Goal: Task Accomplishment & Management: Manage account settings

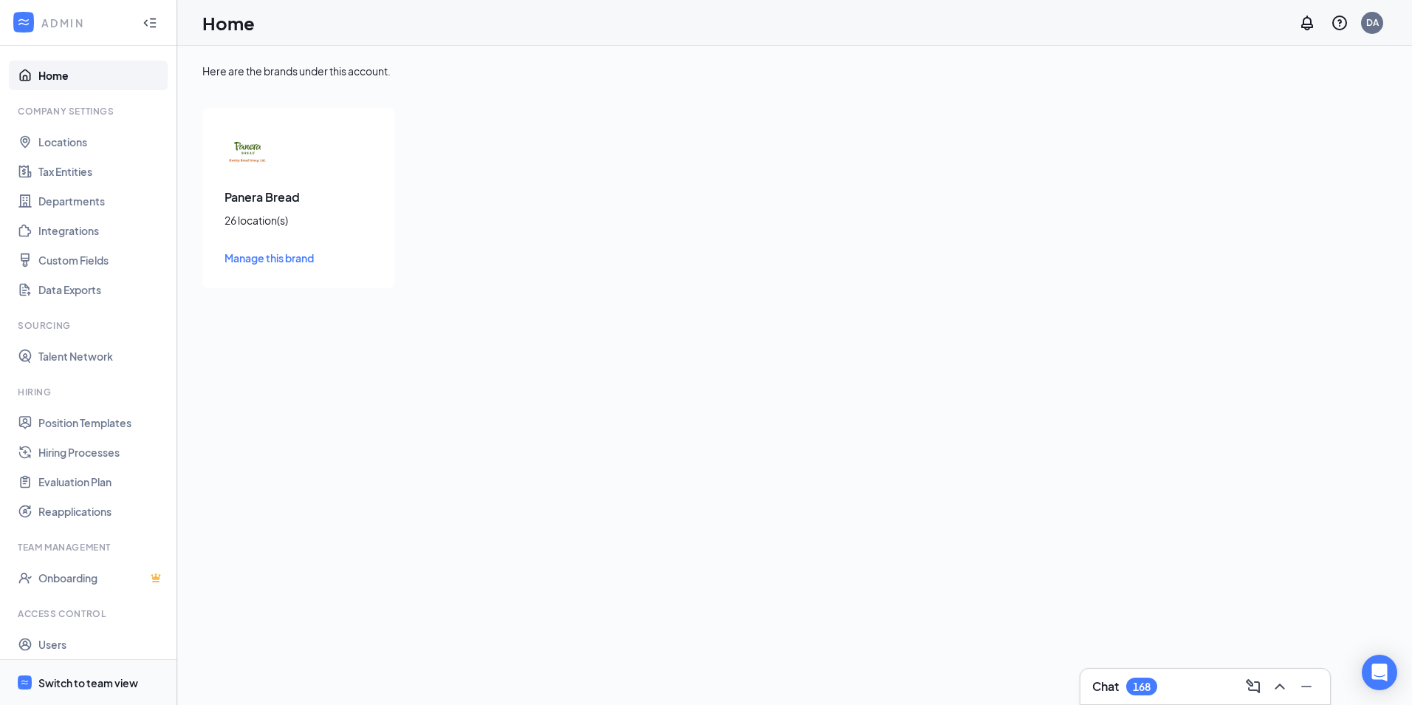
click at [107, 683] on div "Switch to team view" at bounding box center [88, 682] width 100 height 15
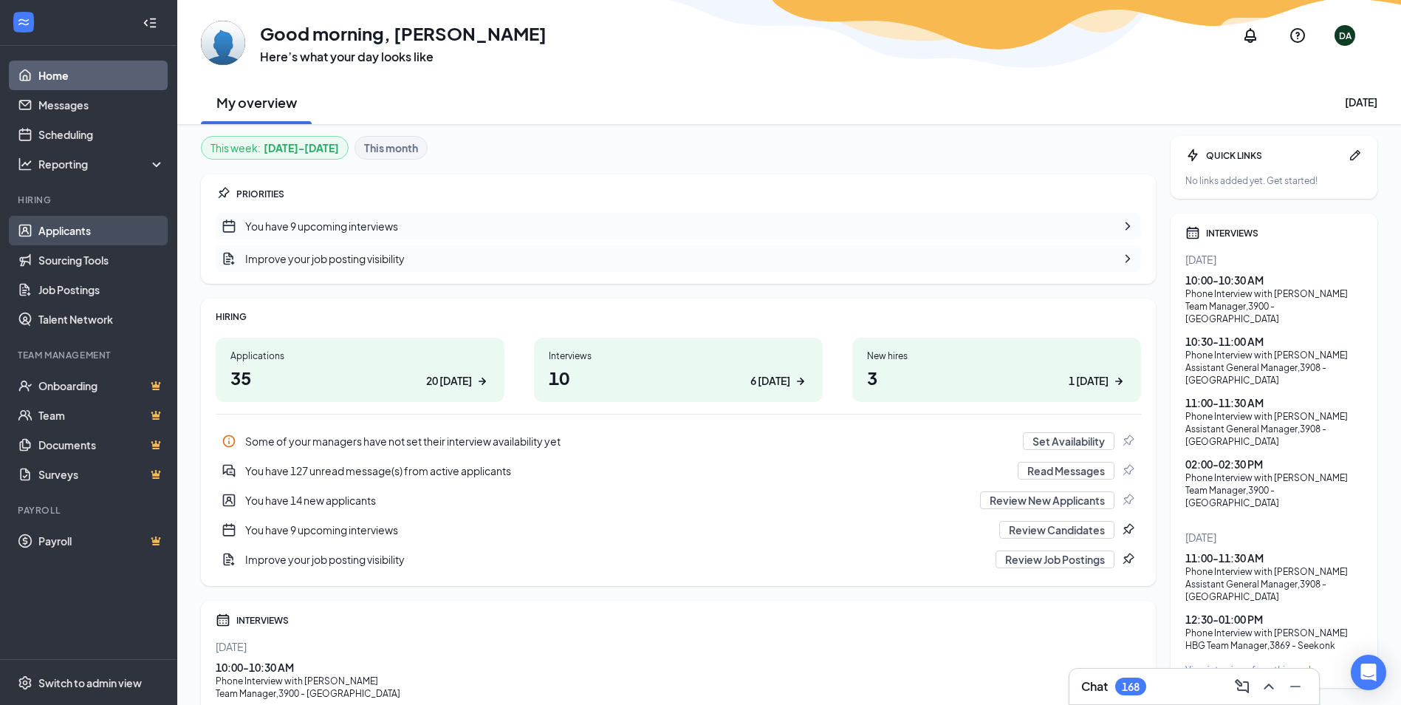
click at [79, 233] on link "Applicants" at bounding box center [101, 231] width 126 height 30
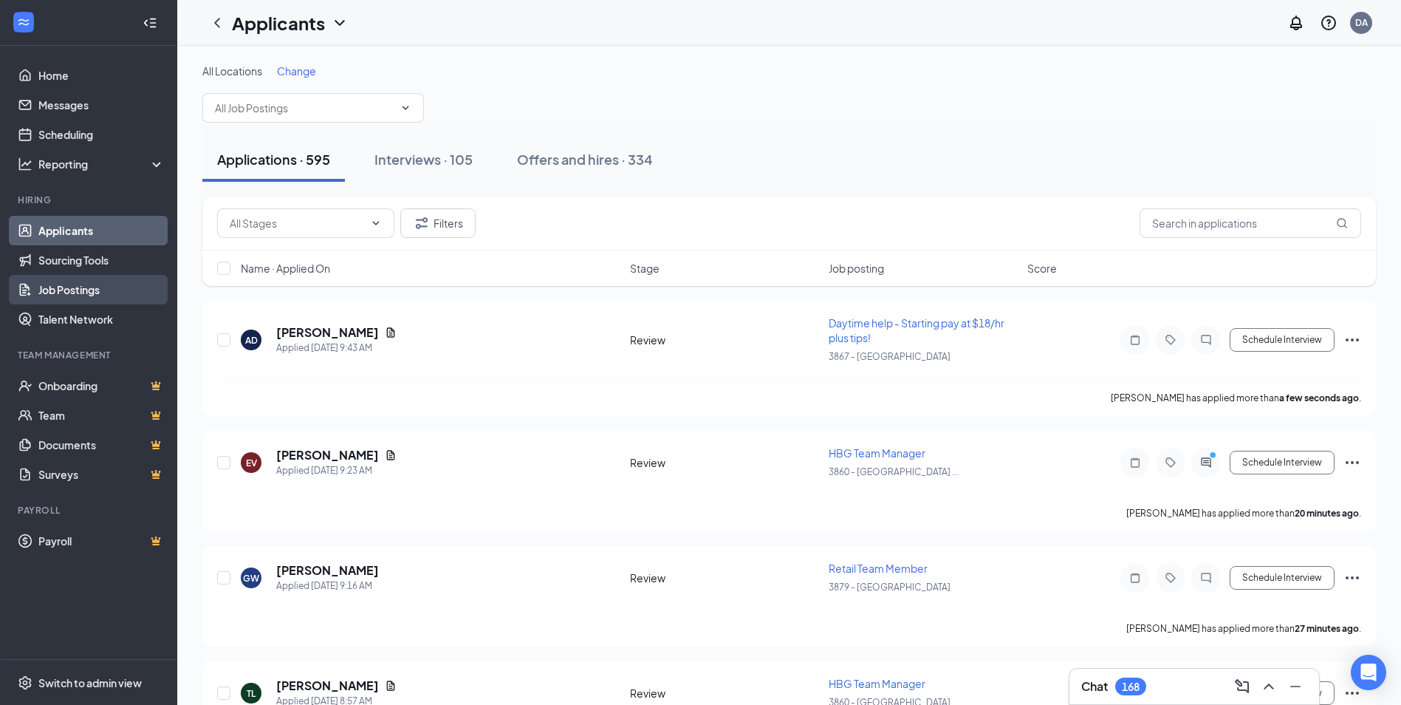
click at [74, 298] on link "Job Postings" at bounding box center [101, 290] width 126 height 30
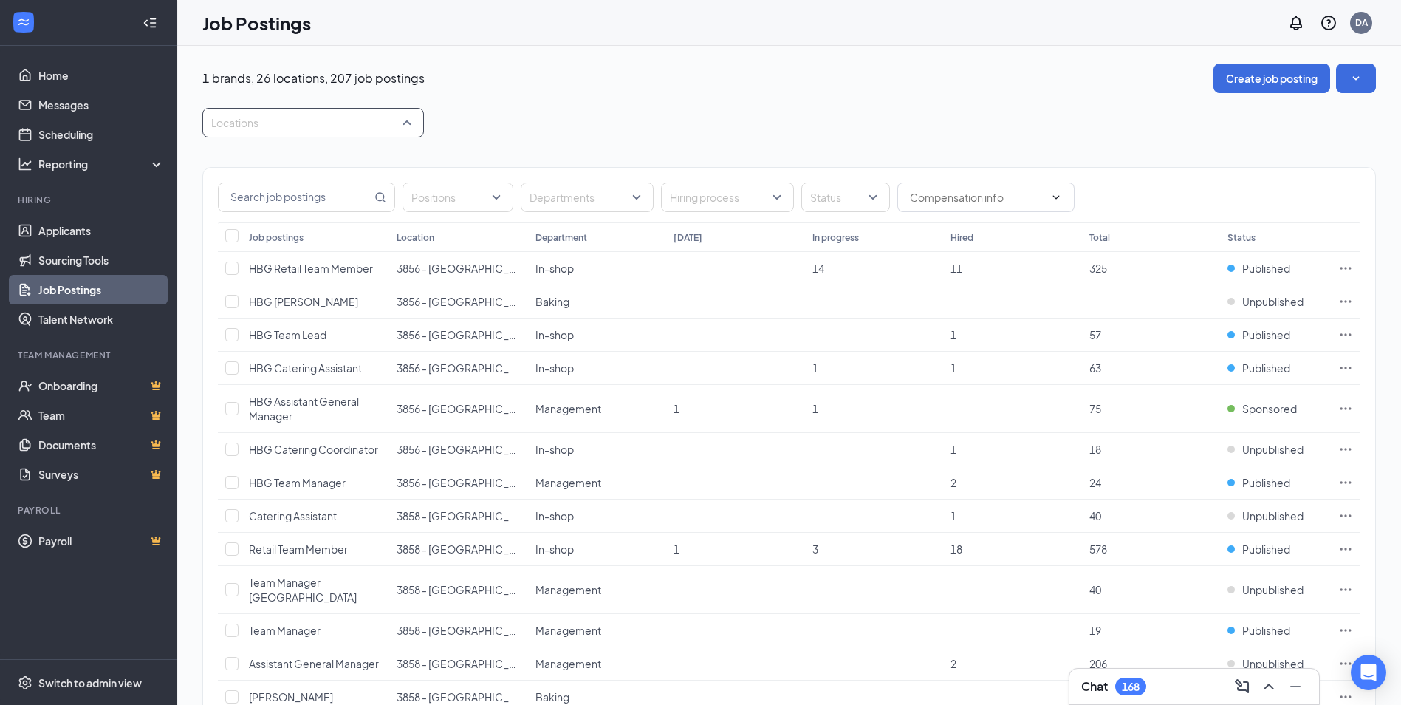
click at [307, 120] on div at bounding box center [305, 123] width 199 height 24
type input "glas"
click at [315, 154] on div "3858 - [GEOGRAPHIC_DATA]" at bounding box center [313, 163] width 222 height 34
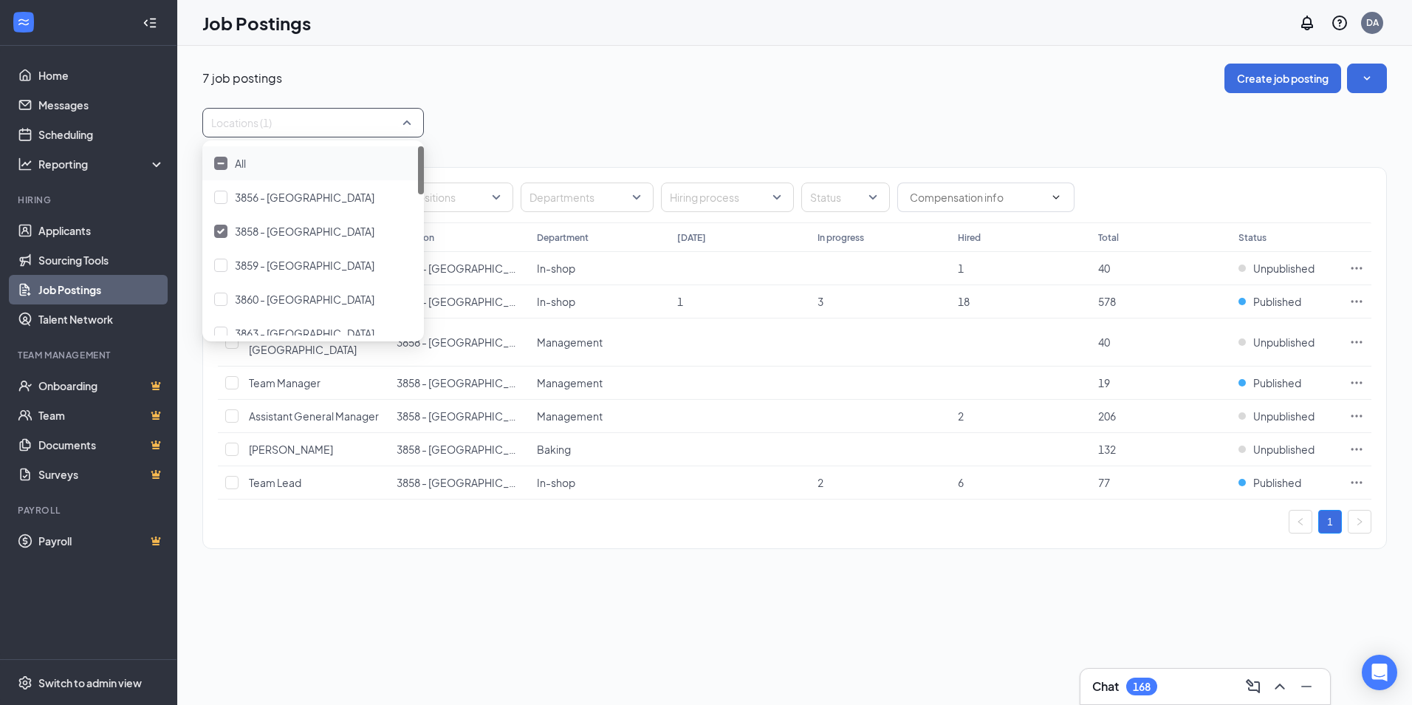
click at [772, 110] on div "Locations (1)" at bounding box center [794, 123] width 1185 height 30
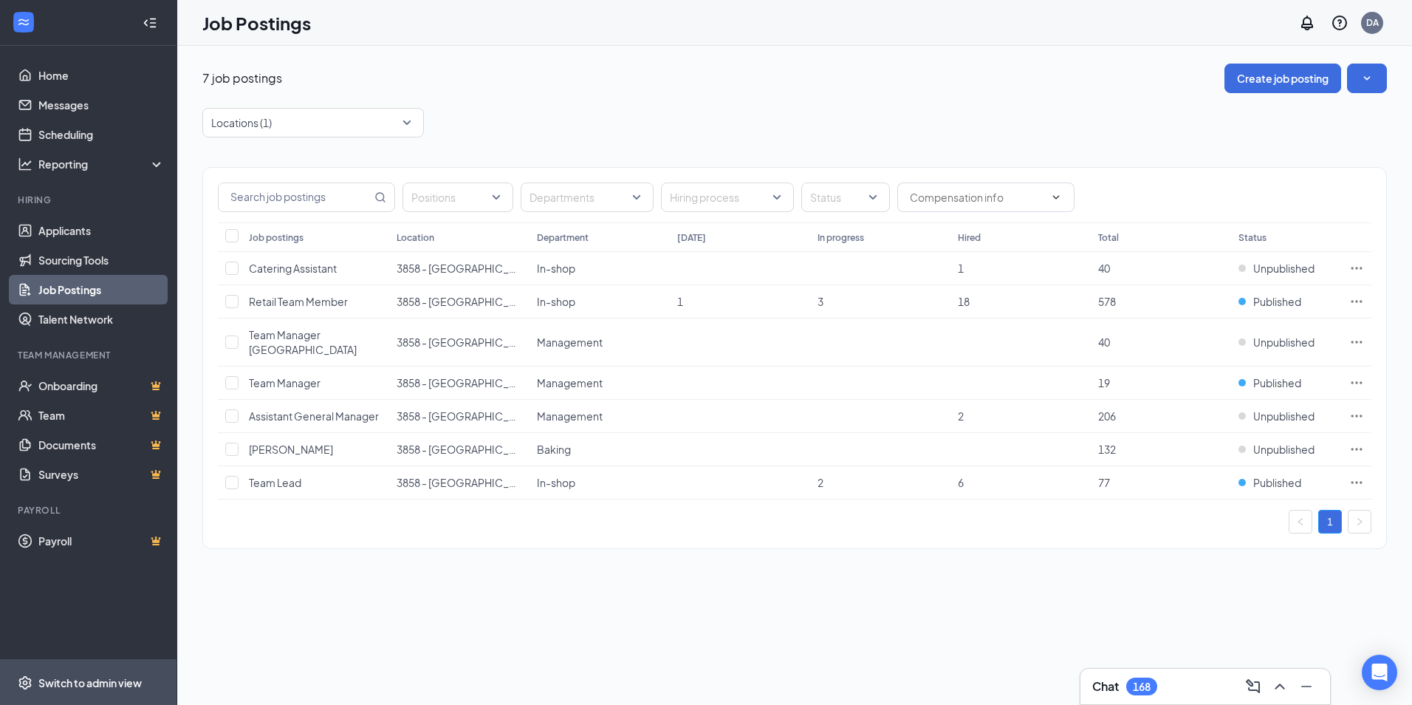
click at [84, 683] on div "Switch to admin view" at bounding box center [89, 682] width 103 height 15
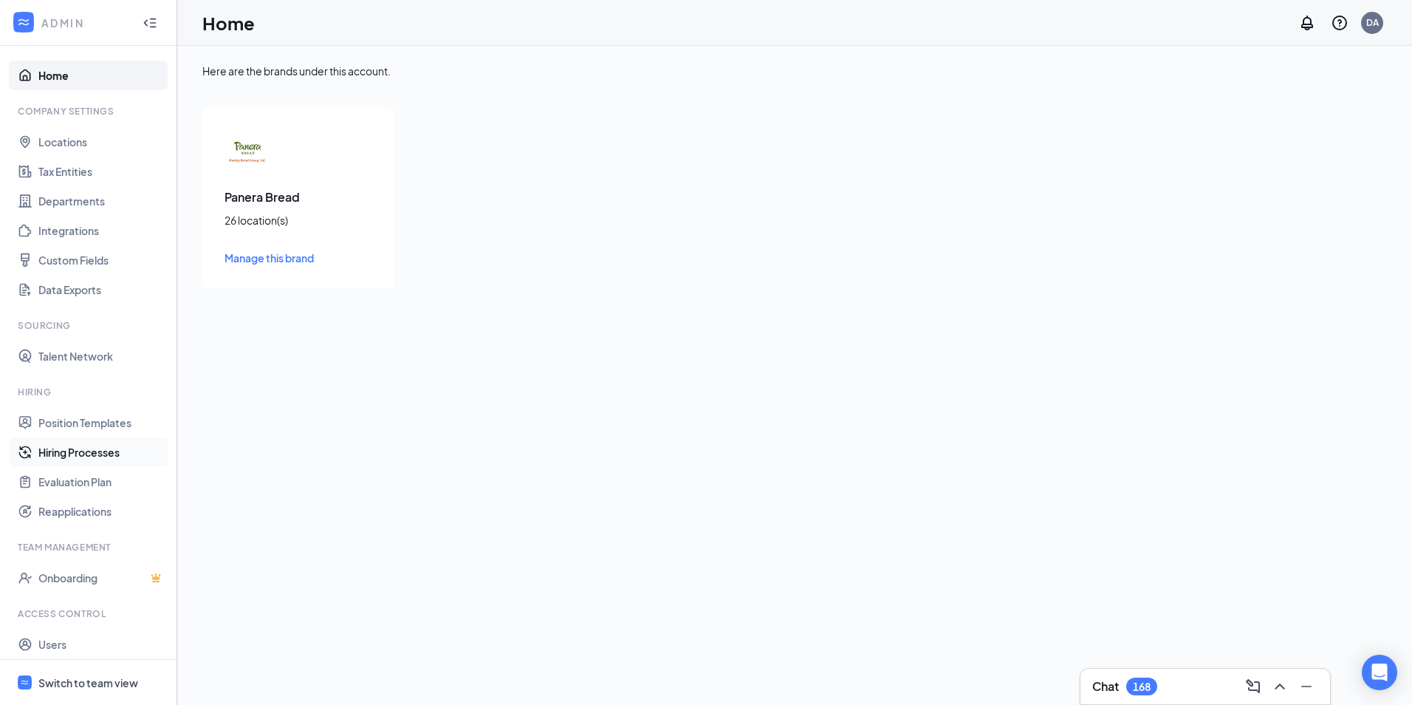
click at [89, 454] on link "Hiring Processes" at bounding box center [101, 452] width 126 height 30
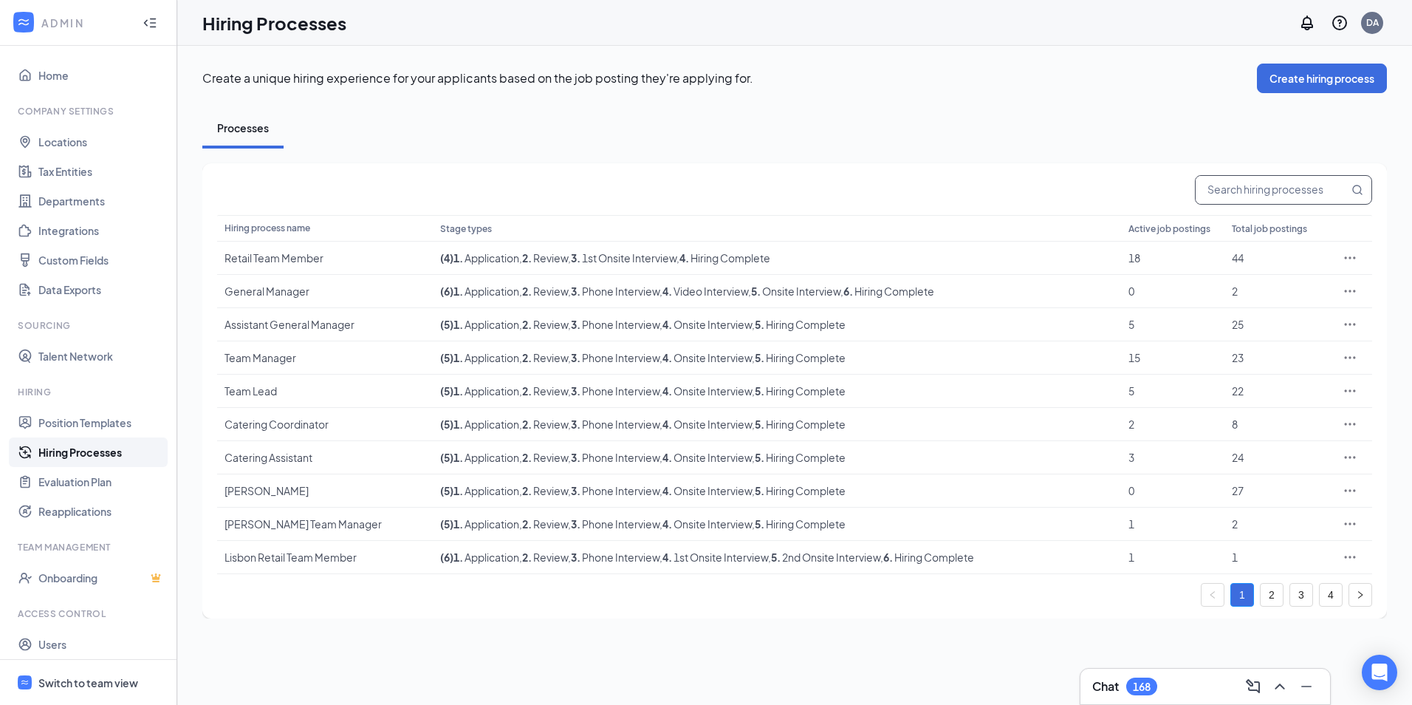
click at [1222, 191] on input "text" at bounding box center [1272, 190] width 153 height 28
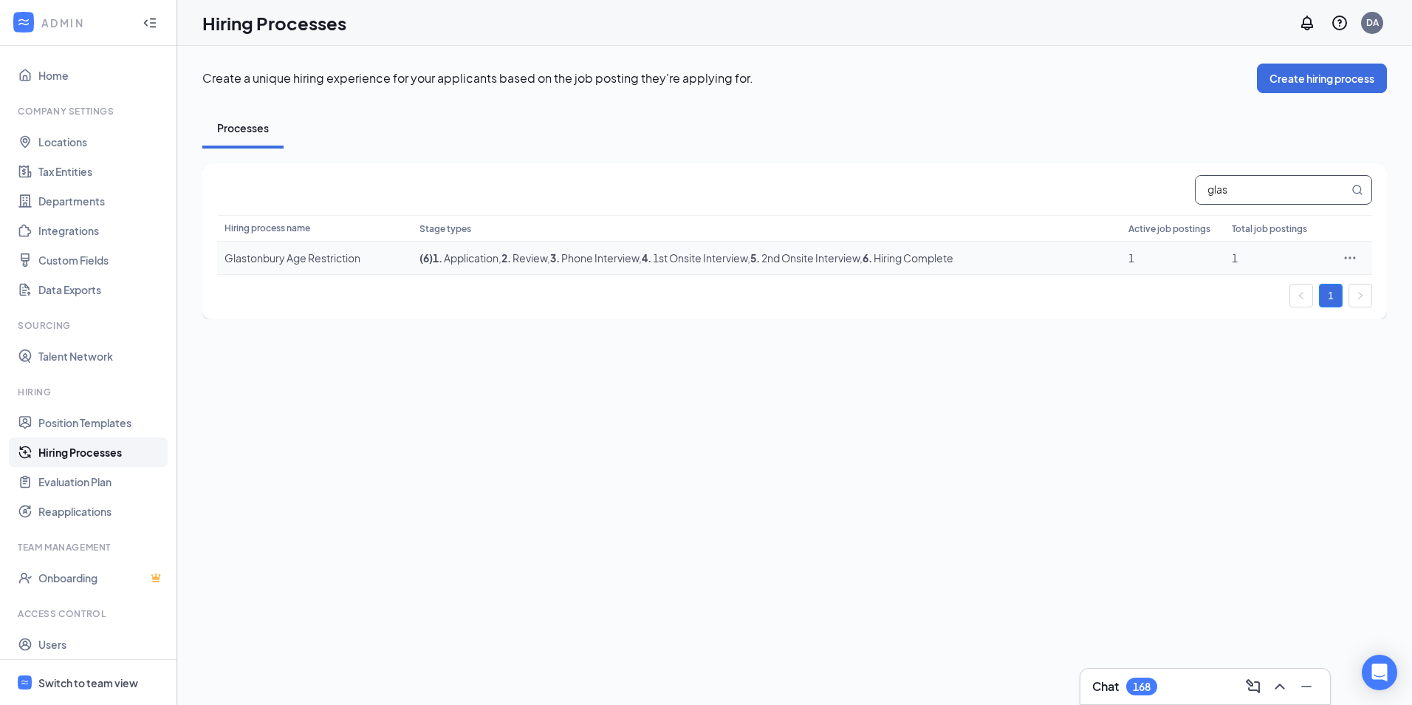
type input "glas"
click at [1346, 255] on icon "Ellipses" at bounding box center [1350, 257] width 15 height 15
click at [1257, 288] on span "Edit" at bounding box center [1282, 288] width 127 height 16
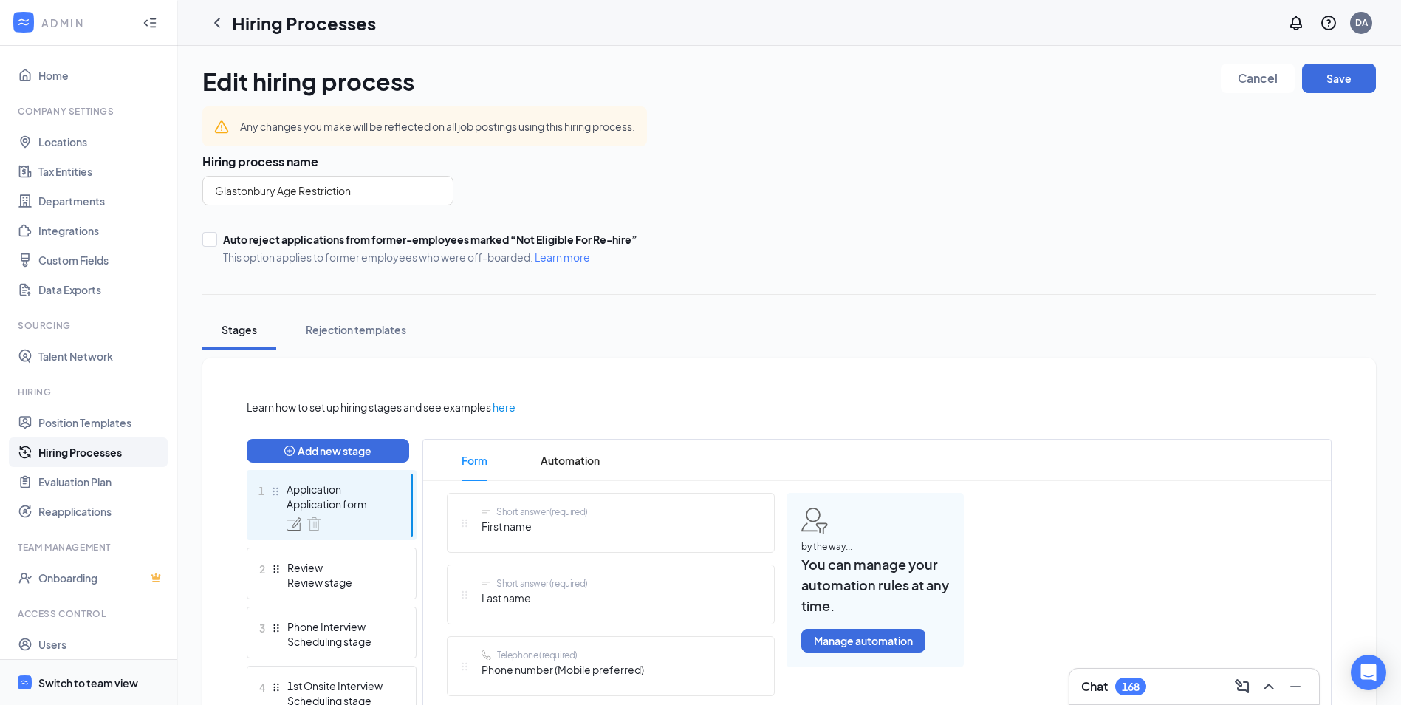
click at [112, 677] on div "Switch to team view" at bounding box center [88, 682] width 100 height 15
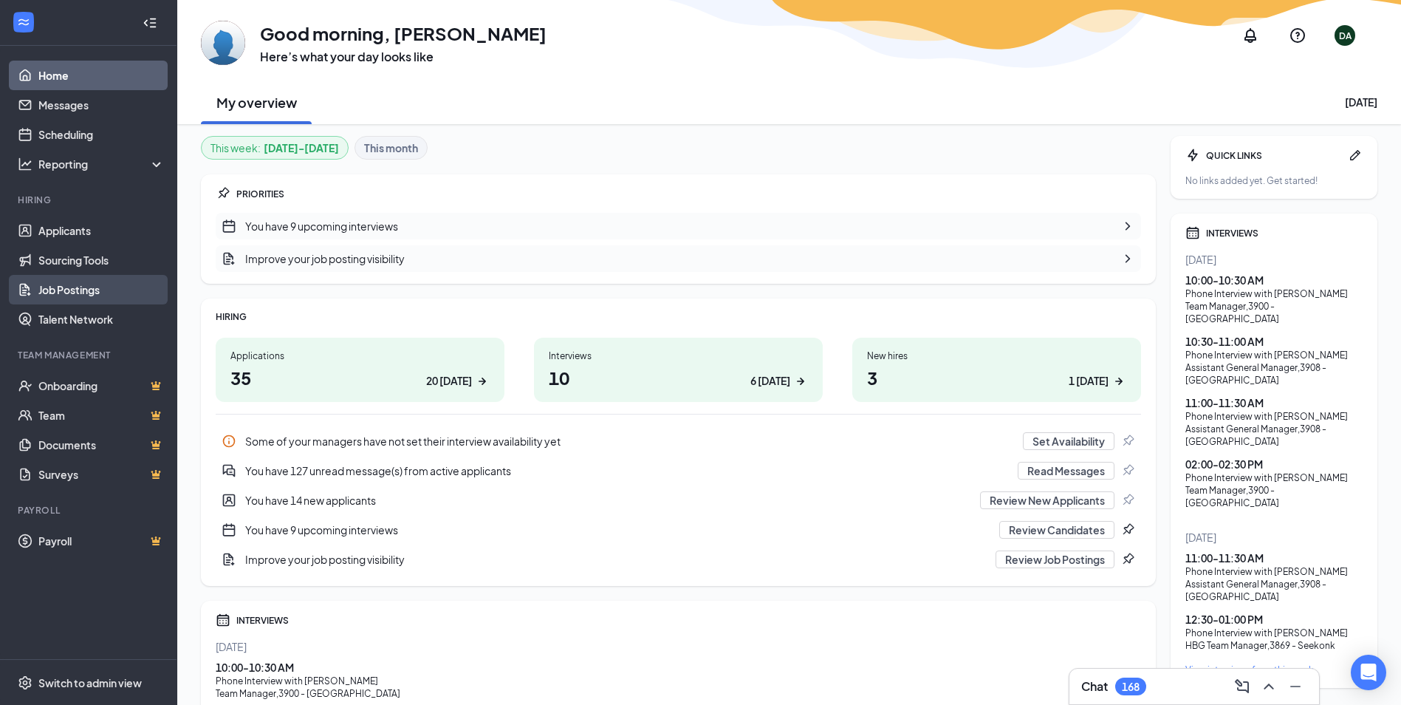
click at [75, 284] on link "Job Postings" at bounding box center [101, 290] width 126 height 30
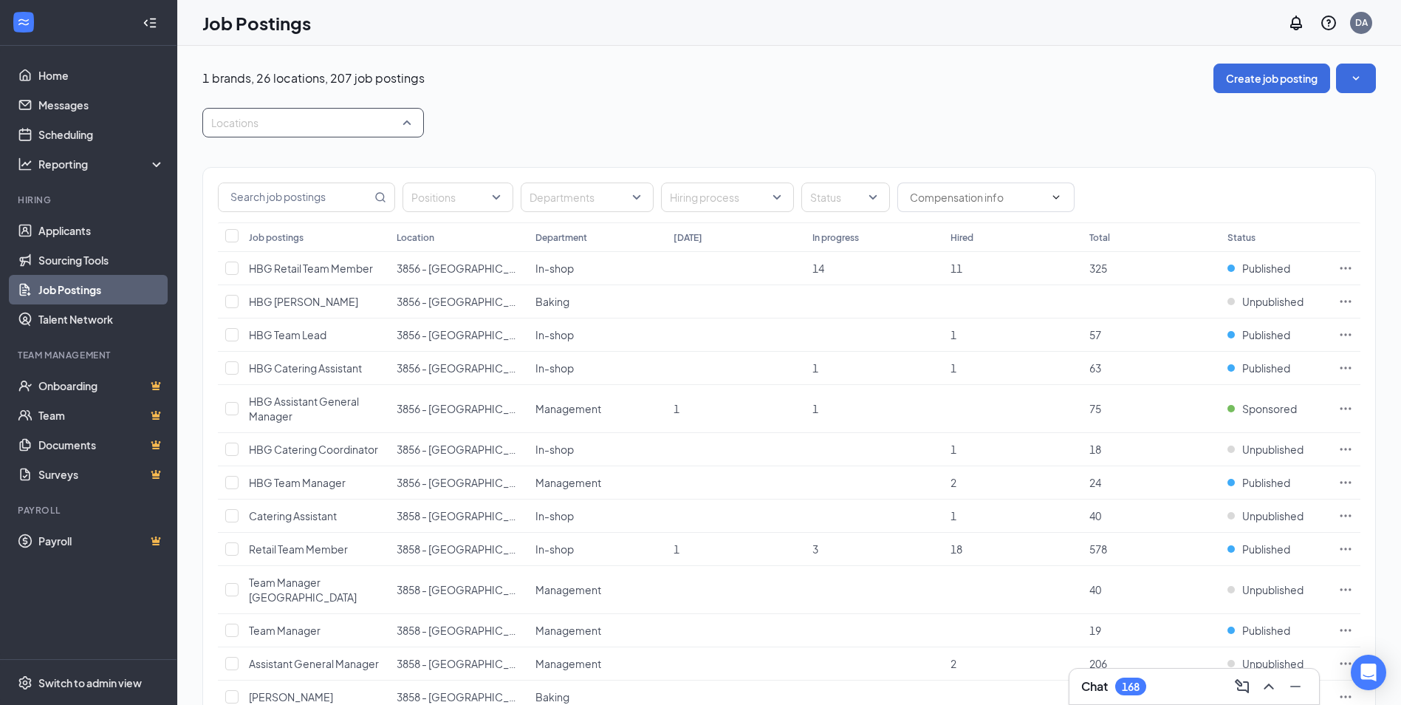
click at [363, 126] on div at bounding box center [305, 123] width 199 height 24
type input "glas"
click at [303, 162] on span "3858 - [GEOGRAPHIC_DATA]" at bounding box center [305, 163] width 140 height 13
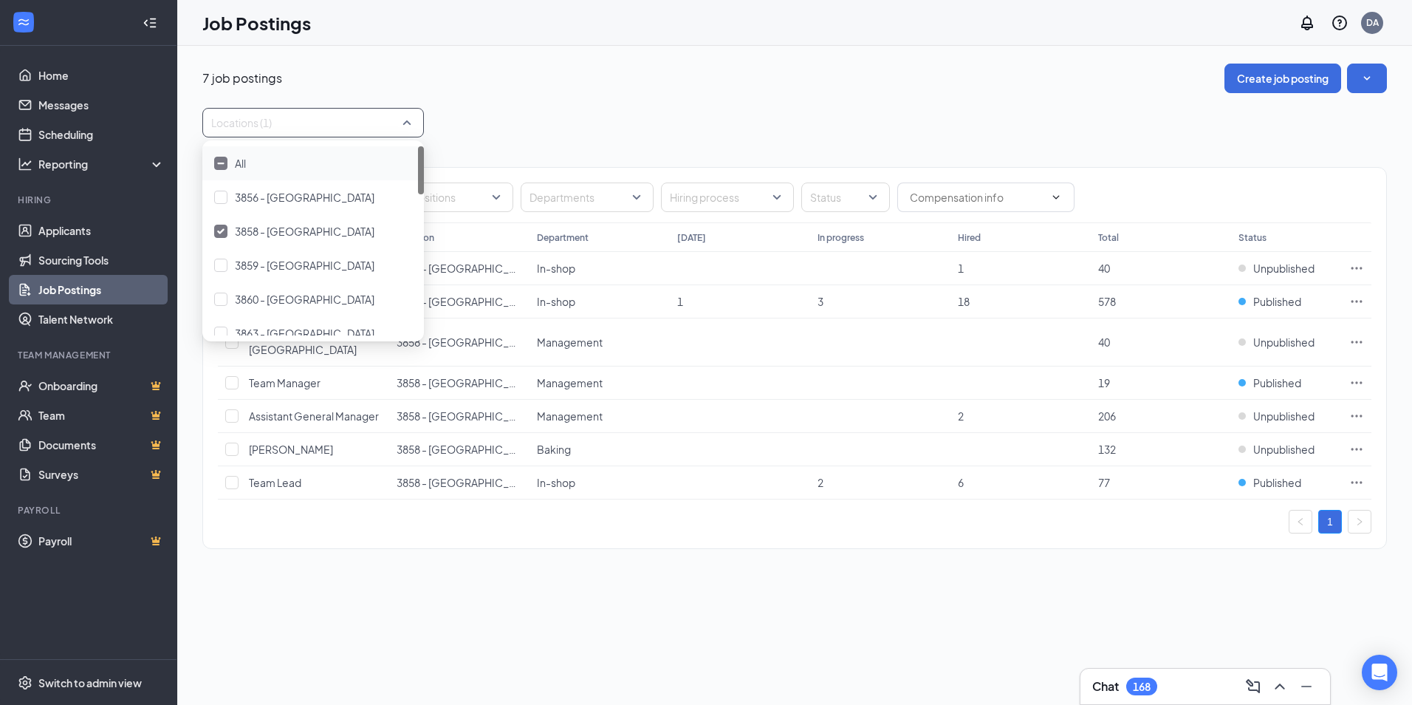
click at [553, 143] on div "Positions Departments Hiring process Status Job postings Location Department [D…" at bounding box center [794, 350] width 1185 height 426
click at [1355, 300] on icon "Ellipses" at bounding box center [1357, 301] width 15 height 15
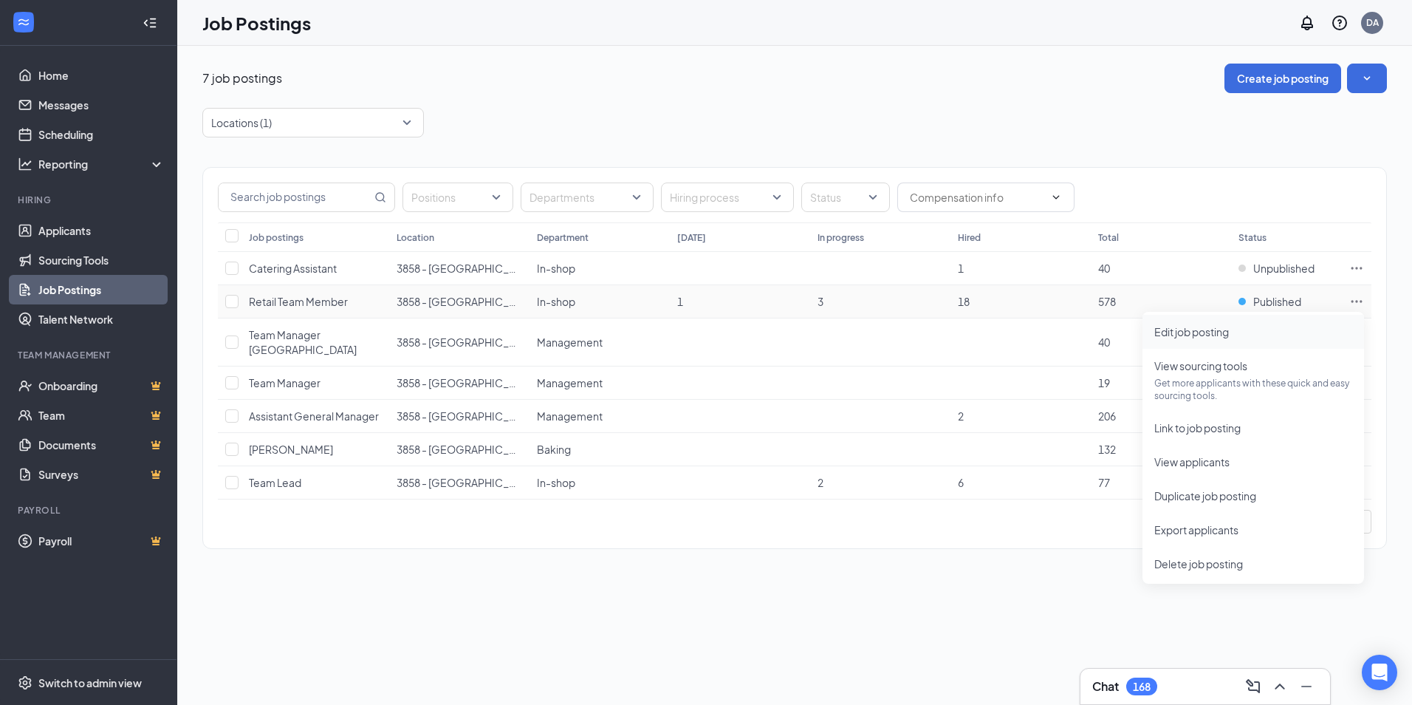
click at [1250, 337] on span "Edit job posting" at bounding box center [1254, 332] width 198 height 16
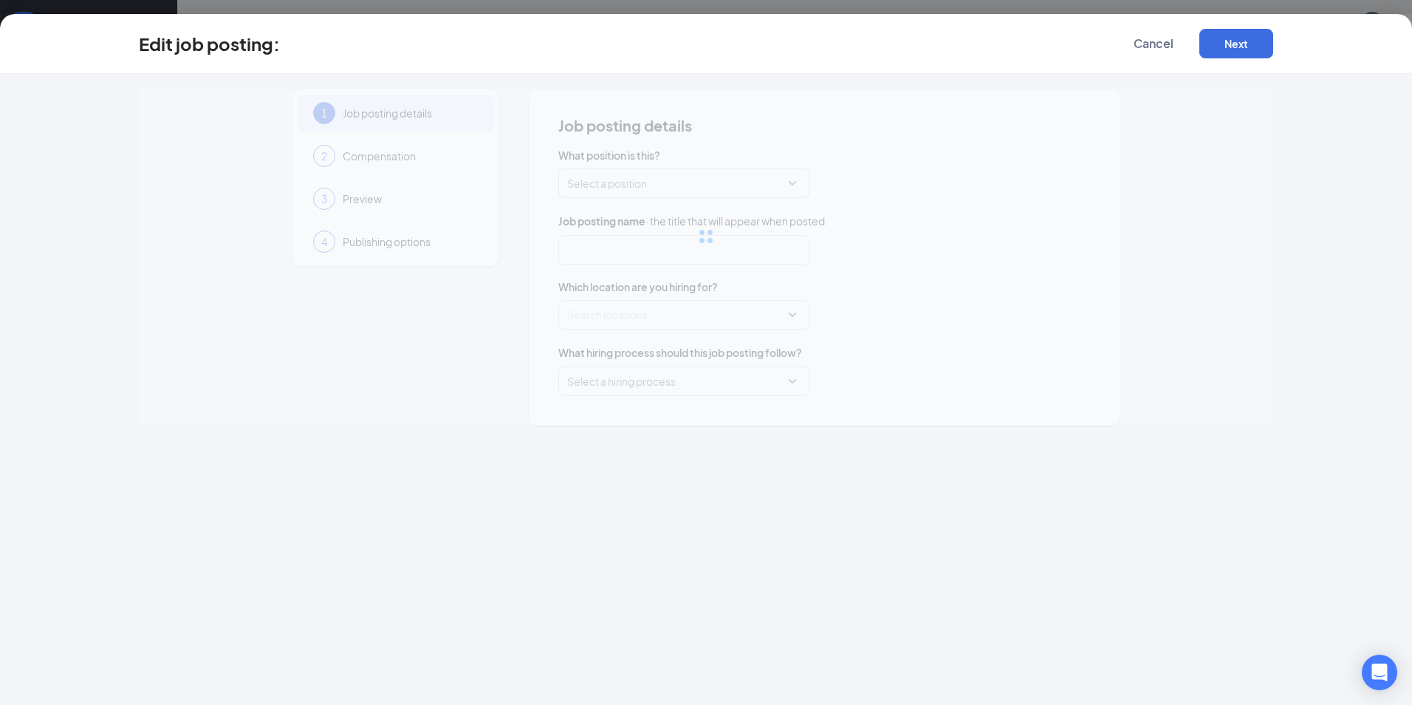
type input "Retail Team Member"
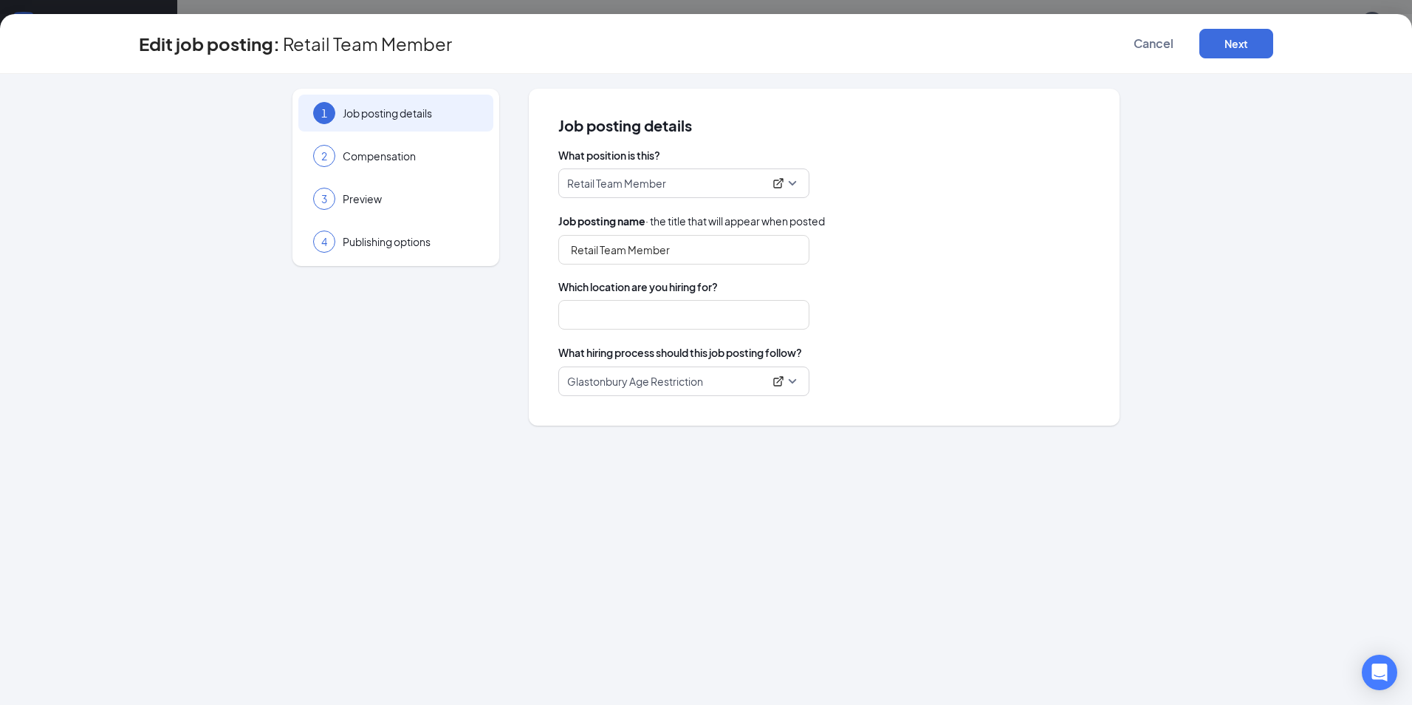
type input "3858 - [GEOGRAPHIC_DATA]"
click at [993, 193] on div "Retail Team Member" at bounding box center [824, 183] width 532 height 30
click at [1163, 46] on span "Cancel" at bounding box center [1154, 43] width 40 height 15
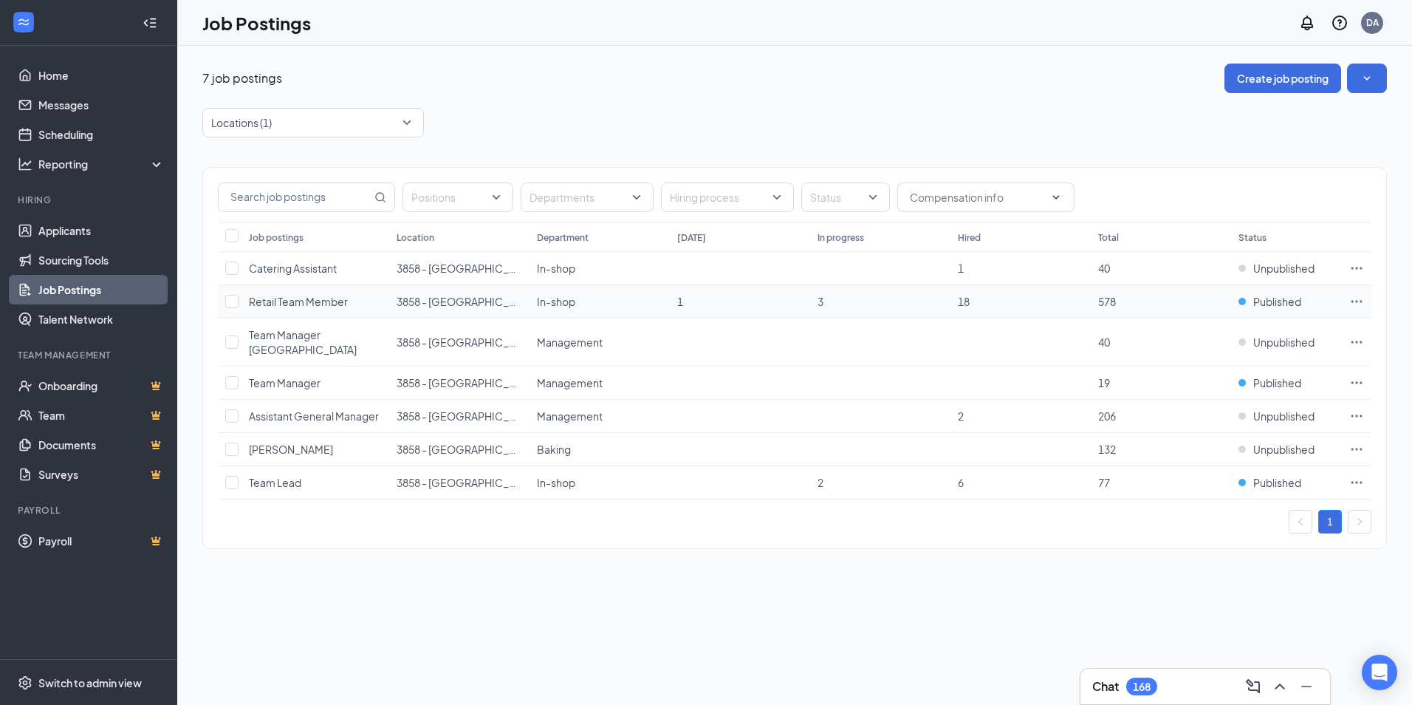
click at [1351, 303] on icon "Ellipses" at bounding box center [1357, 301] width 15 height 15
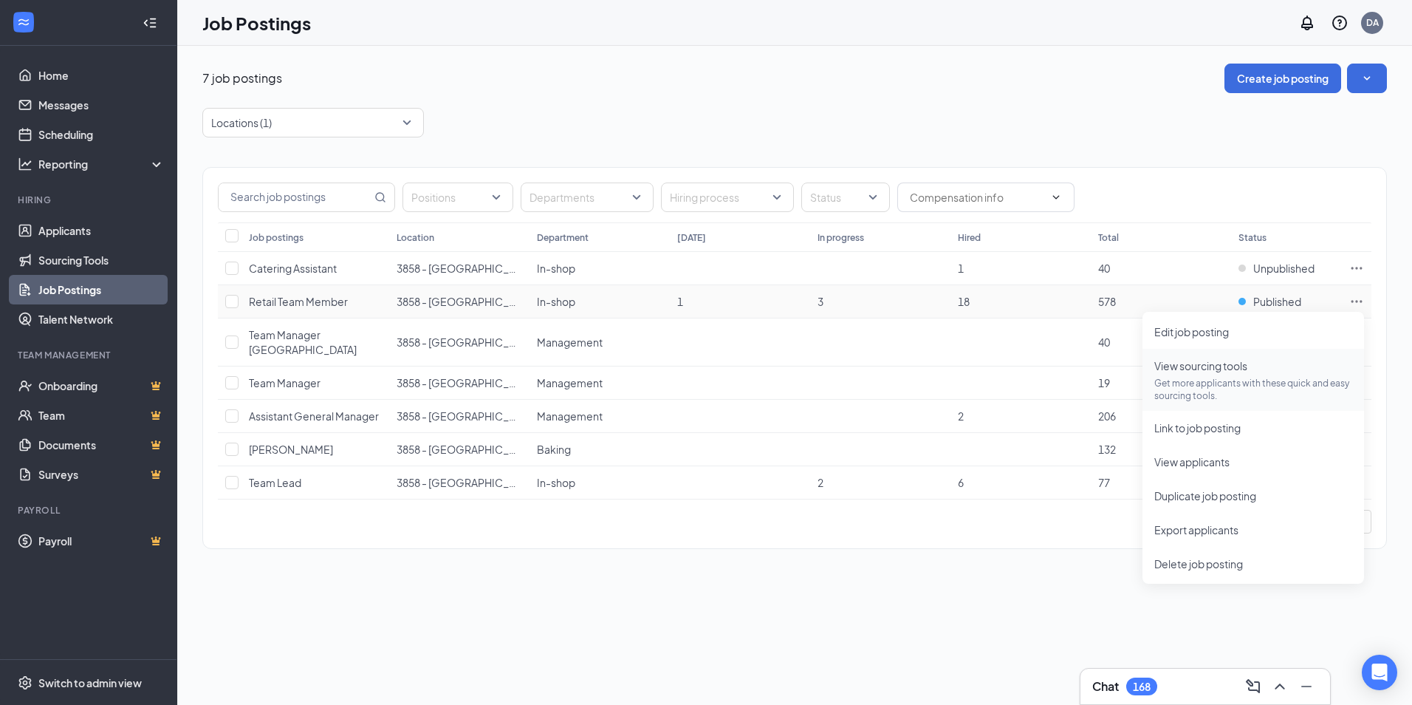
click at [1218, 378] on p "Get more applicants with these quick and easy sourcing tools." at bounding box center [1254, 389] width 198 height 25
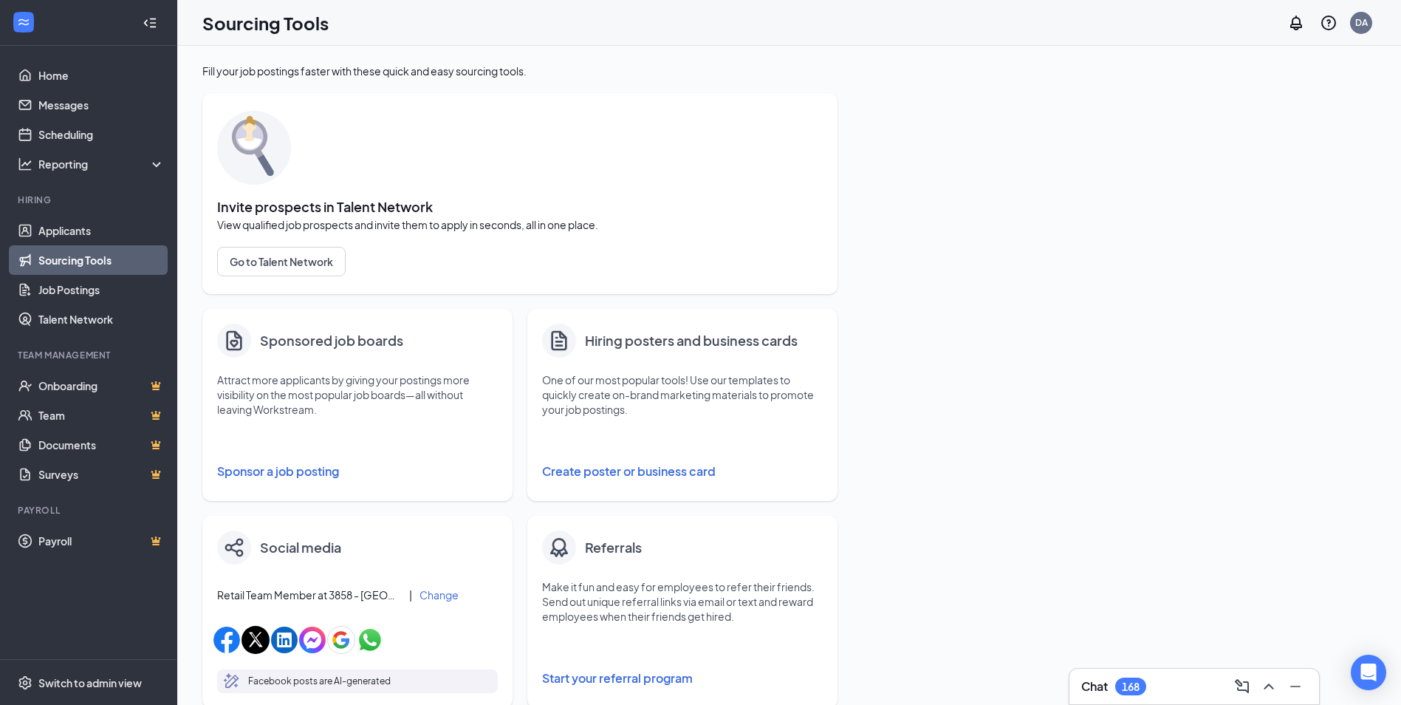
click at [295, 467] on button "Sponsor a job posting" at bounding box center [357, 472] width 281 height 30
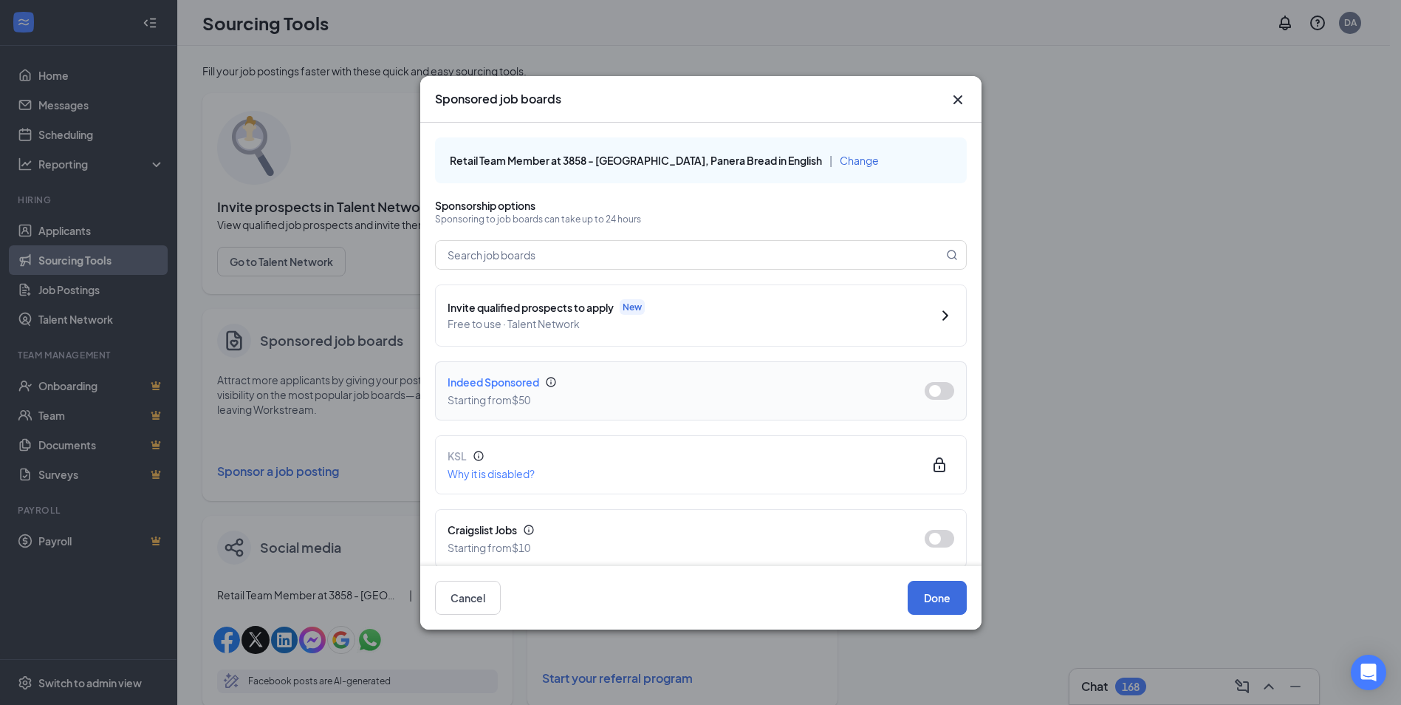
click at [926, 392] on button "button" at bounding box center [940, 391] width 30 height 18
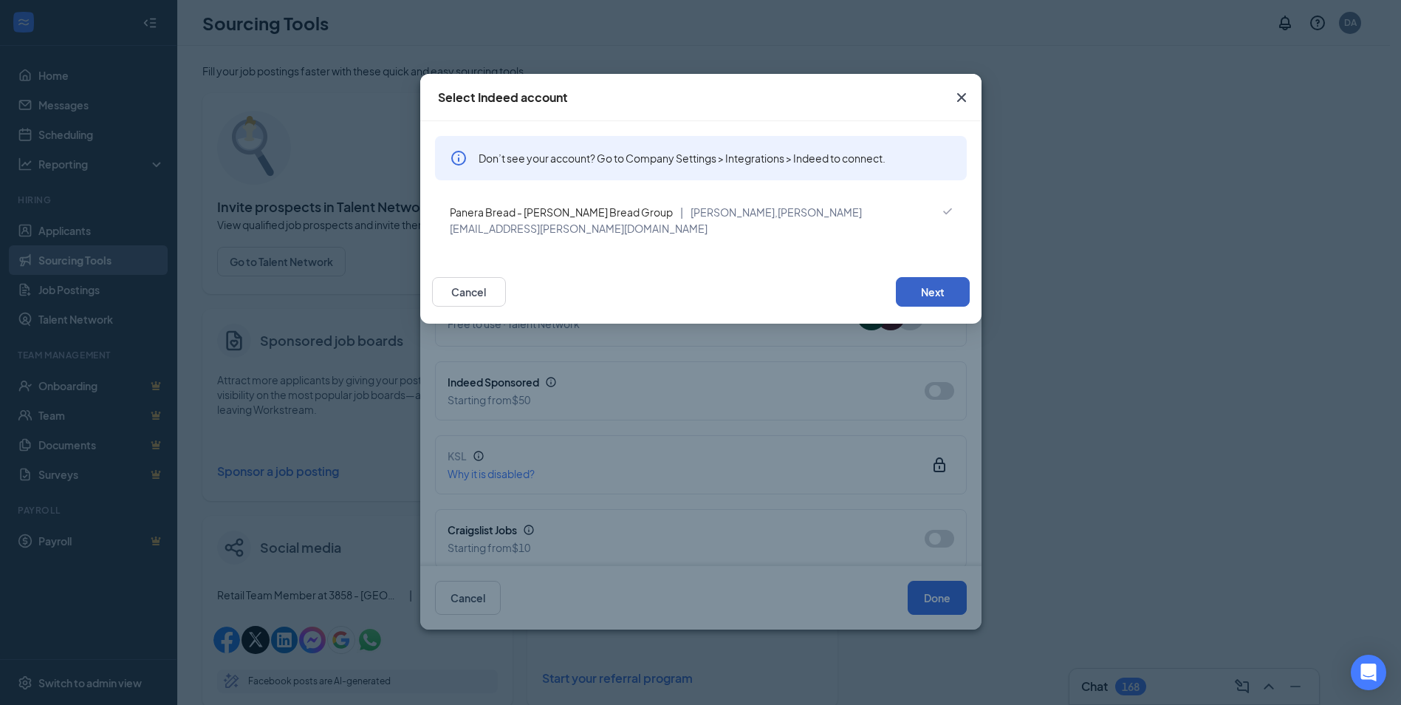
click at [912, 277] on button "Next" at bounding box center [933, 292] width 74 height 30
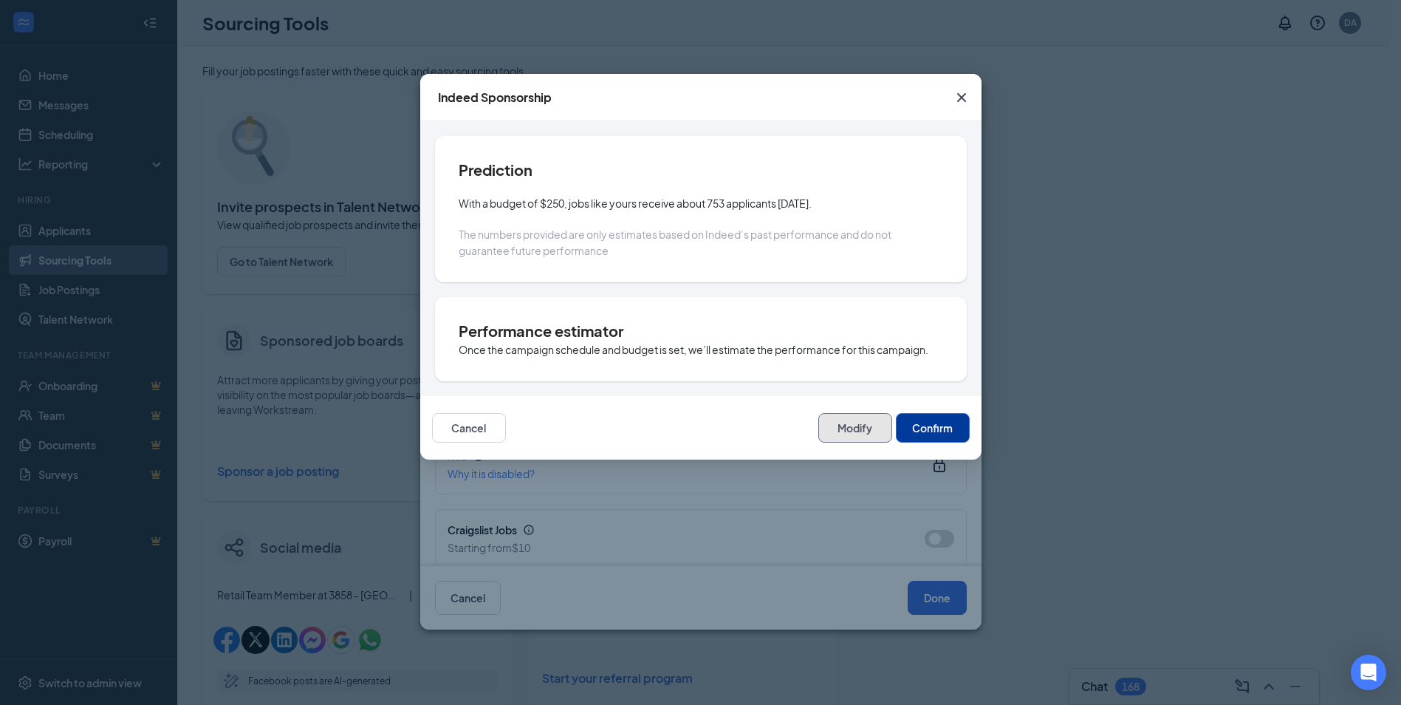
click at [856, 434] on button "Modify" at bounding box center [855, 428] width 74 height 30
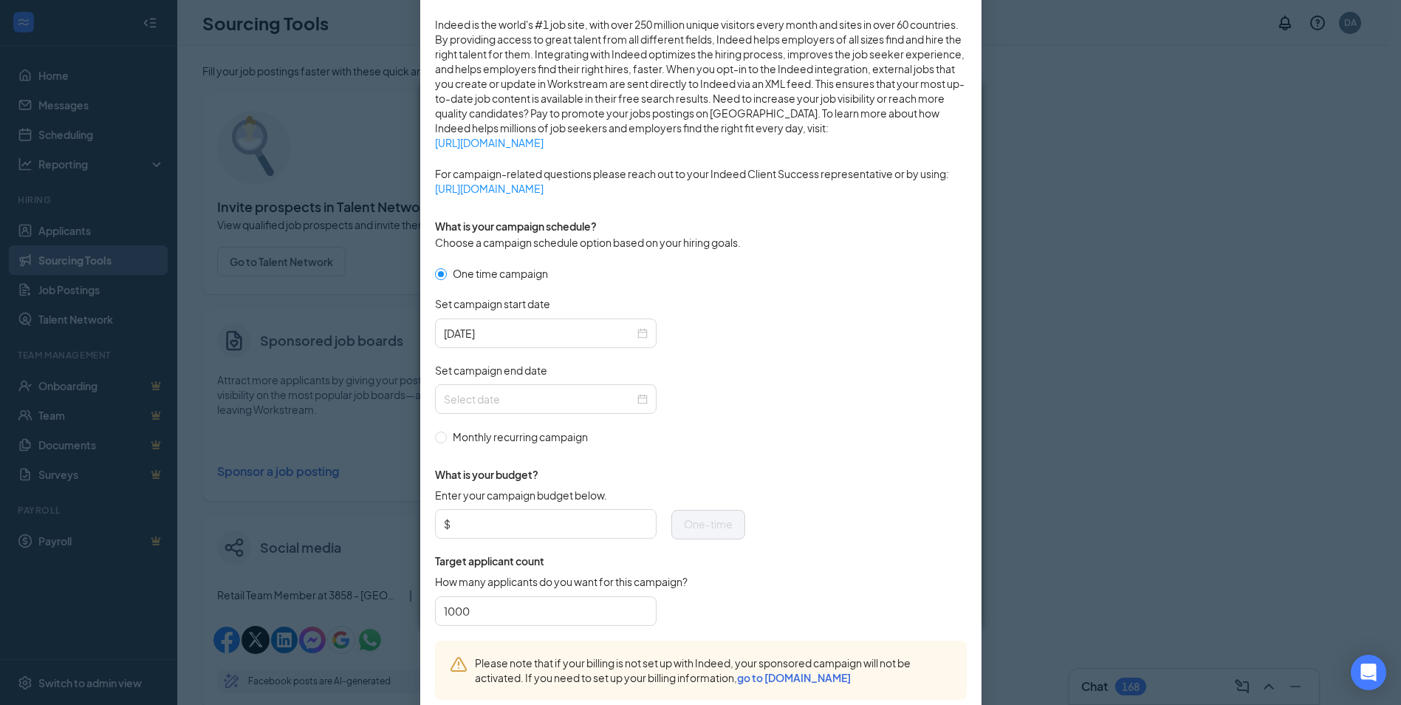
scroll to position [295, 0]
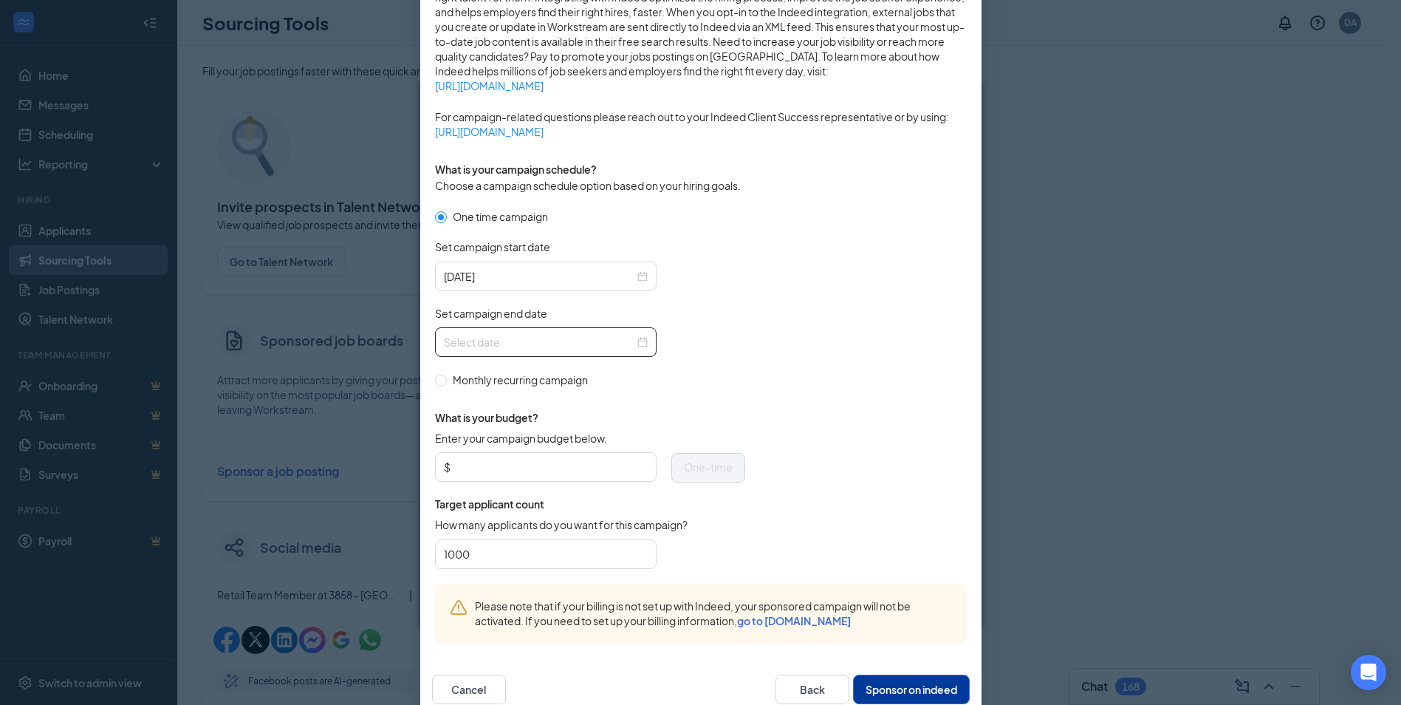
click at [637, 341] on div at bounding box center [546, 342] width 204 height 16
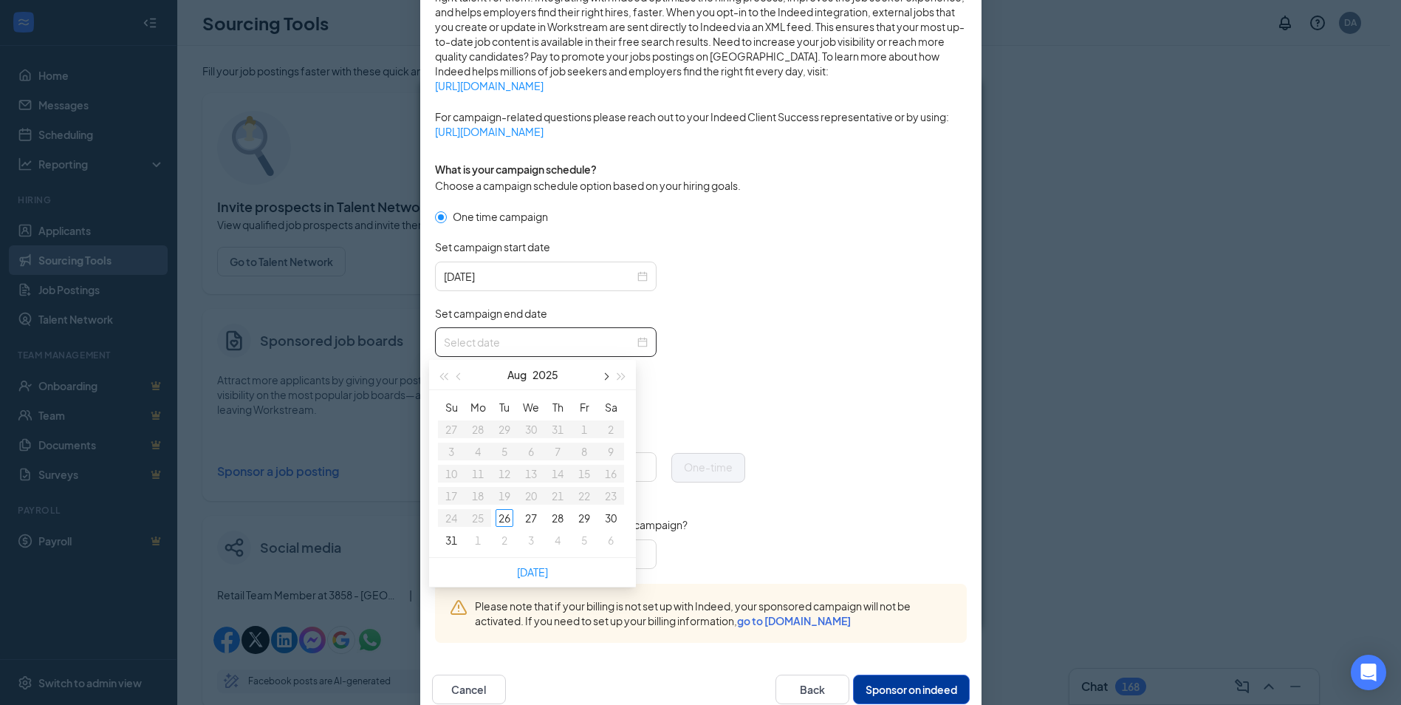
click at [606, 376] on span "button" at bounding box center [604, 376] width 7 height 7
type input "[DATE]"
click at [565, 496] on div "25" at bounding box center [558, 496] width 18 height 18
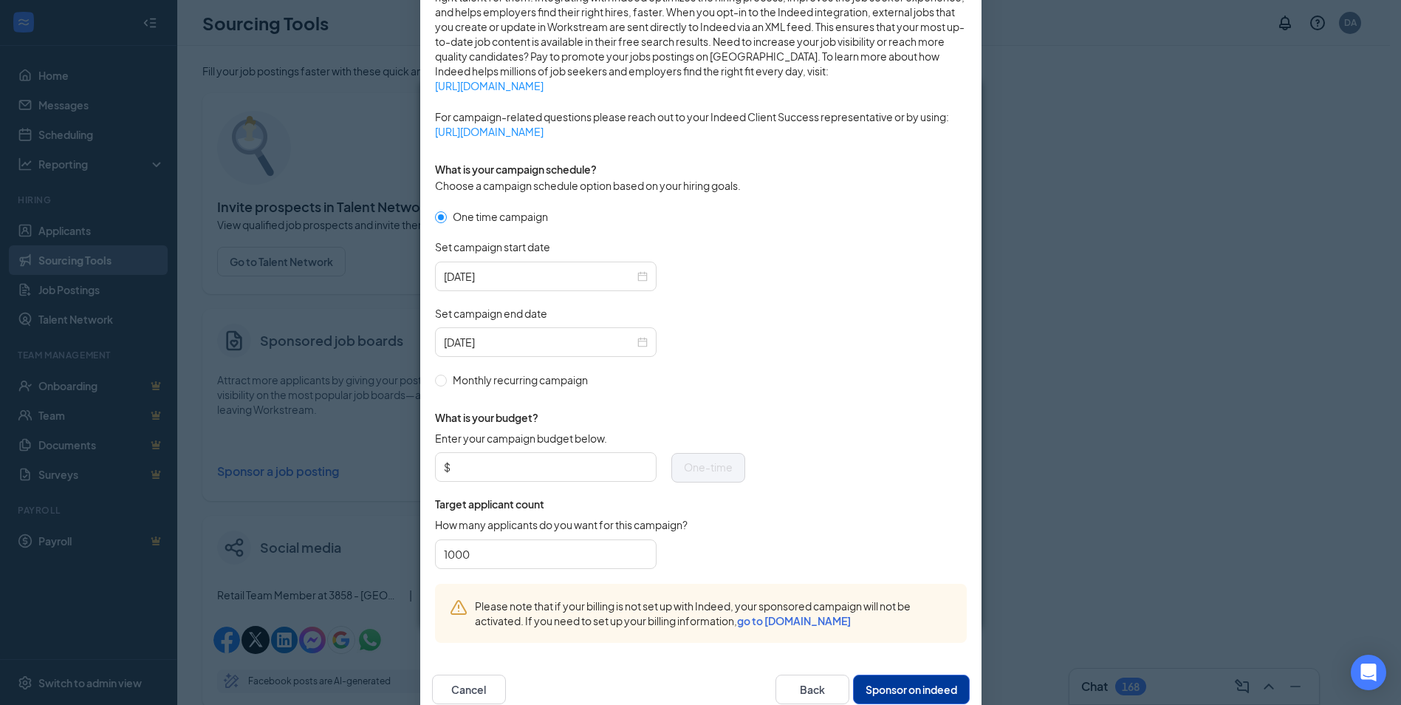
click at [753, 412] on form "One time campaign Set campaign start date [DATE] Set campaign end date [DATE] M…" at bounding box center [701, 395] width 532 height 375
click at [531, 470] on input "Enter your campaign budget below." at bounding box center [551, 467] width 194 height 22
type input "50"
click at [498, 541] on div "How many applicants do you want for this campaign? 1000" at bounding box center [590, 542] width 310 height 51
drag, startPoint x: 498, startPoint y: 541, endPoint x: 397, endPoint y: 555, distance: 101.5
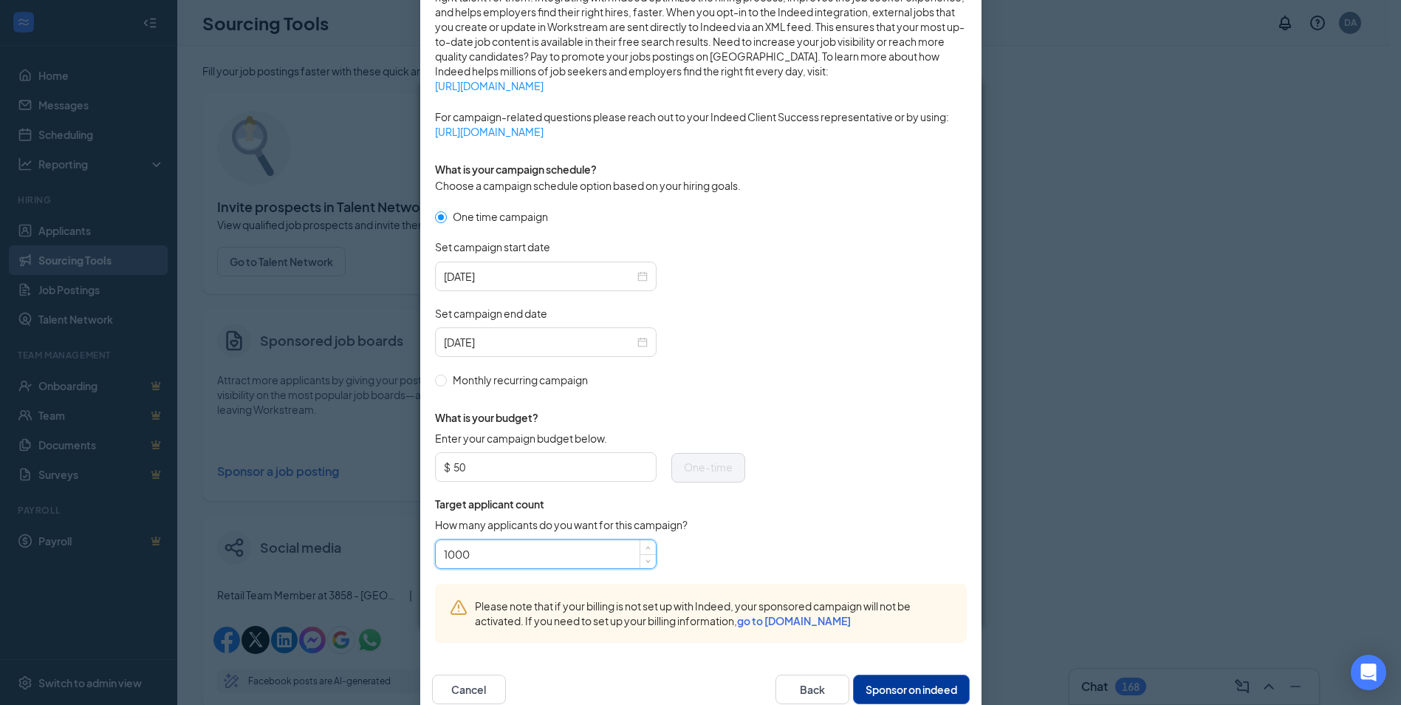
click at [397, 555] on div "Publish to Indeed Sponsorship Sponsoring under account: Panera Bread - [PERSON_…" at bounding box center [700, 352] width 1401 height 705
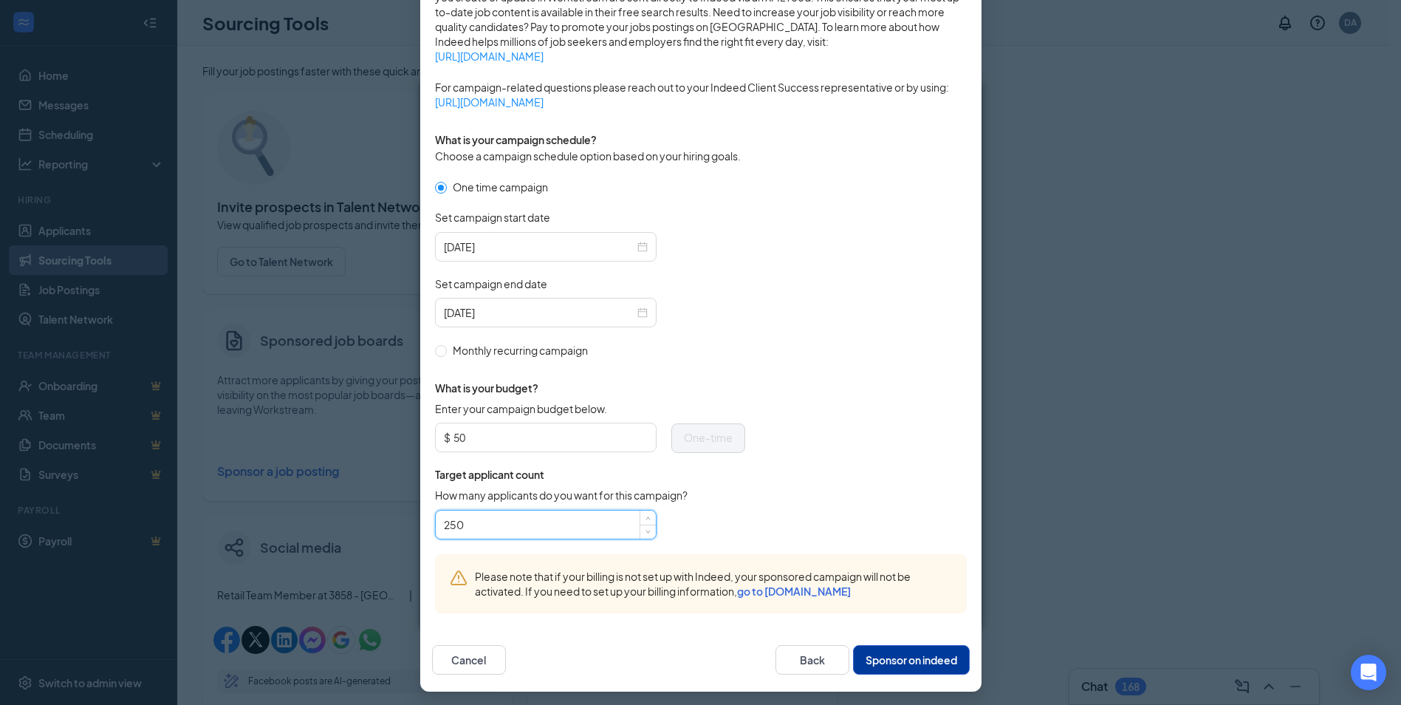
scroll to position [329, 0]
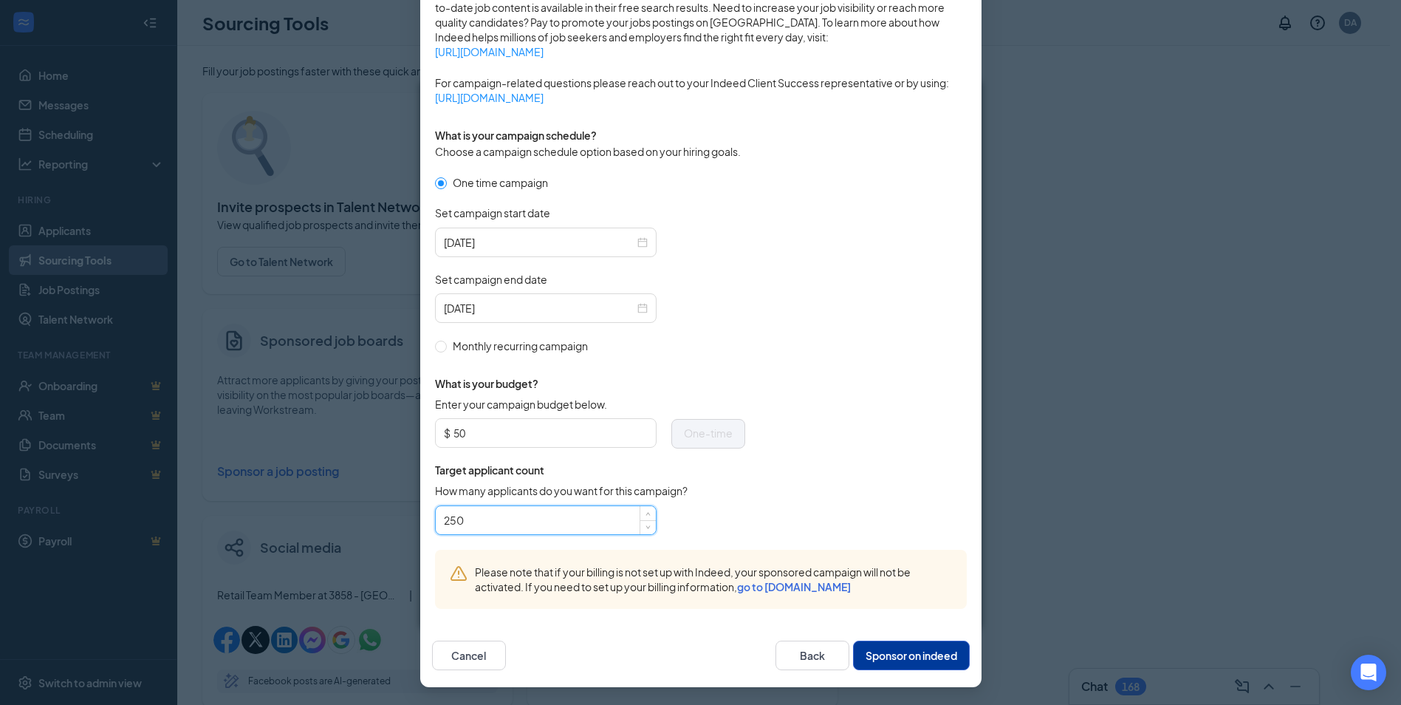
type input "250"
click at [901, 668] on button "Sponsor on indeed" at bounding box center [911, 655] width 117 height 30
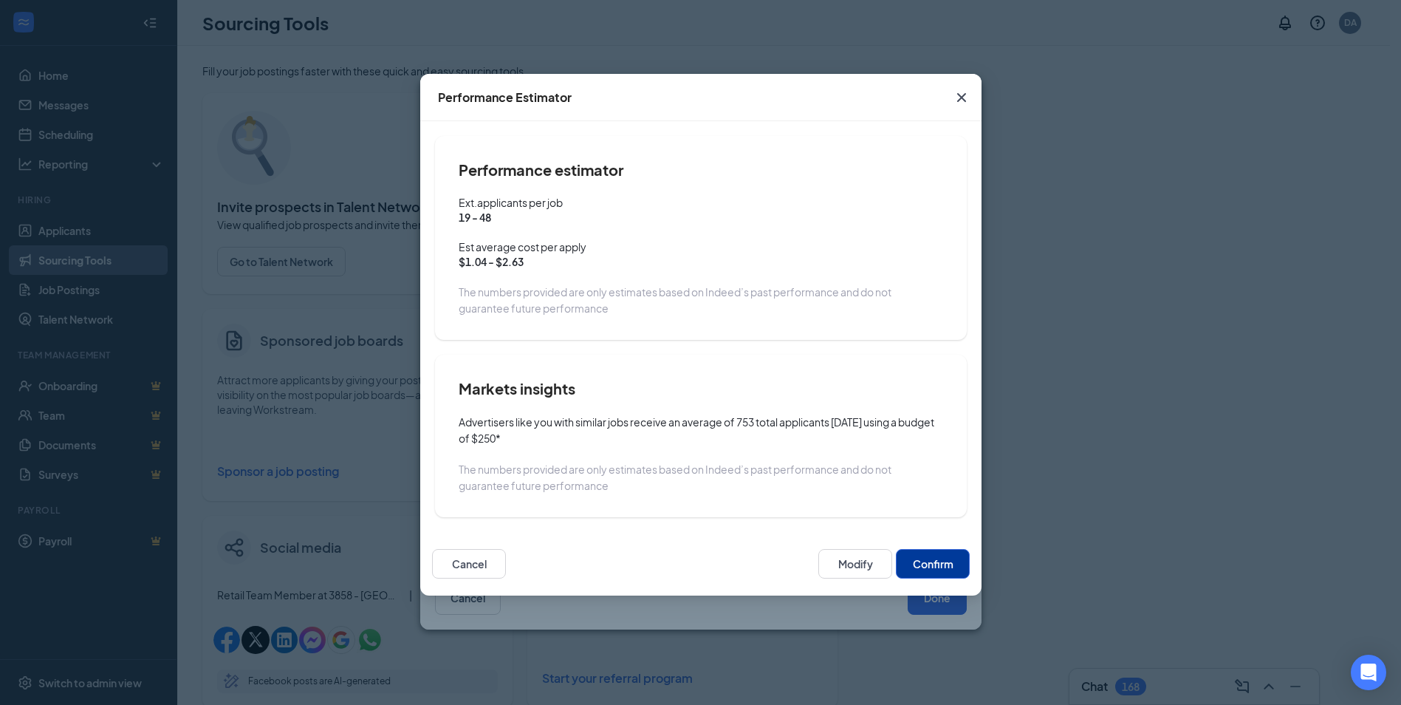
scroll to position [256, 0]
click at [928, 560] on button "Confirm" at bounding box center [933, 564] width 74 height 30
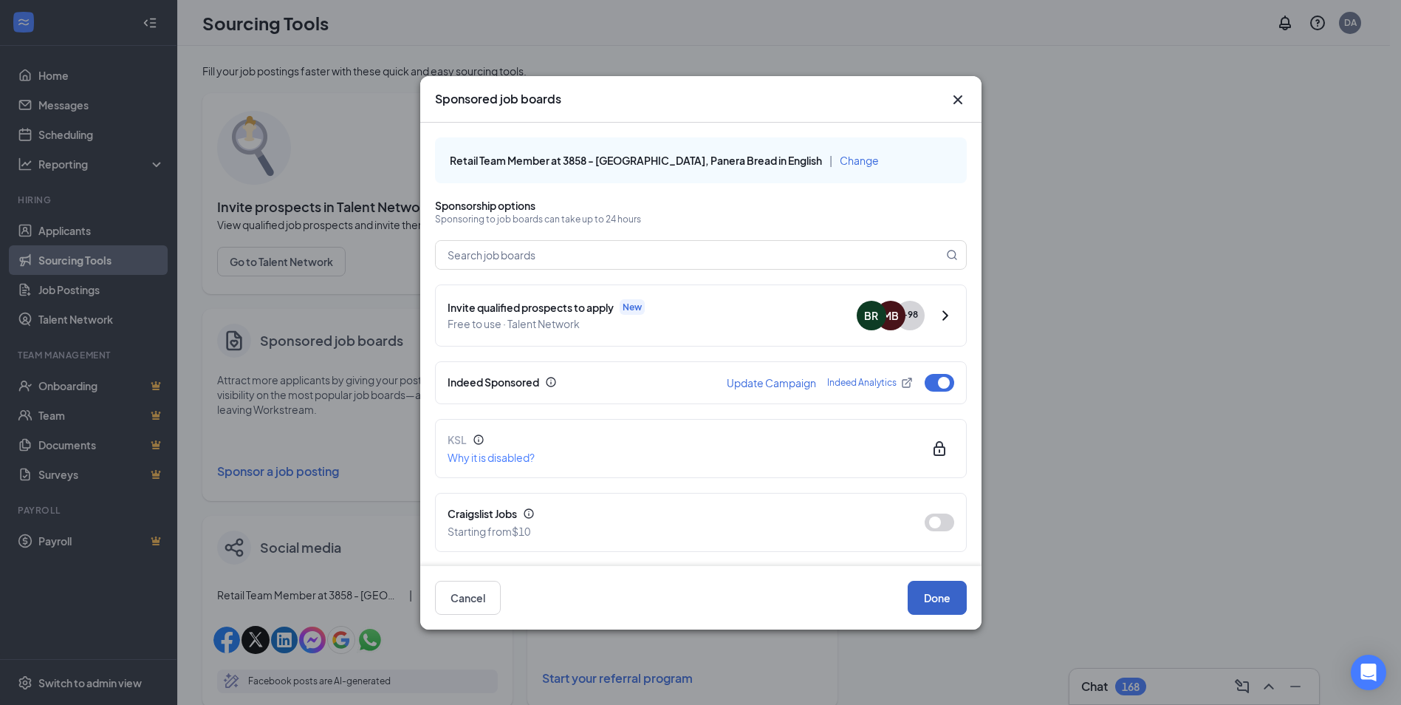
click at [943, 598] on button "Done" at bounding box center [937, 598] width 59 height 34
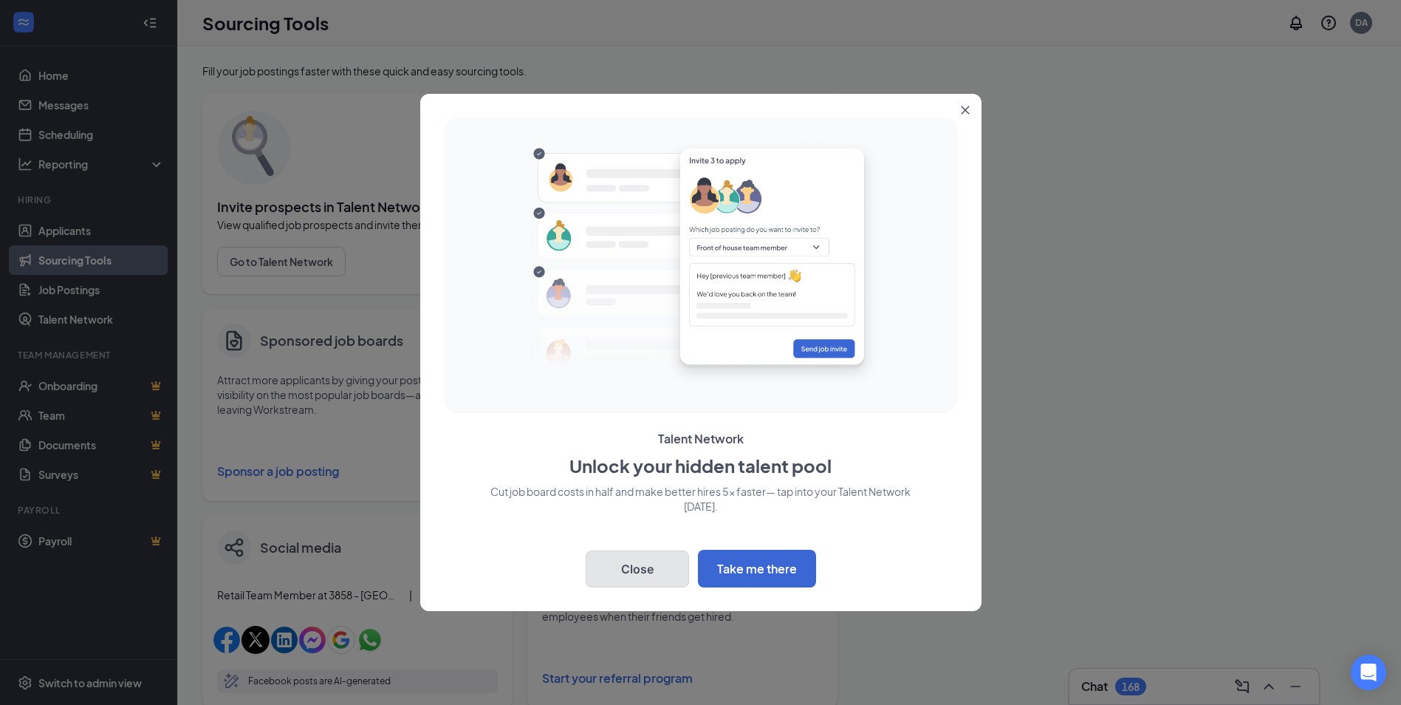
click at [620, 563] on button "Close" at bounding box center [637, 568] width 103 height 37
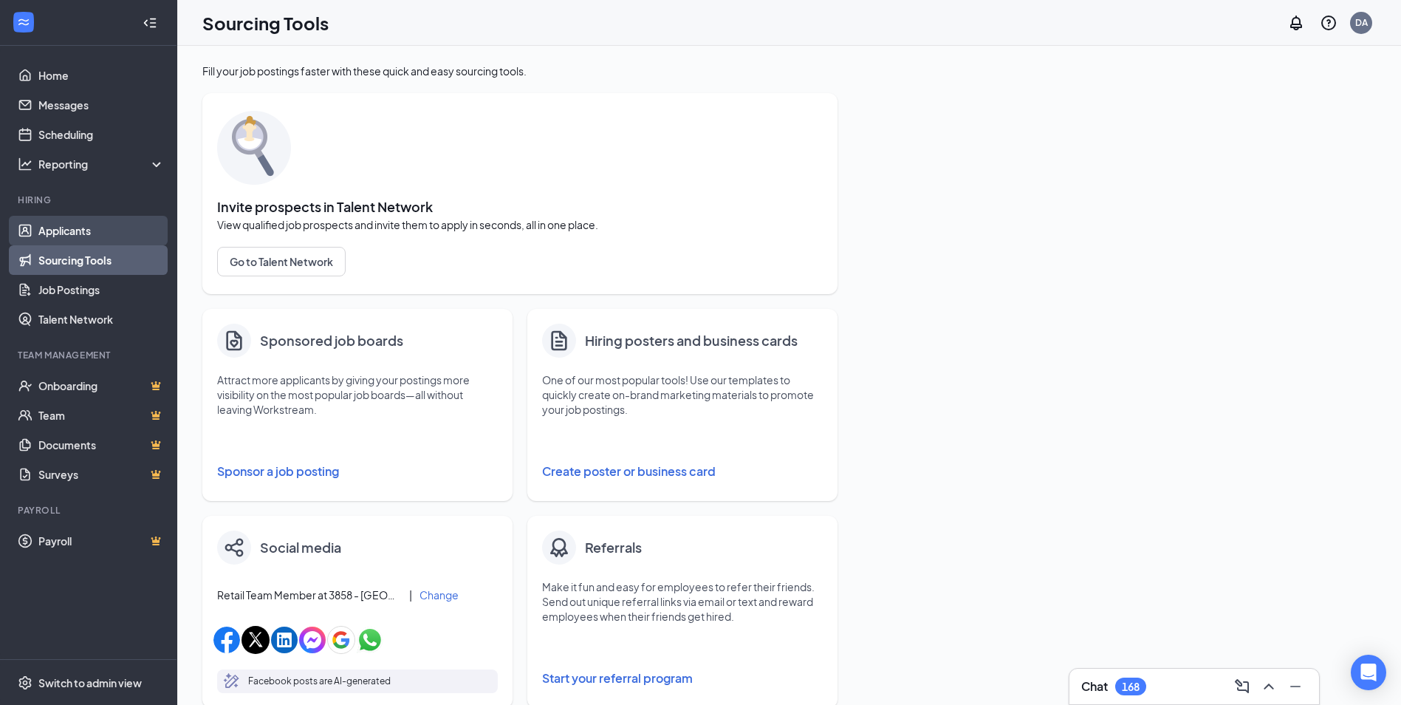
click at [109, 221] on link "Applicants" at bounding box center [101, 231] width 126 height 30
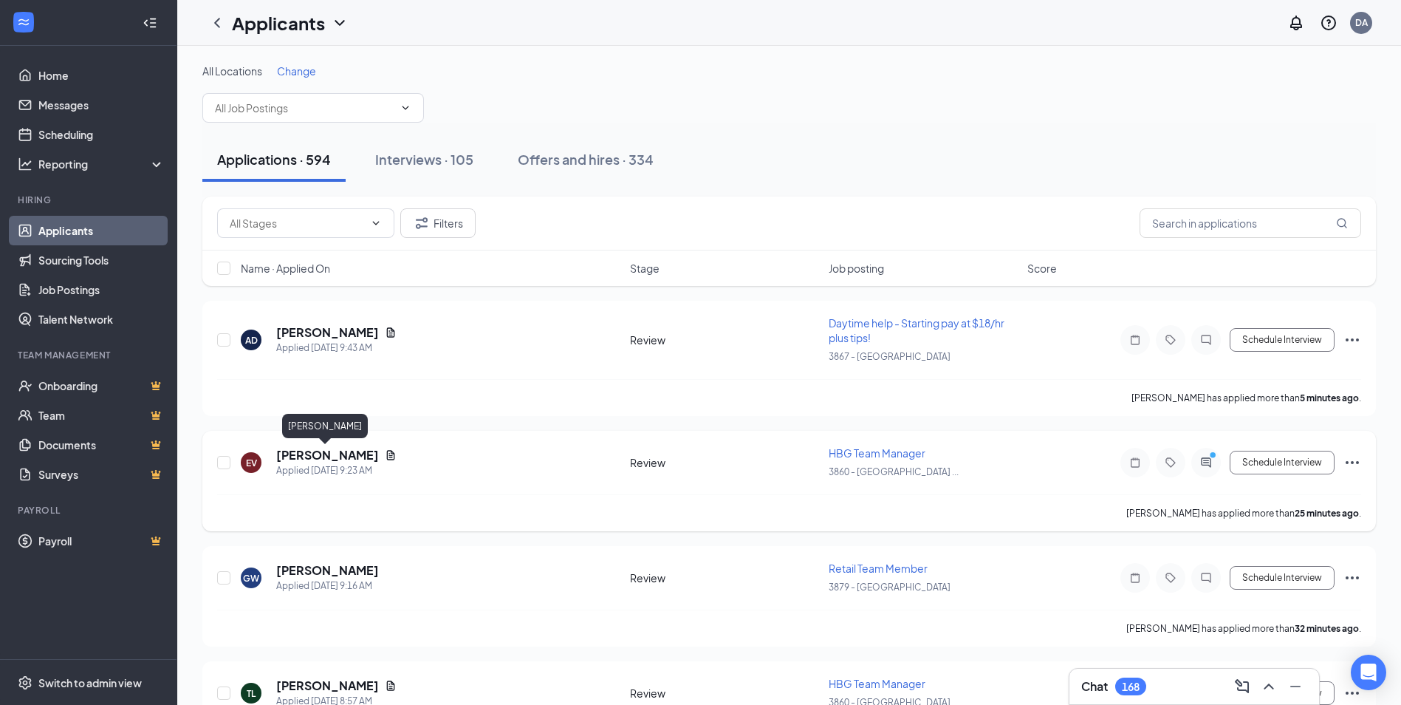
click at [306, 451] on h5 "[PERSON_NAME]" at bounding box center [327, 455] width 103 height 16
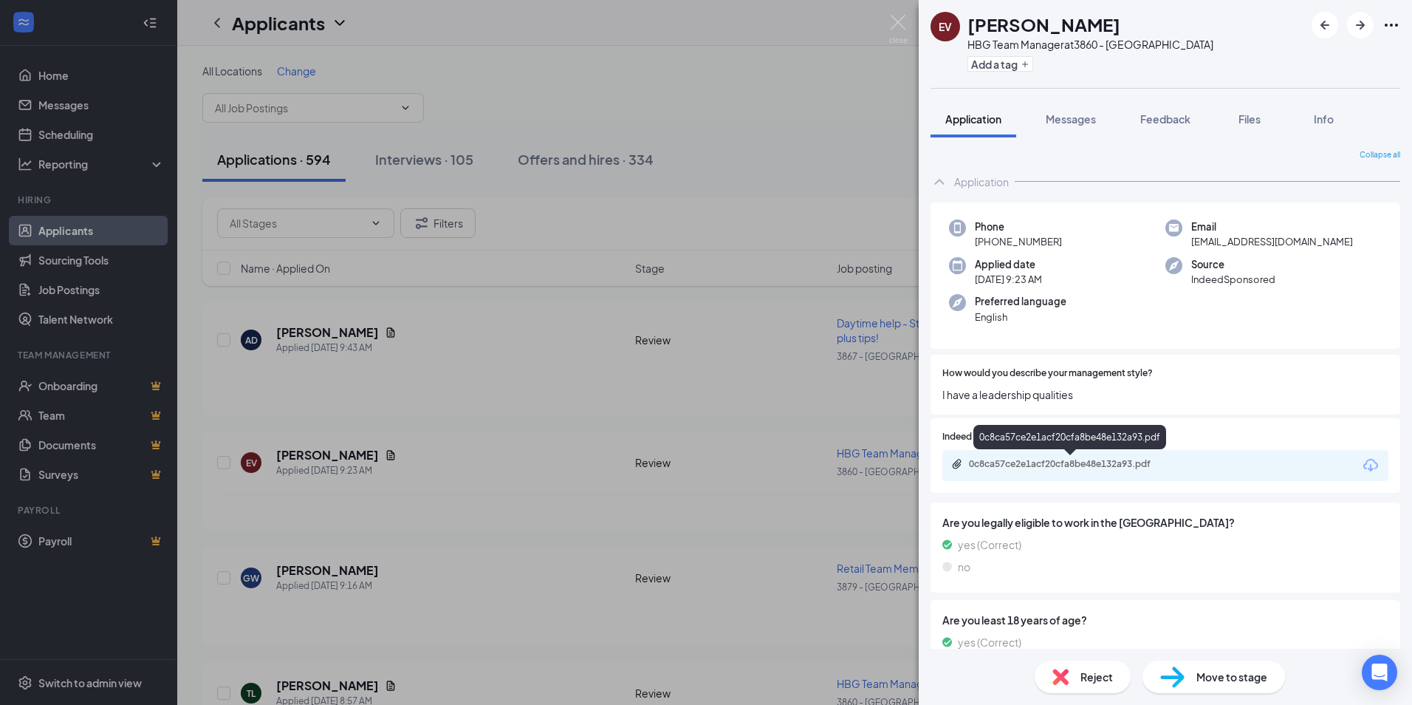
click at [1079, 462] on div "0c8ca57ce2e1acf20cfa8be48e132a93.pdf" at bounding box center [1072, 464] width 207 height 12
click at [1090, 698] on div "Reject Move to stage" at bounding box center [1165, 677] width 493 height 56
click at [1090, 685] on div "Reject" at bounding box center [1083, 676] width 96 height 33
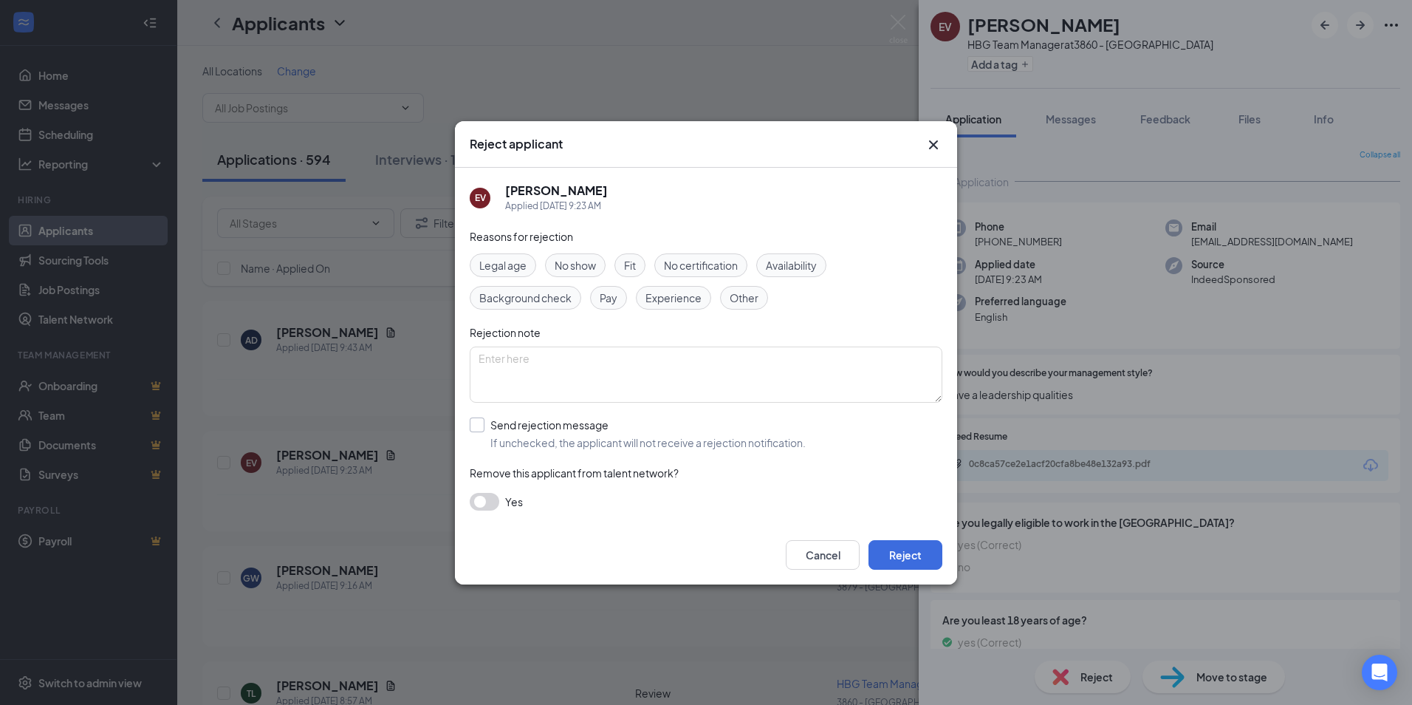
click at [507, 428] on input "Send rejection message If unchecked, the applicant will not receive a rejection…" at bounding box center [638, 433] width 336 height 33
checkbox input "true"
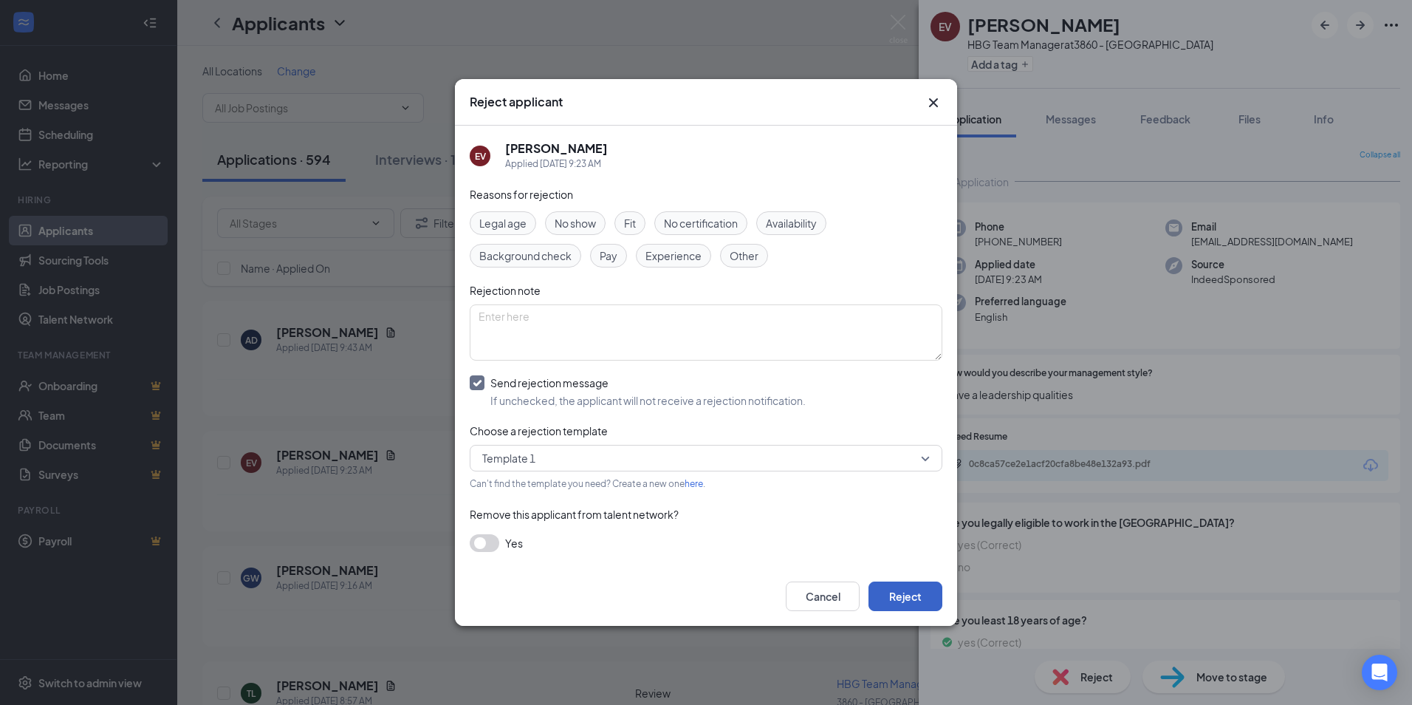
click at [911, 593] on button "Reject" at bounding box center [906, 596] width 74 height 30
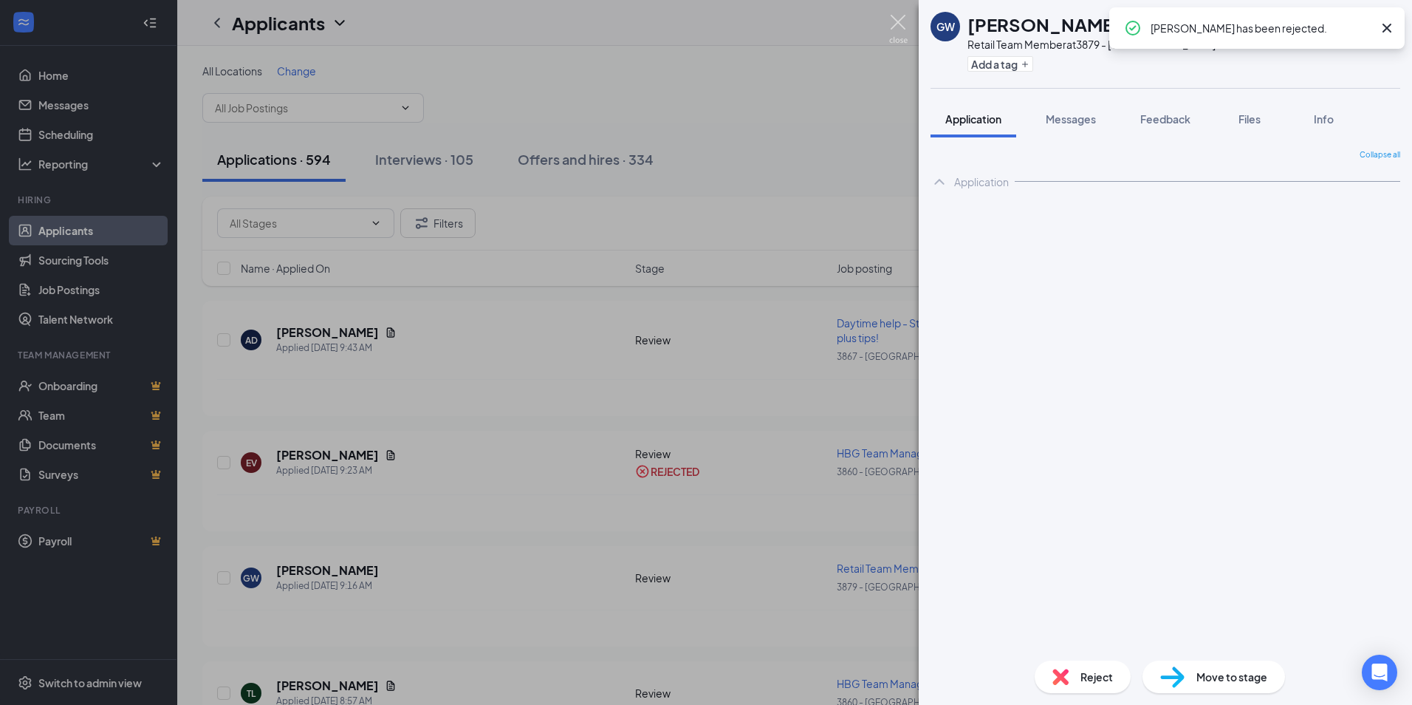
click at [901, 29] on img at bounding box center [898, 29] width 18 height 29
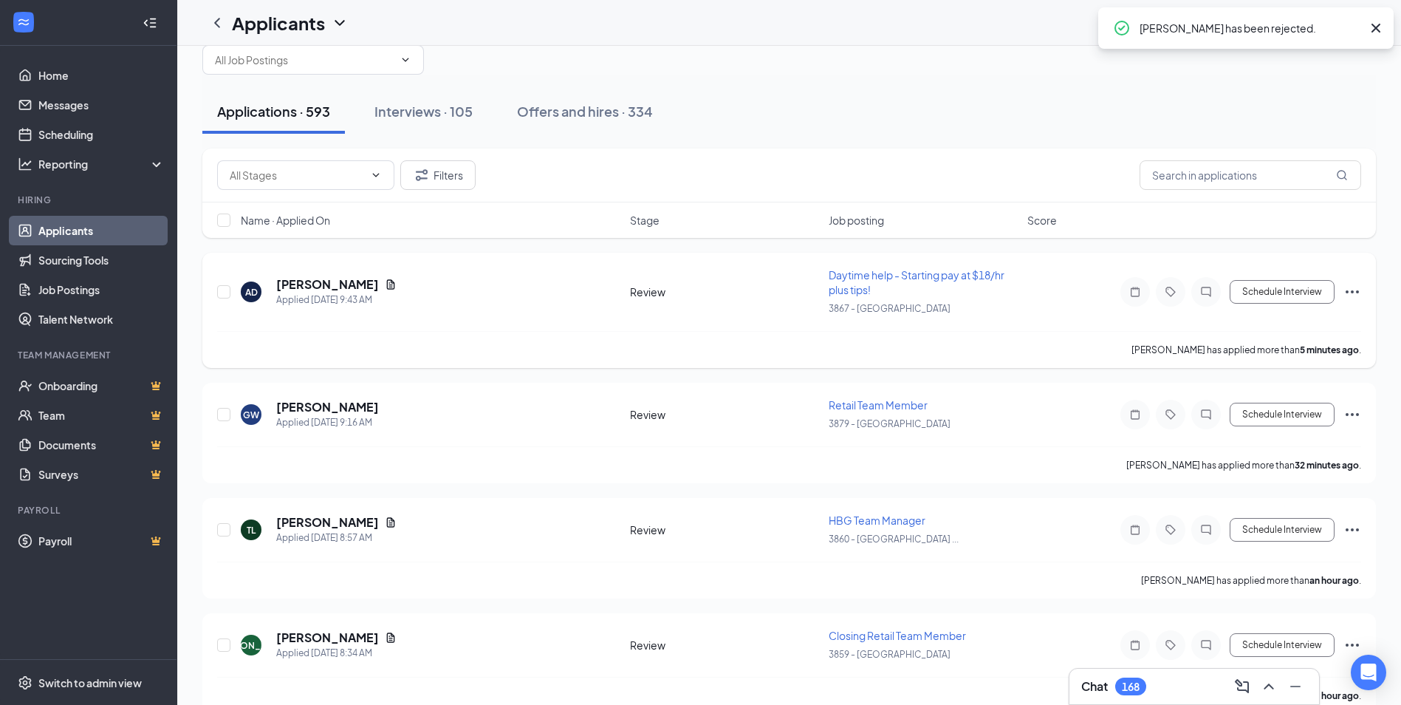
scroll to position [74, 0]
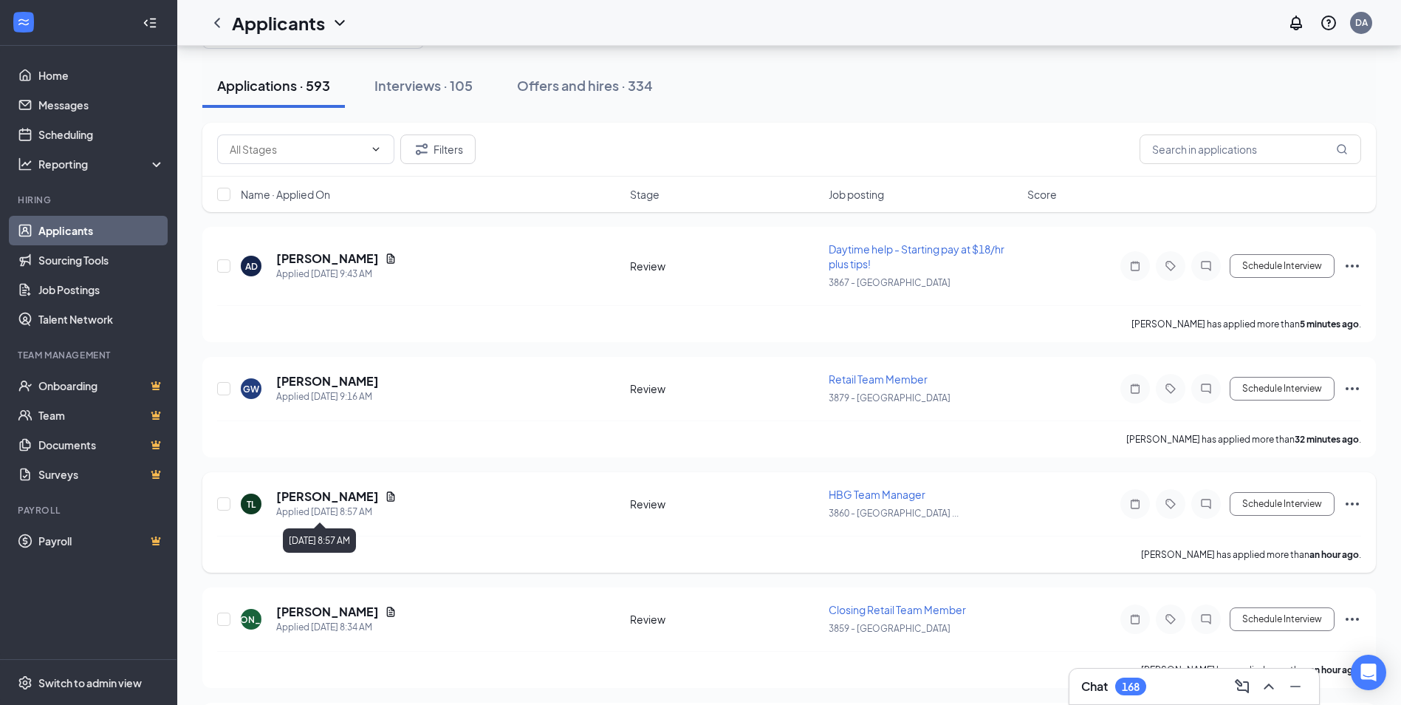
click at [356, 500] on h5 "[PERSON_NAME]" at bounding box center [327, 496] width 103 height 16
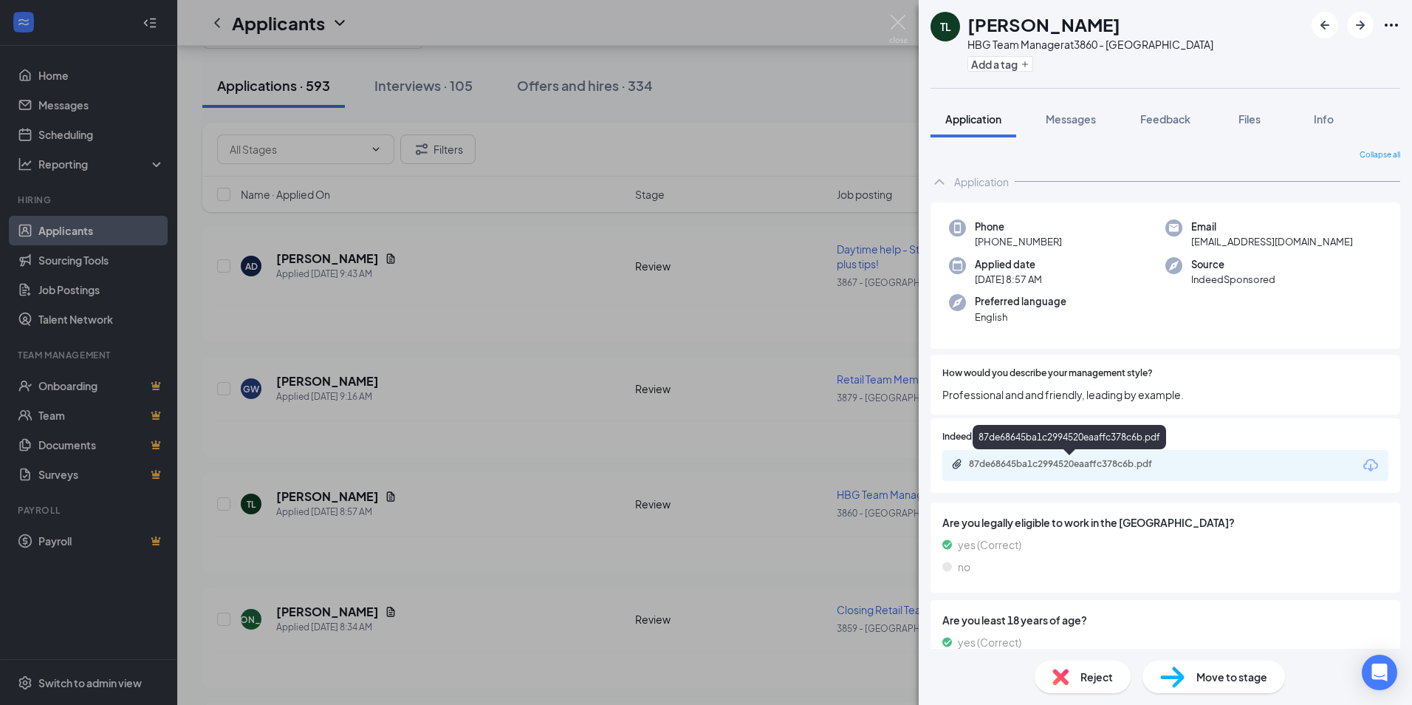
click at [1078, 462] on div "87de68645ba1c2994520eaaffc378c6b.pdf" at bounding box center [1072, 464] width 207 height 12
click at [1203, 684] on span "Move to stage" at bounding box center [1232, 677] width 71 height 16
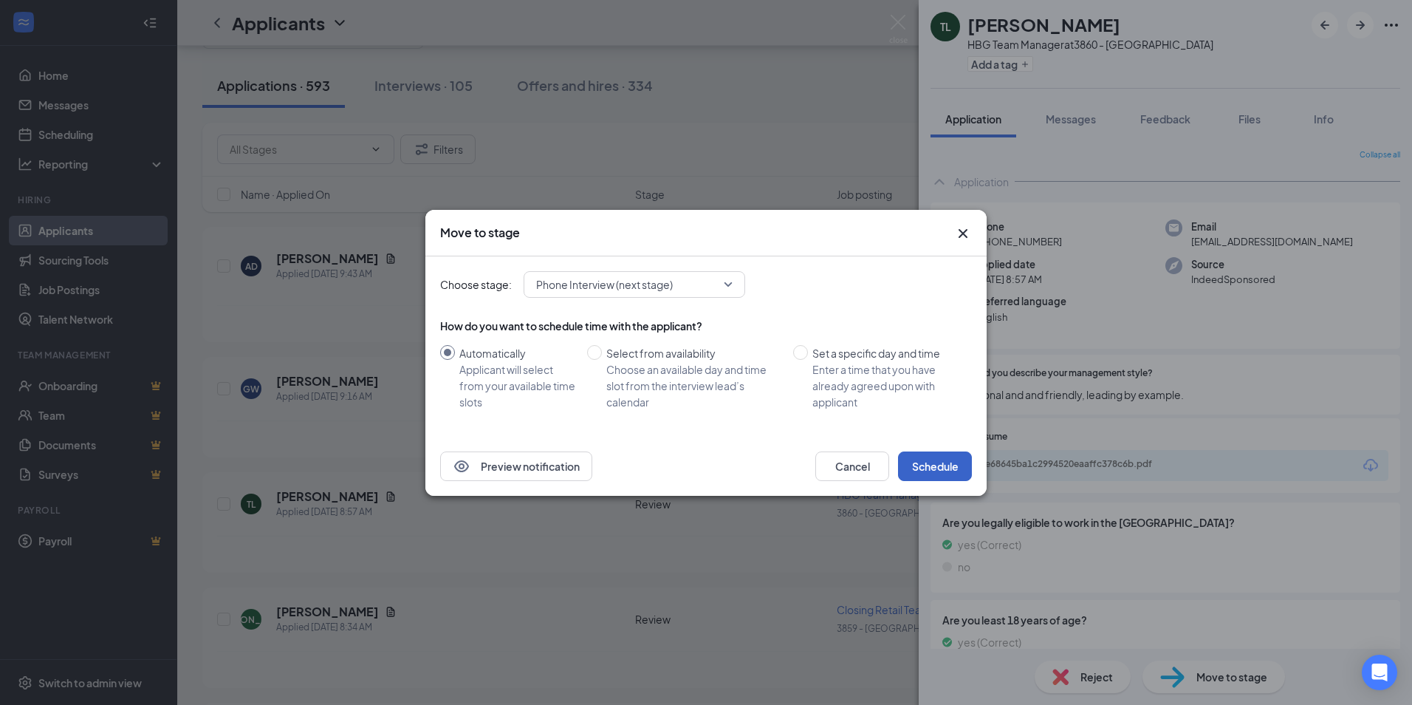
click at [926, 459] on button "Schedule" at bounding box center [935, 466] width 74 height 30
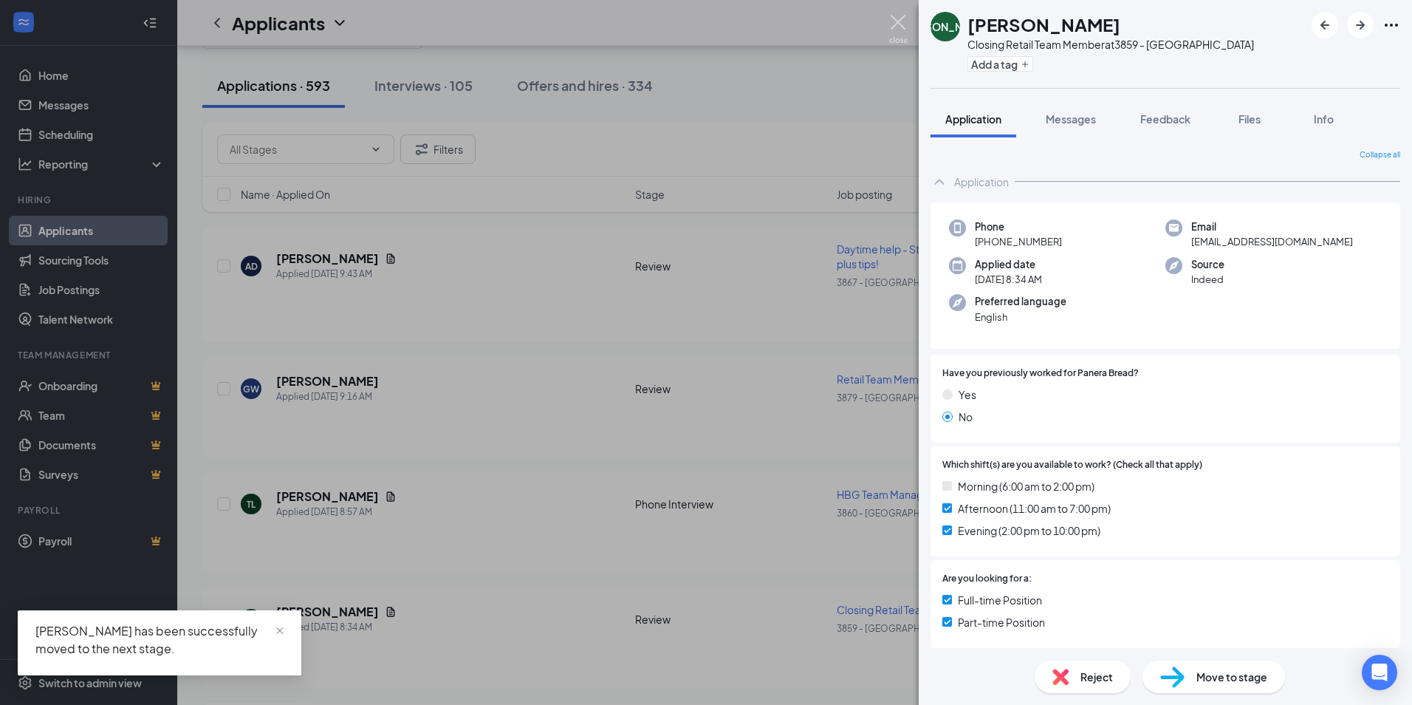
click at [902, 22] on img at bounding box center [898, 29] width 18 height 29
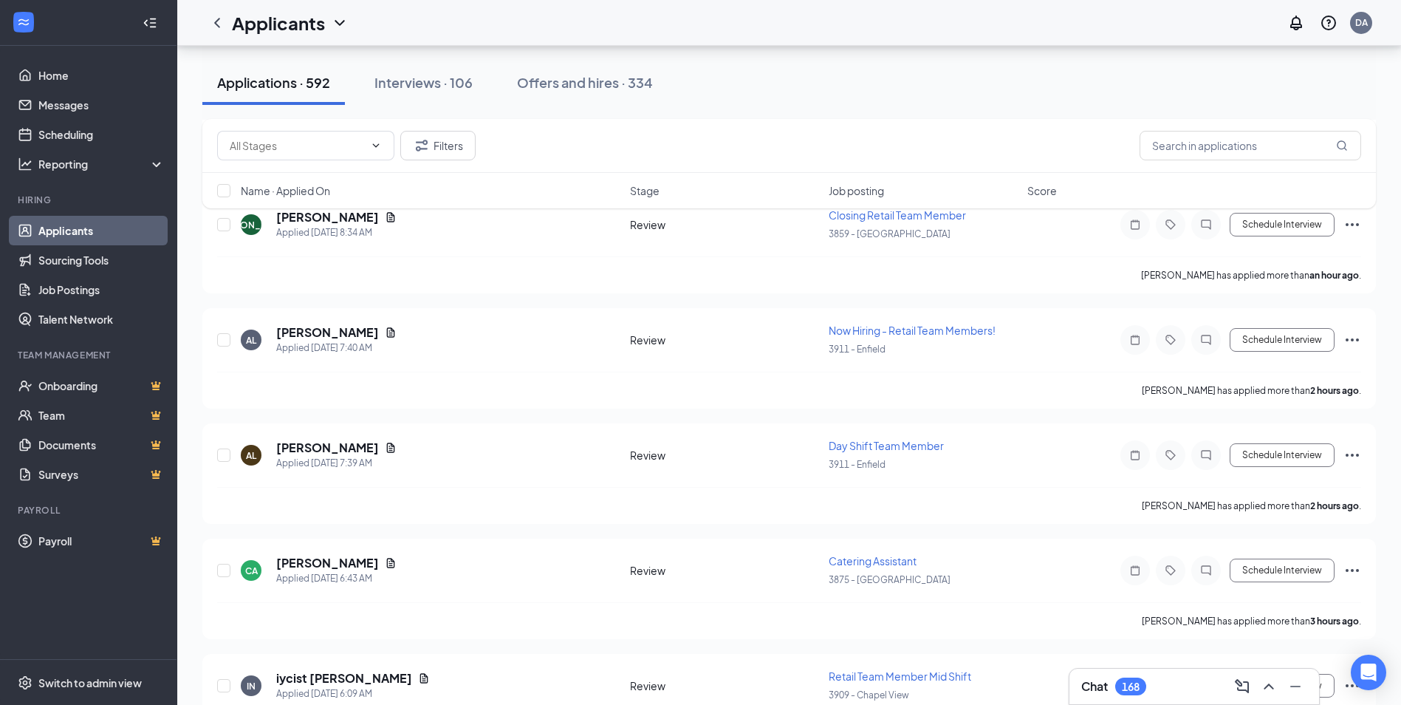
scroll to position [278, 0]
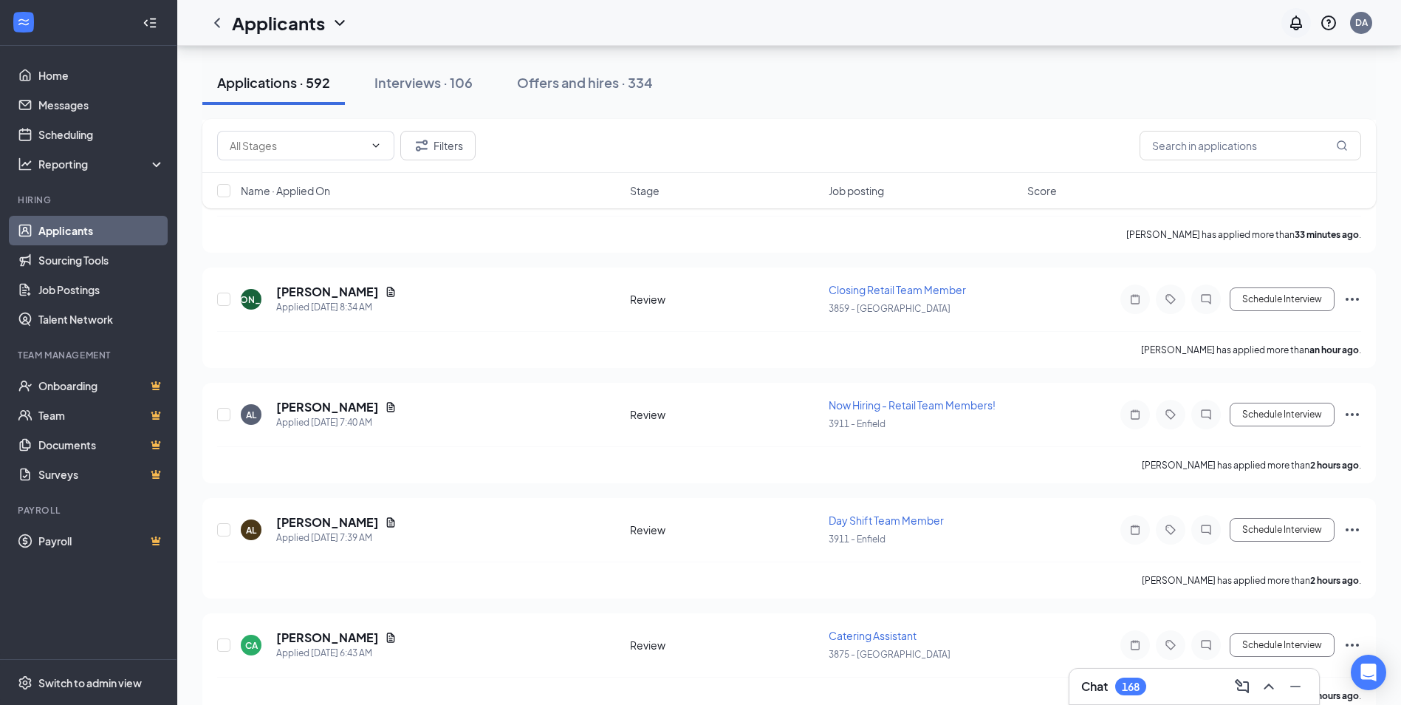
click at [1305, 27] on icon "Notifications" at bounding box center [1297, 23] width 18 height 18
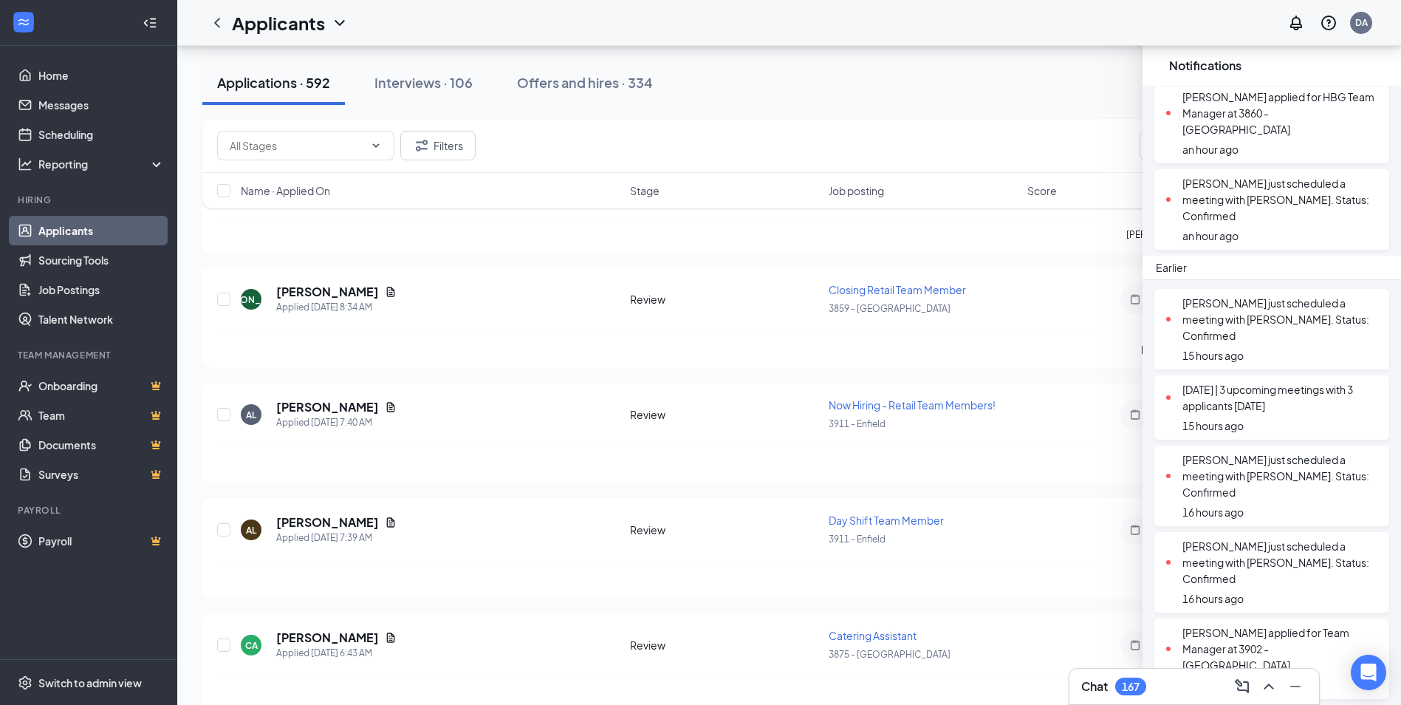
scroll to position [295, 0]
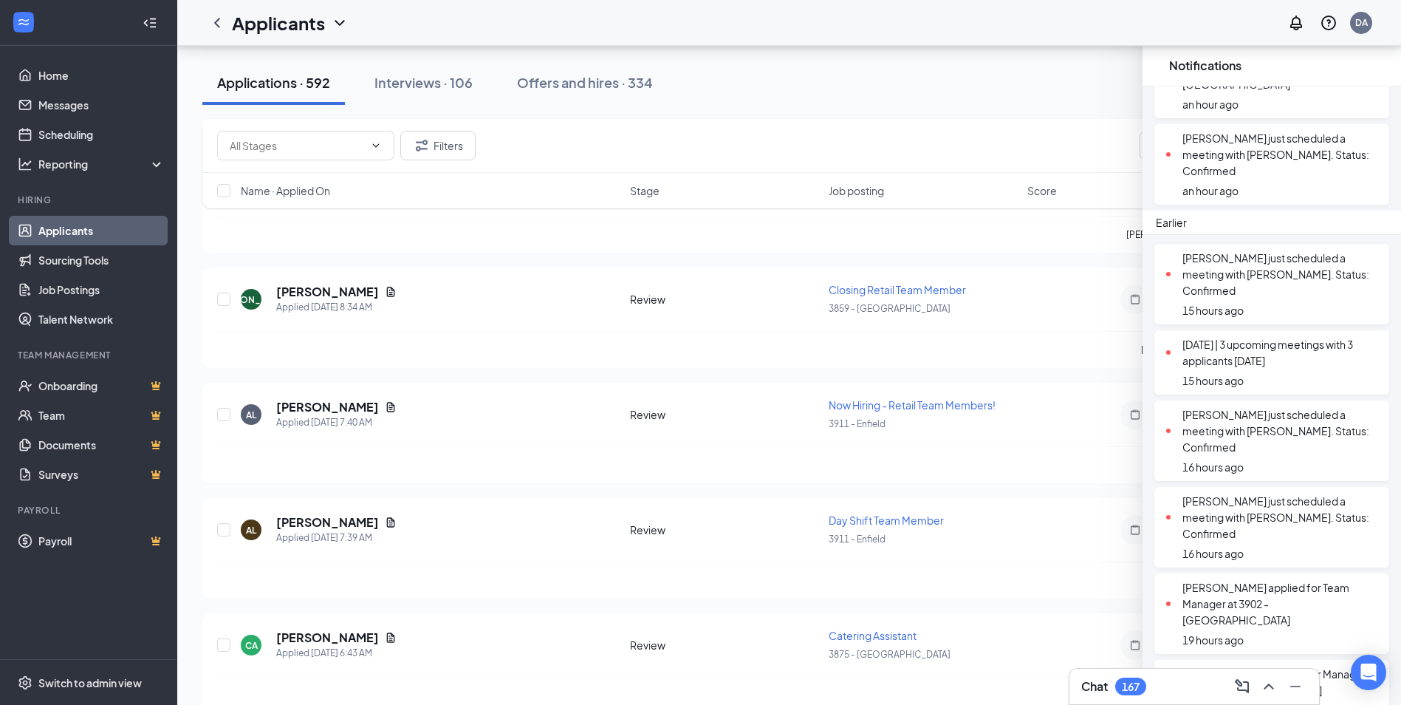
click at [1083, 89] on div "Applications · 592 Interviews · 106 Offers and hires · 334" at bounding box center [789, 83] width 1174 height 44
drag, startPoint x: 81, startPoint y: 141, endPoint x: 682, endPoint y: 164, distance: 601.0
click at [81, 141] on link "Scheduling" at bounding box center [101, 135] width 126 height 30
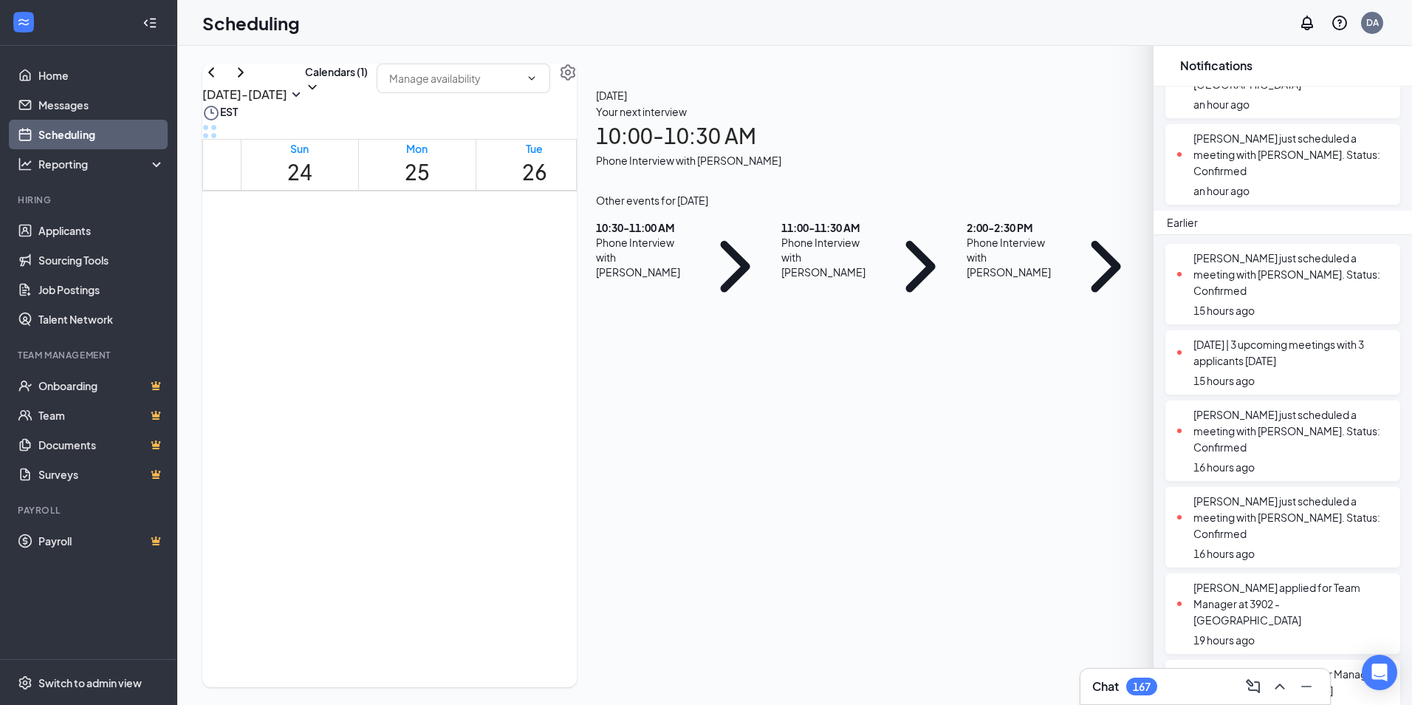
scroll to position [726, 0]
click at [1172, 66] on icon "Cross" at bounding box center [1172, 66] width 0 height 0
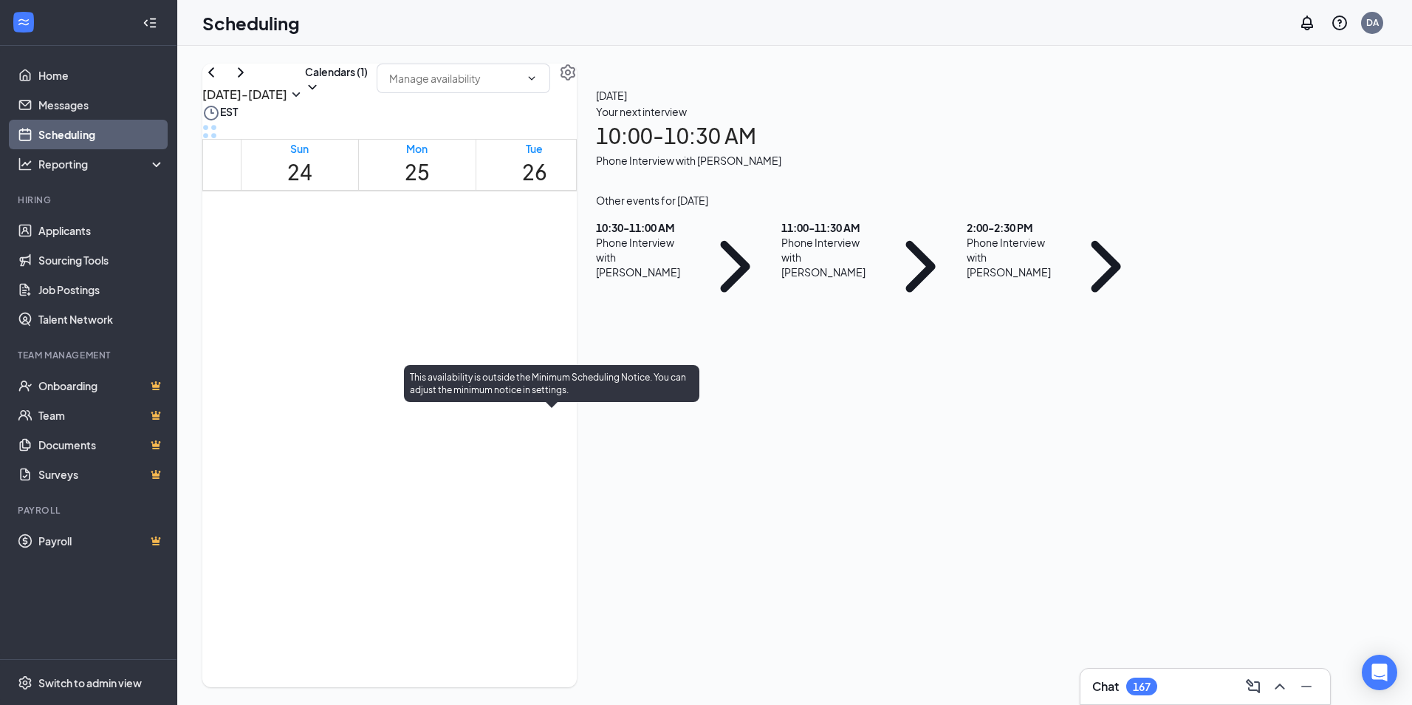
click at [533, 437] on span "10:00-10:30 AM" at bounding box center [517, 430] width 30 height 43
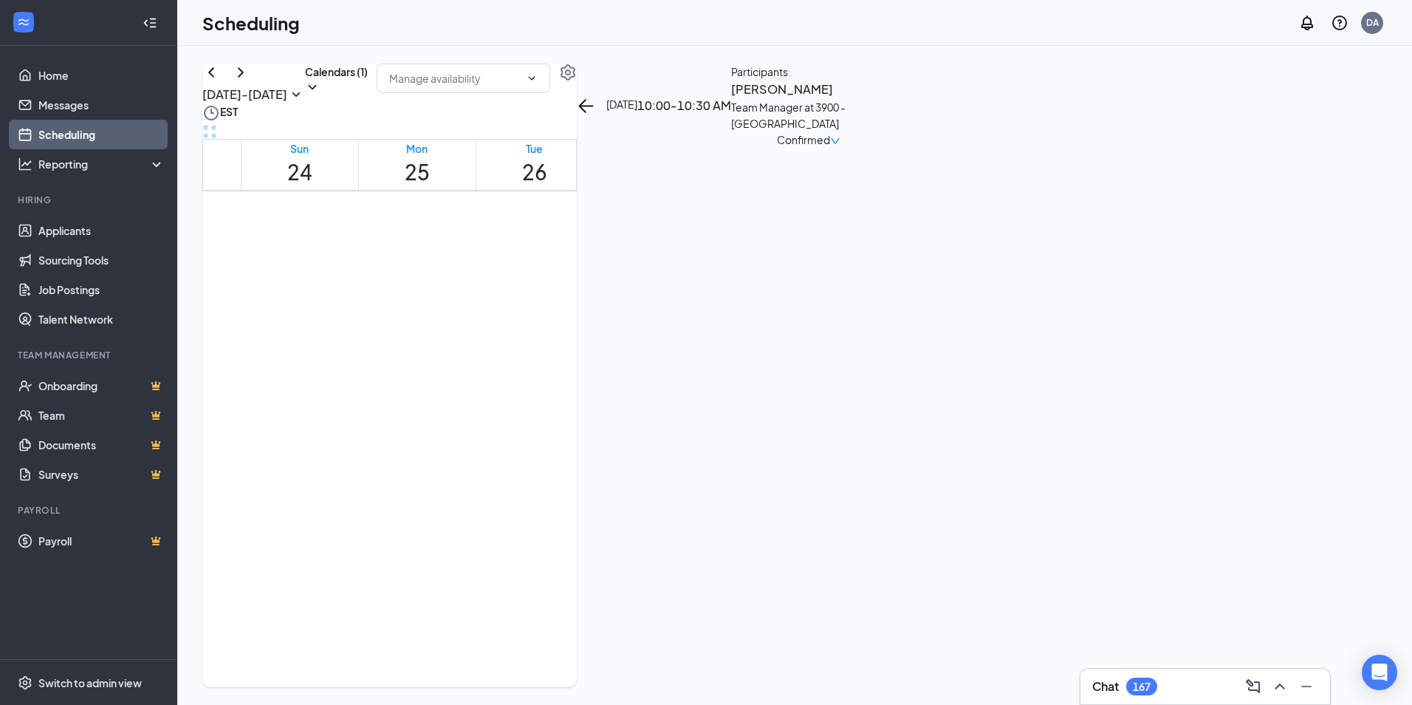
click at [886, 99] on h3 "[PERSON_NAME]" at bounding box center [808, 89] width 155 height 19
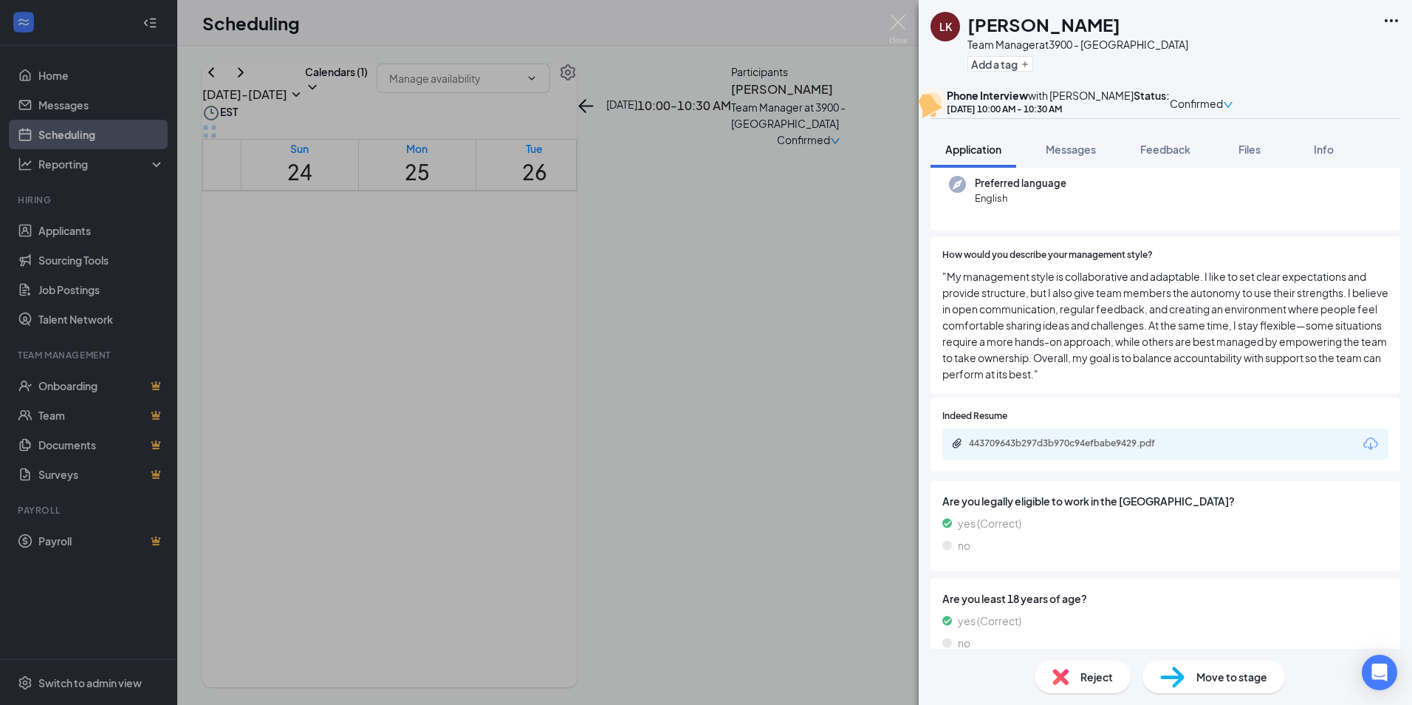
scroll to position [222, 0]
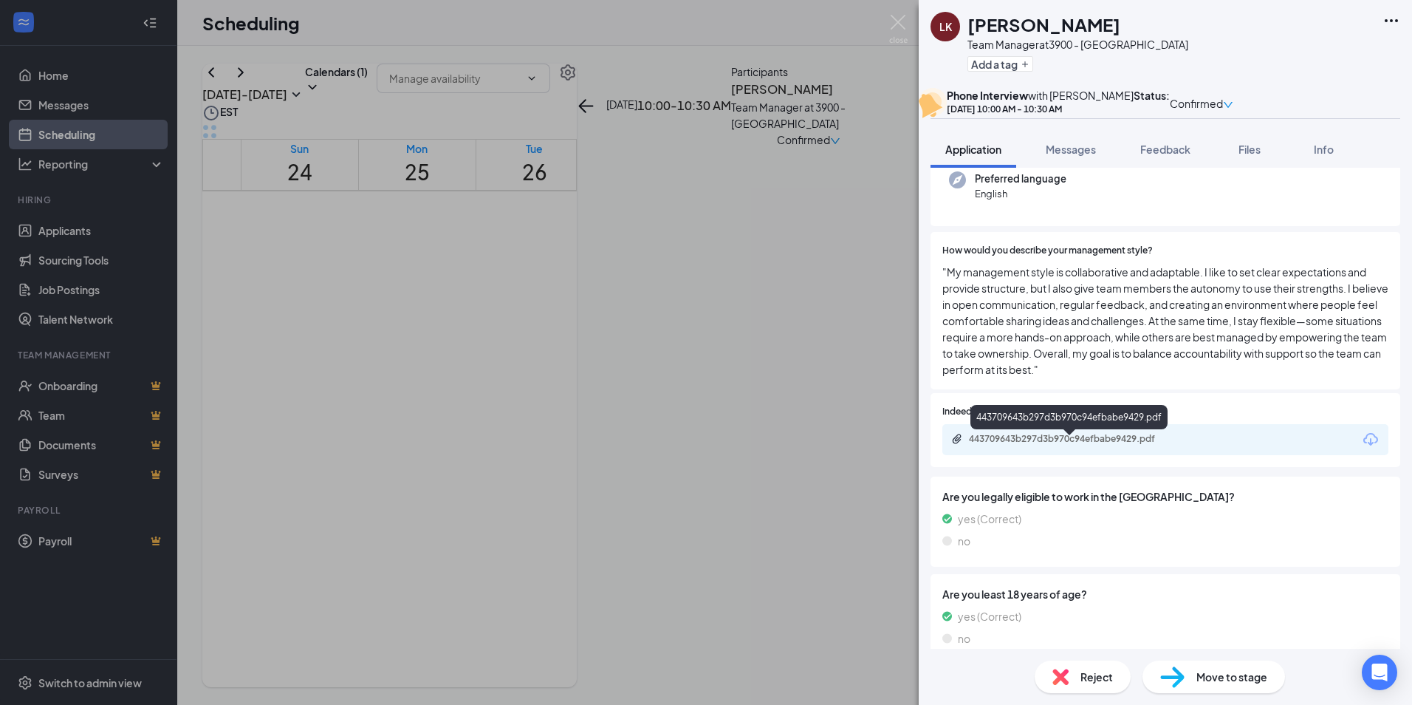
click at [1146, 440] on div "443709643b297d3b970c94efbabe9429.pdf" at bounding box center [1072, 439] width 207 height 12
click at [744, 445] on div "[PERSON_NAME] Team Manager at 3900 - Providence Add a tag Phone Interview with …" at bounding box center [706, 352] width 1412 height 705
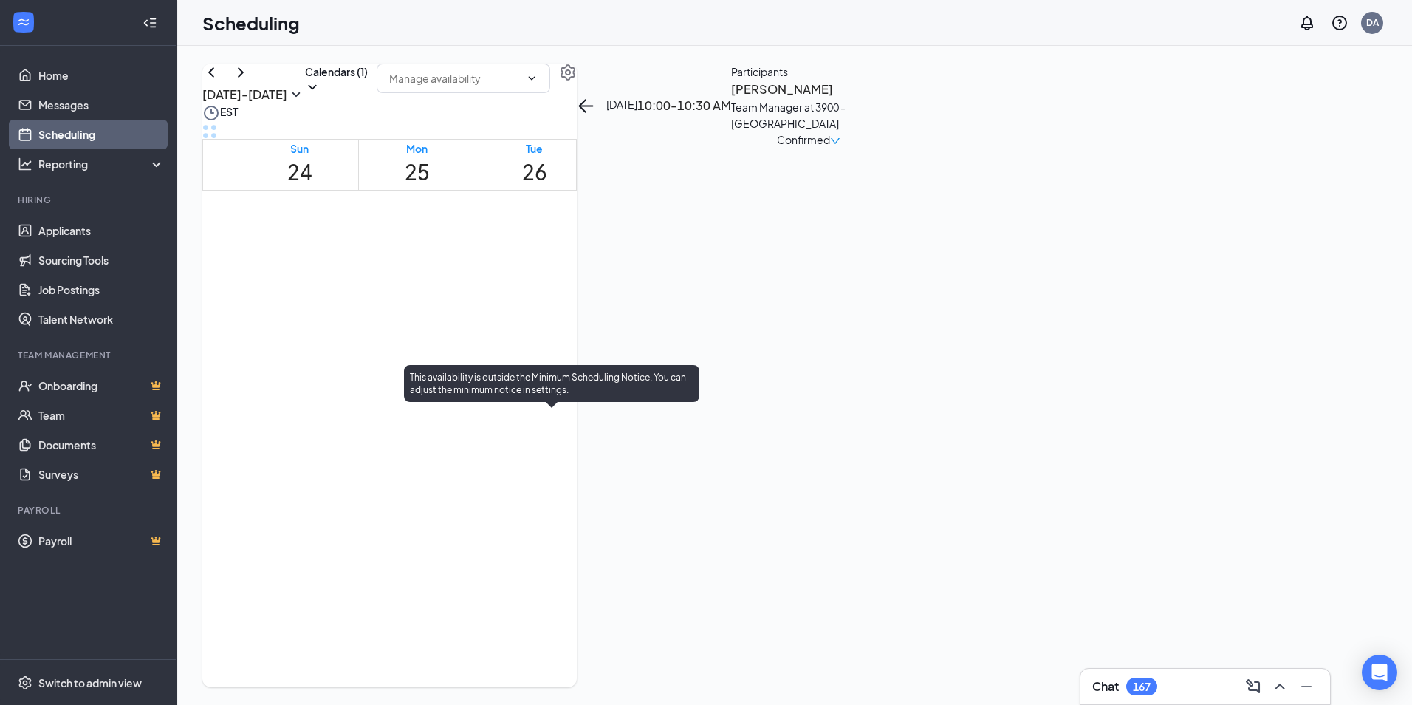
click at [553, 467] on div "1" at bounding box center [548, 460] width 30 height 14
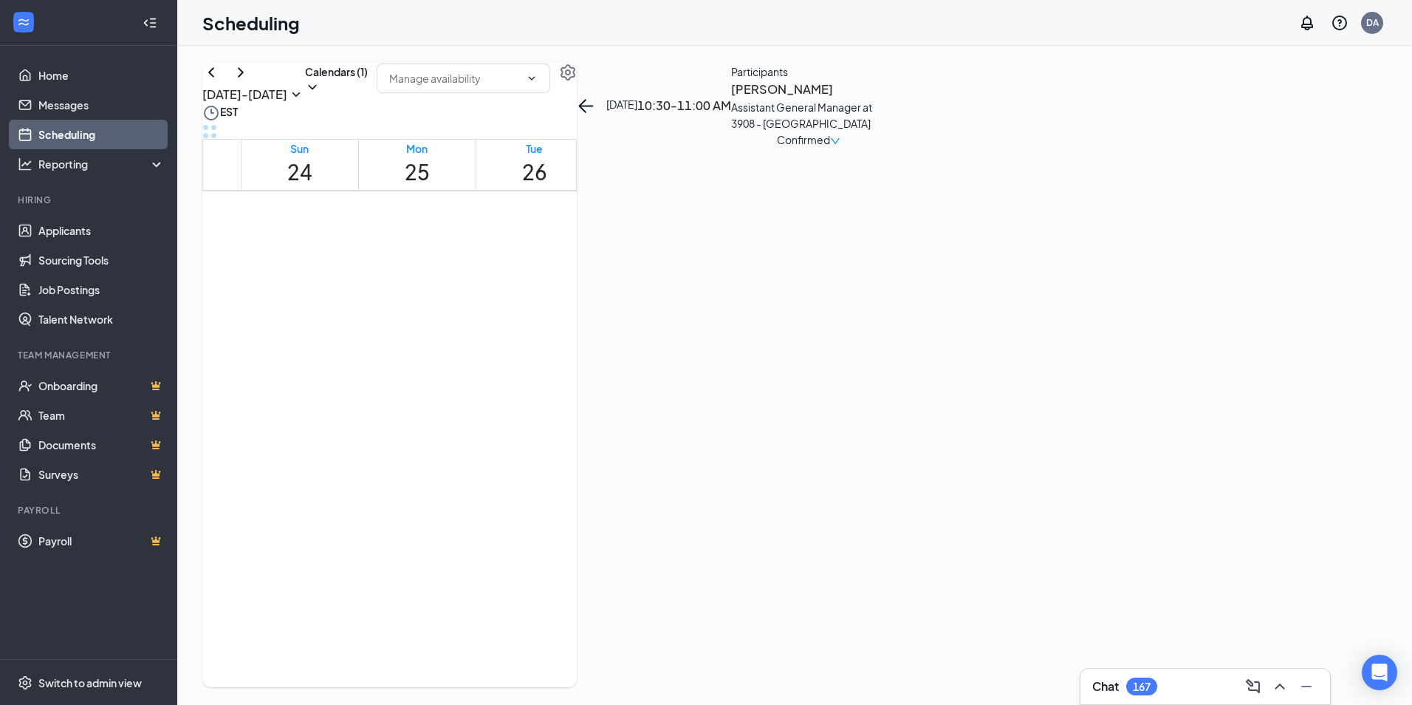
click at [886, 99] on h3 "[PERSON_NAME]" at bounding box center [808, 89] width 155 height 19
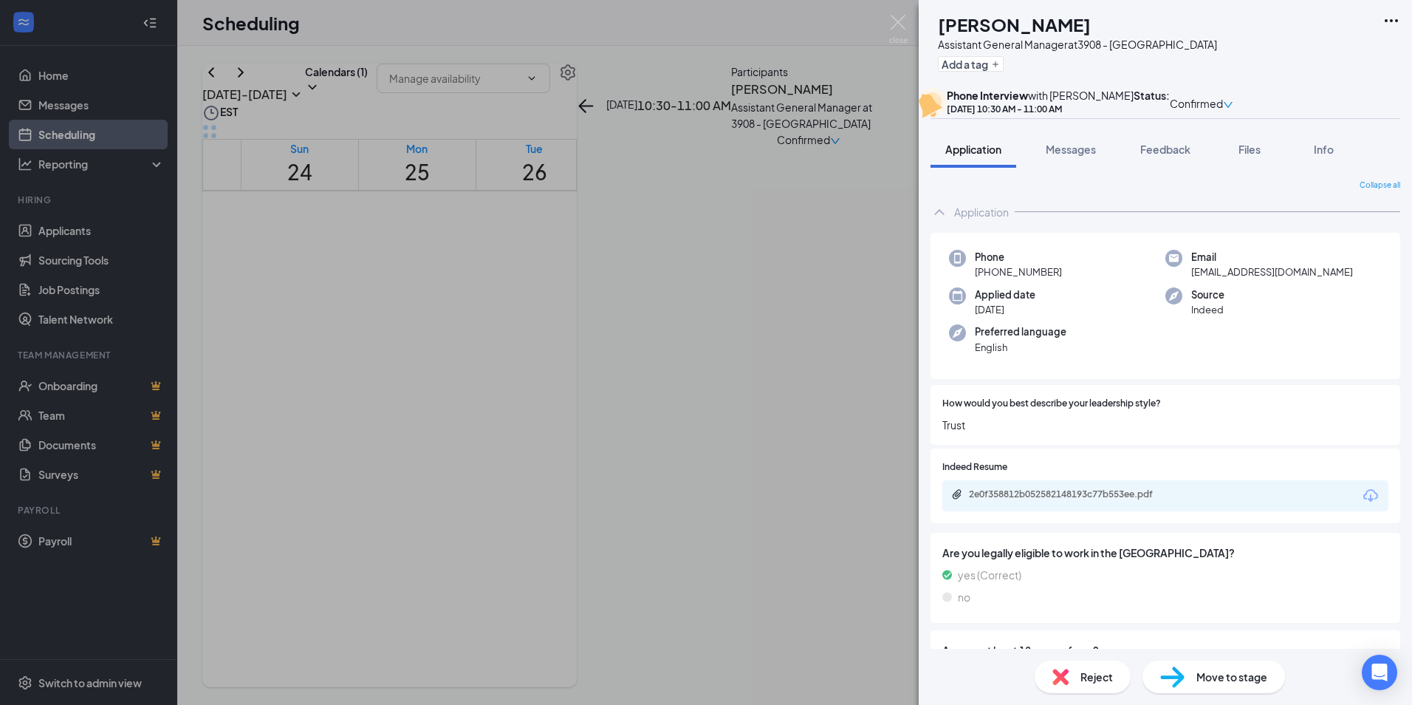
click at [1037, 500] on div "2e0f358812b052582148193c77b553ee.pdf" at bounding box center [1072, 494] width 207 height 12
click at [1098, 674] on span "Reject" at bounding box center [1097, 677] width 33 height 16
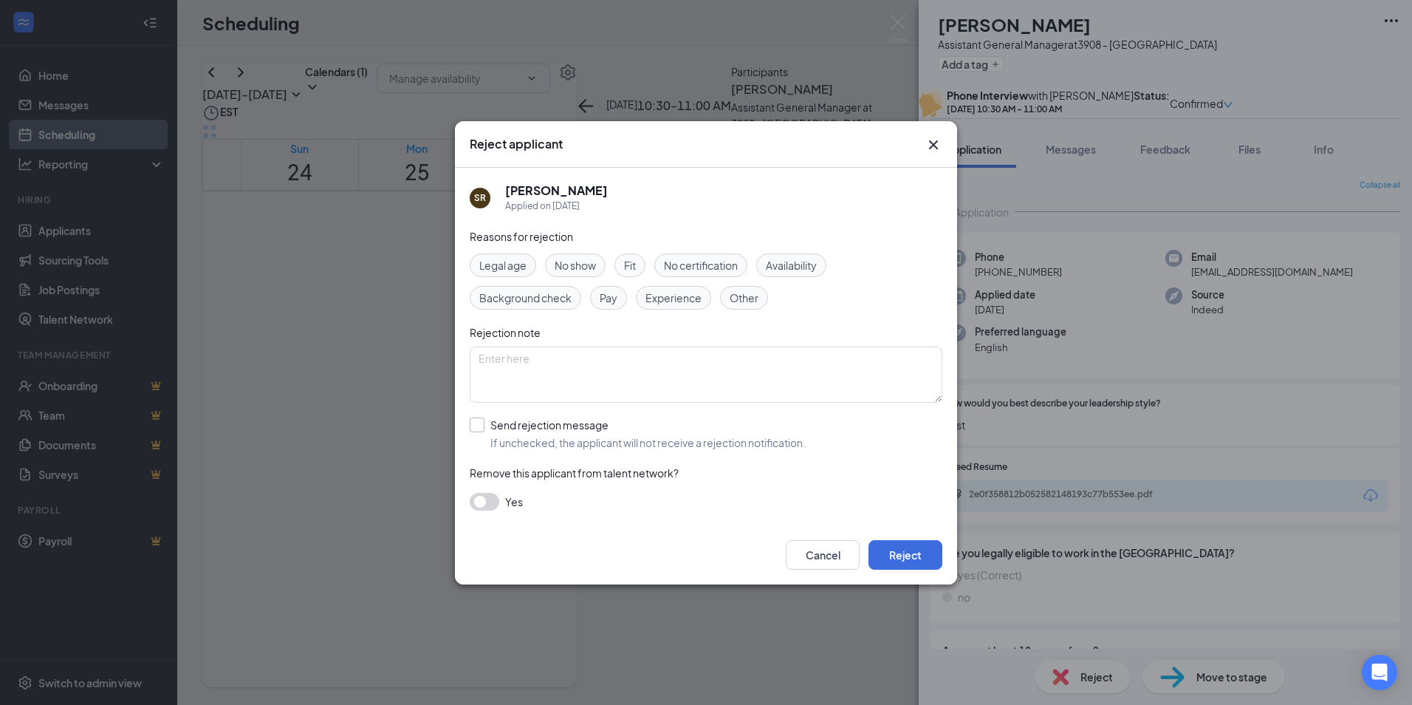
click at [542, 426] on input "Send rejection message If unchecked, the applicant will not receive a rejection…" at bounding box center [638, 433] width 336 height 33
checkbox input "true"
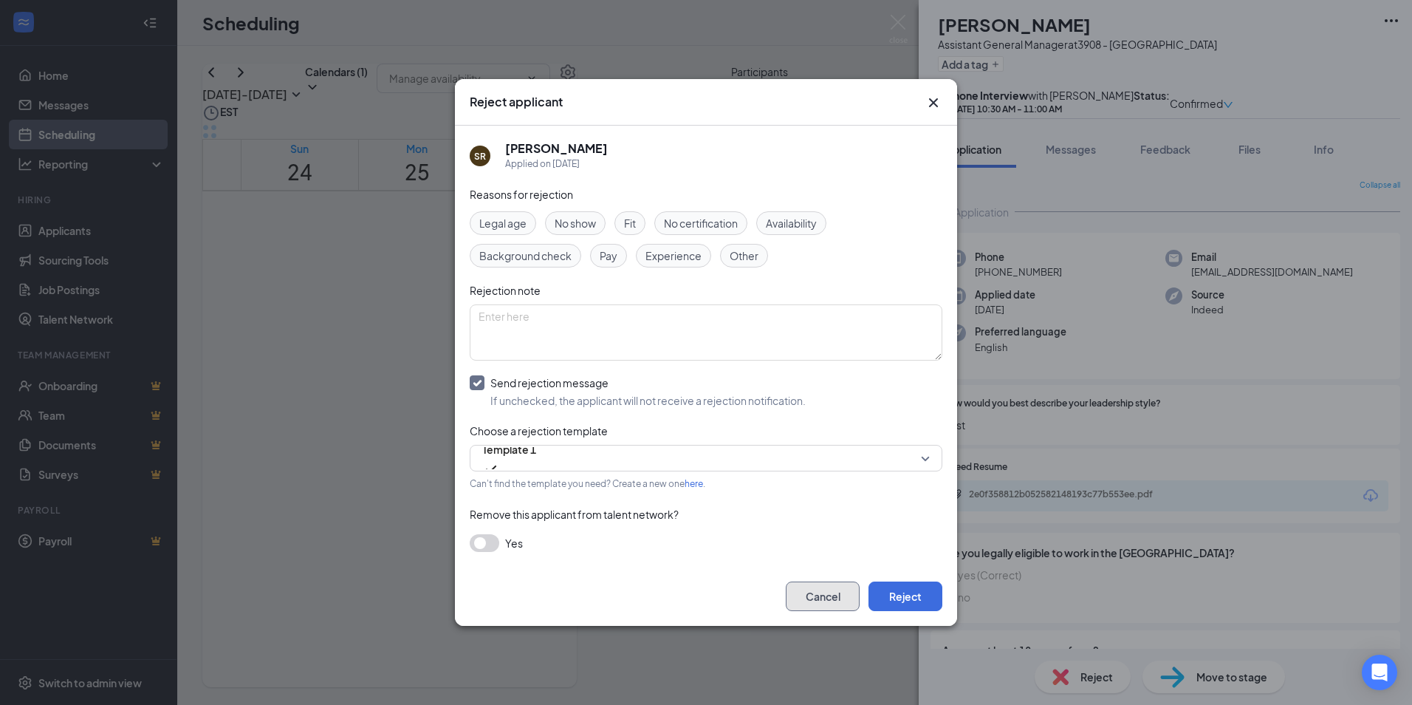
click at [843, 594] on button "Cancel" at bounding box center [823, 596] width 74 height 30
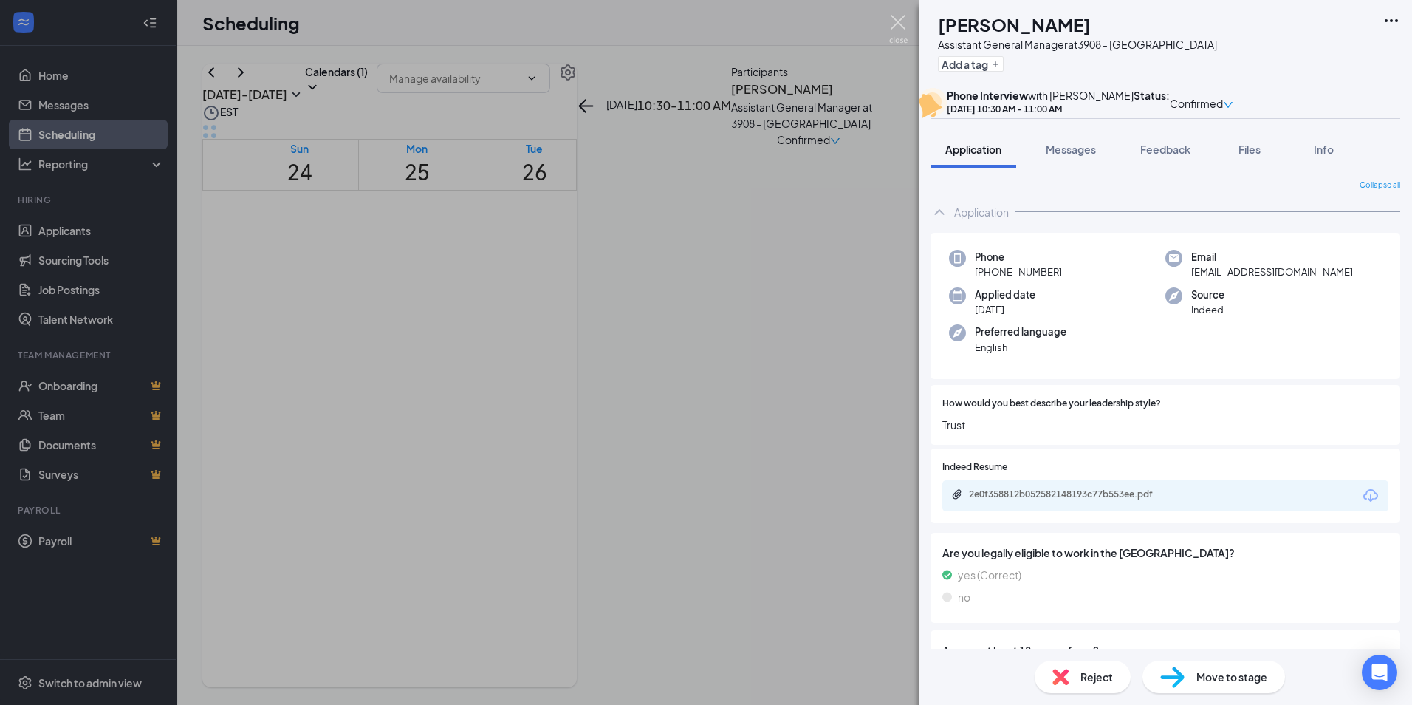
click at [892, 19] on img at bounding box center [898, 29] width 18 height 29
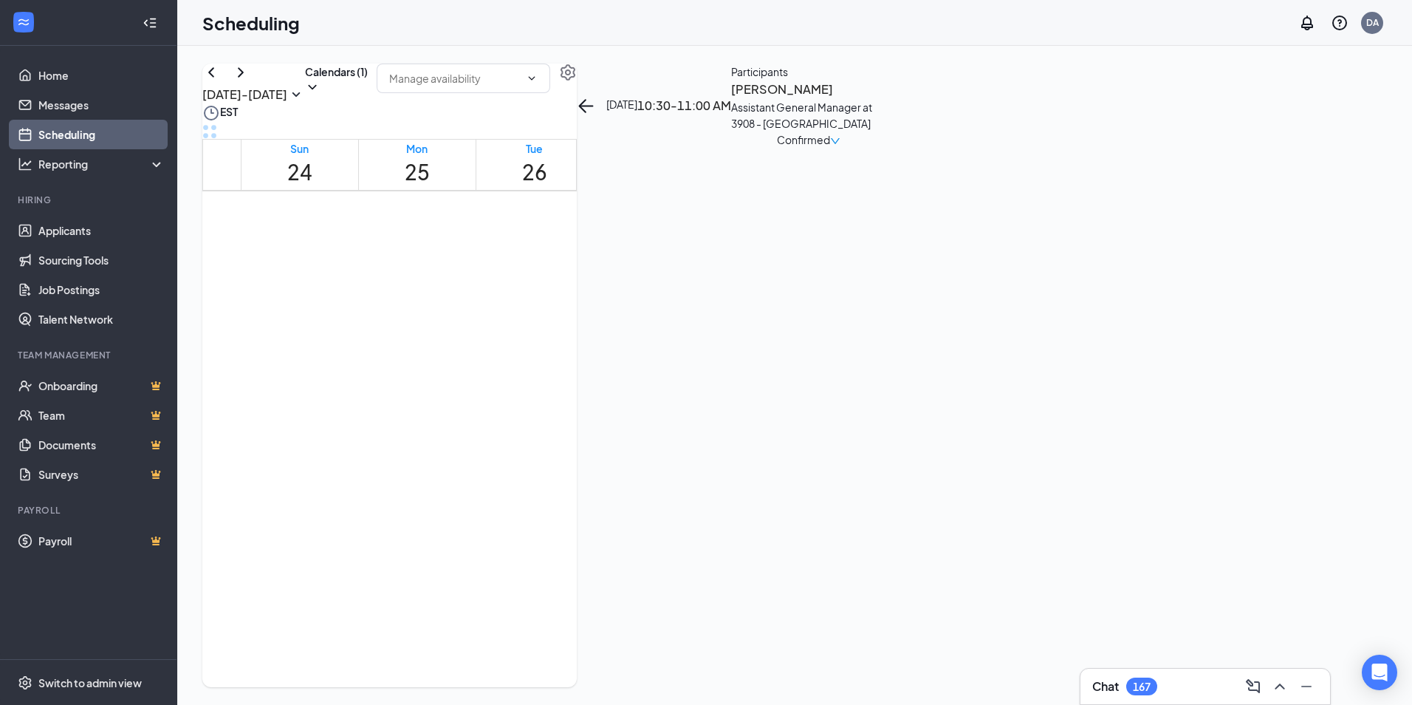
scroll to position [874, 0]
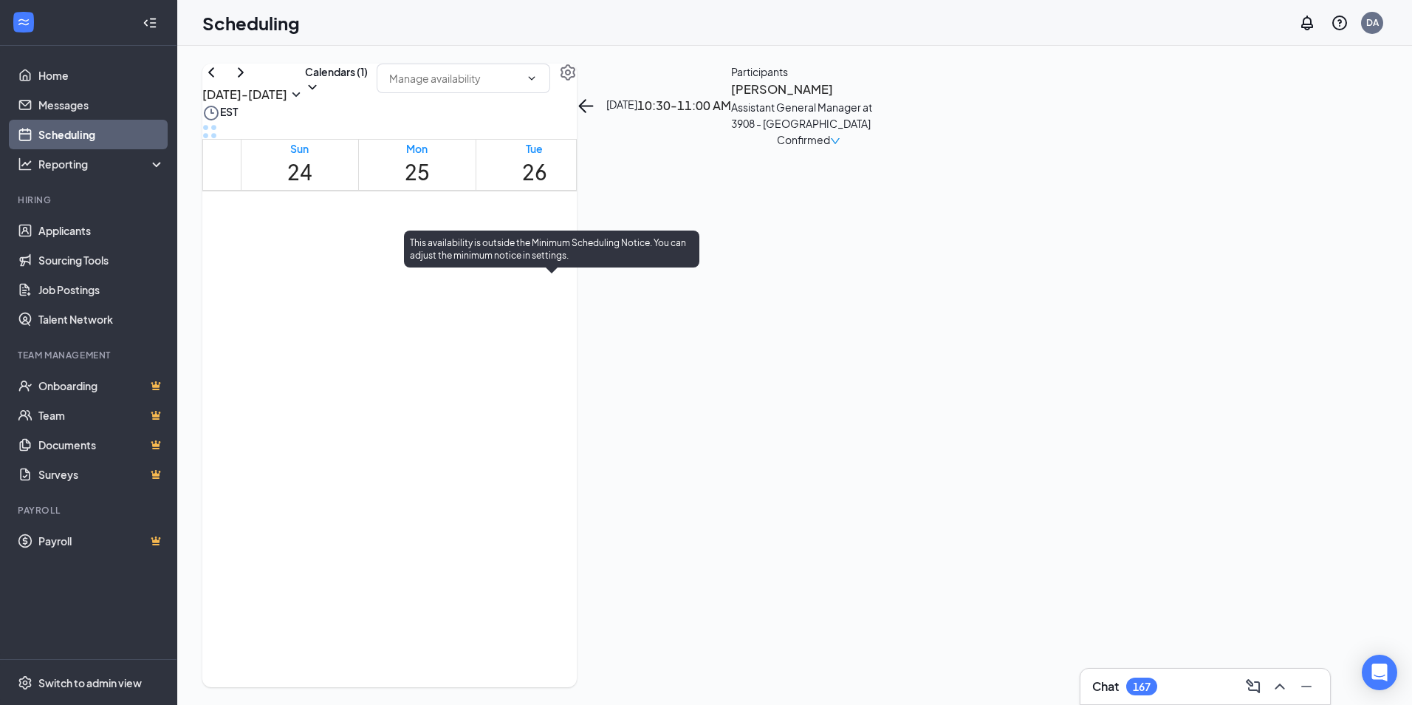
click at [563, 304] on span "11:00-11:30 AM" at bounding box center [578, 282] width 30 height 43
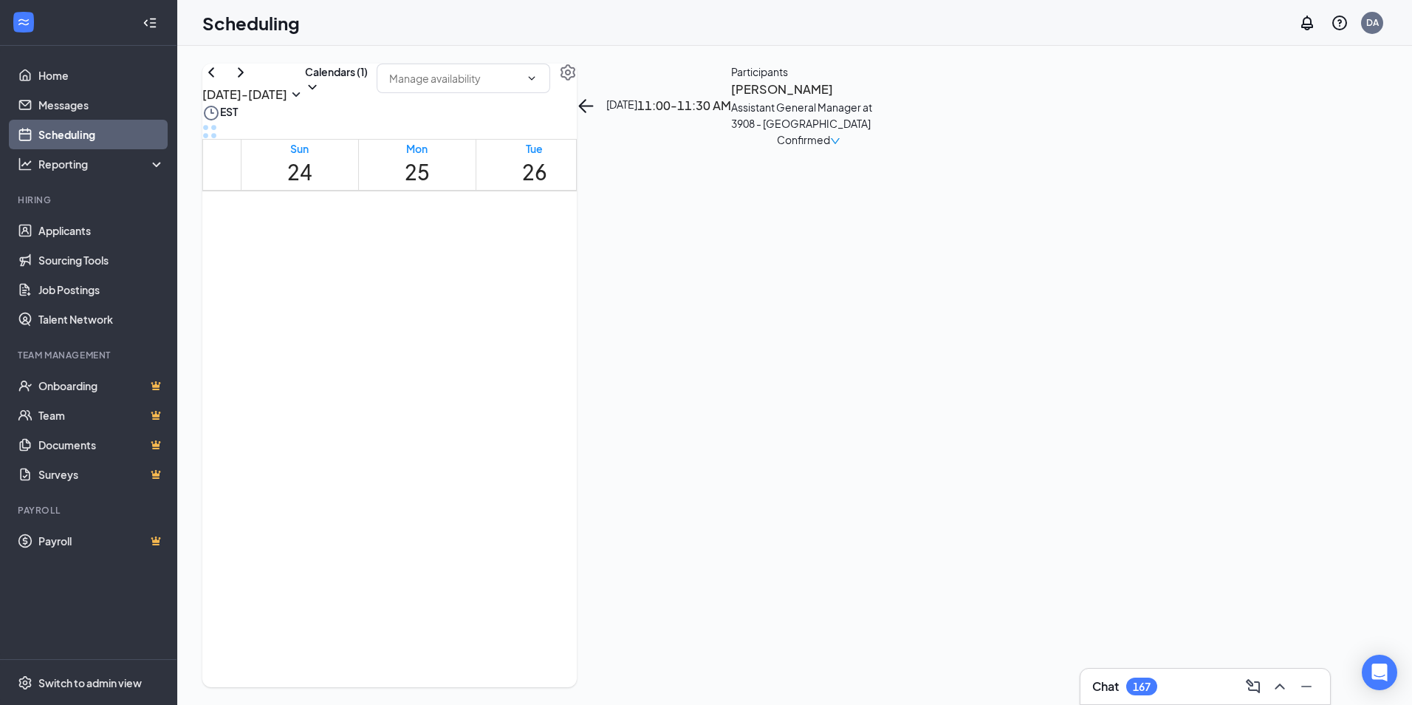
click at [886, 99] on h3 "[PERSON_NAME]" at bounding box center [808, 89] width 155 height 19
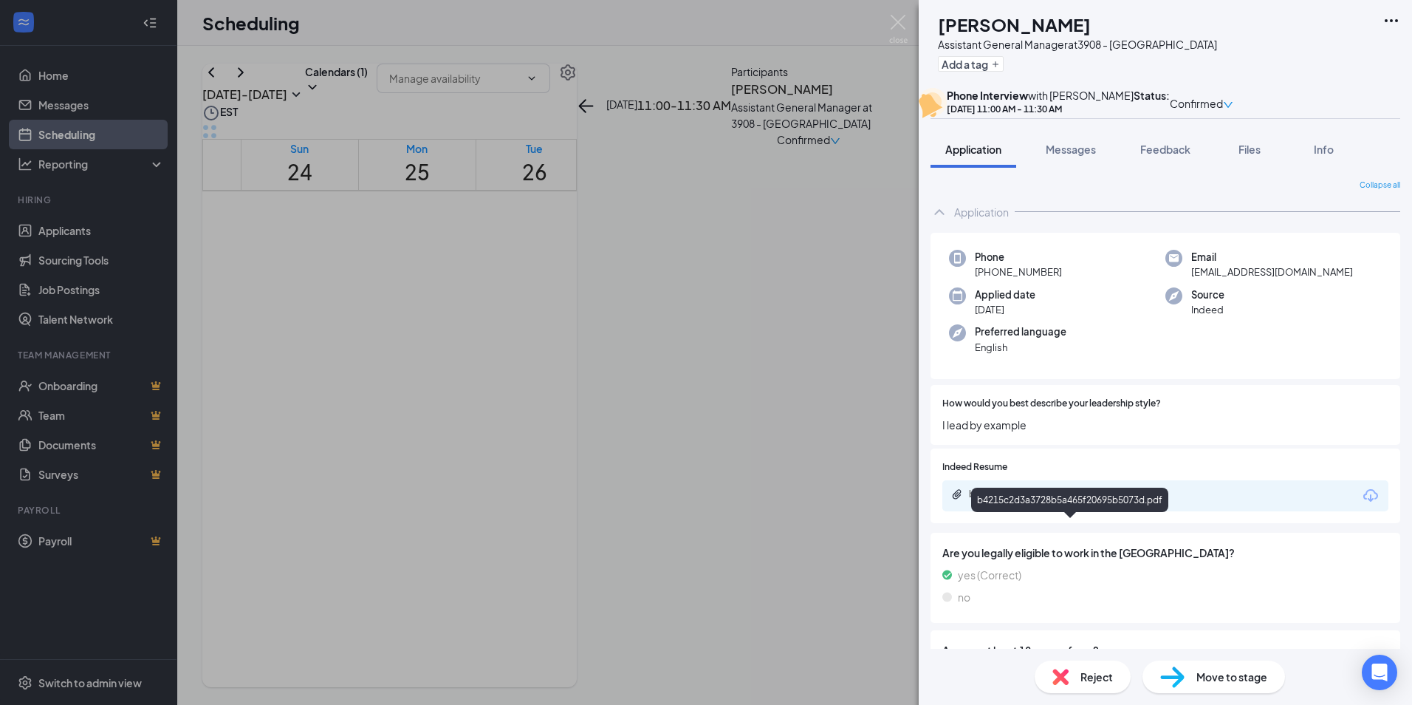
click at [1034, 500] on div "b4215c2d3a3728b5a465f20695b5073d.pdf" at bounding box center [1072, 494] width 207 height 12
click at [1098, 687] on div "Reject" at bounding box center [1083, 676] width 96 height 33
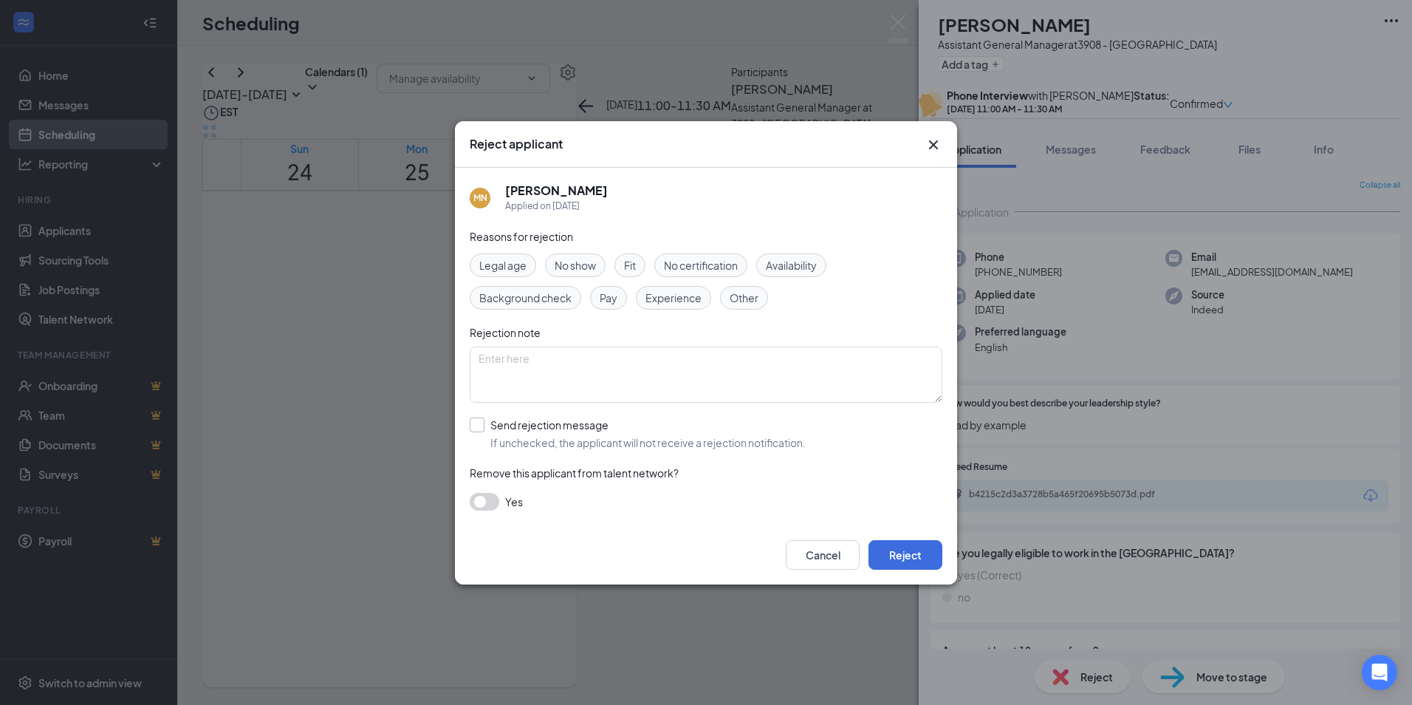
click at [548, 431] on input "Send rejection message If unchecked, the applicant will not receive a rejection…" at bounding box center [638, 433] width 336 height 33
checkbox input "true"
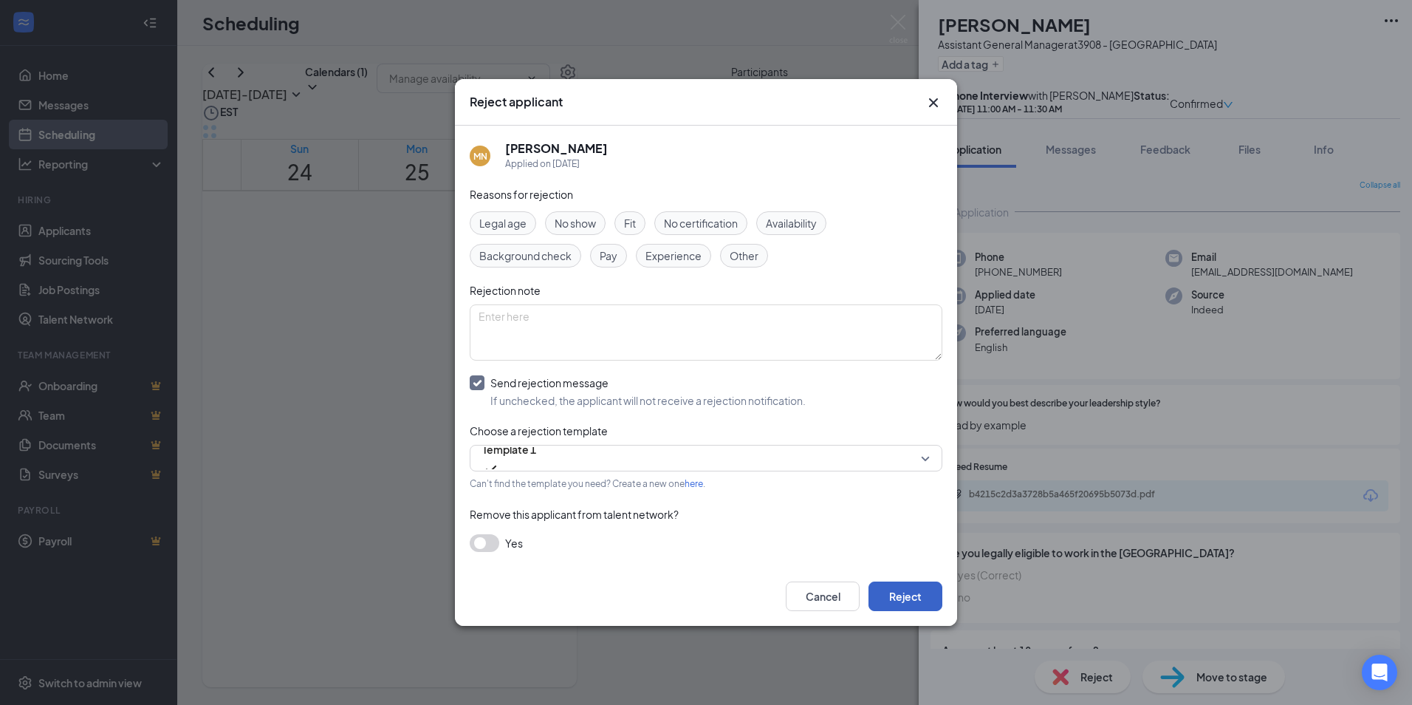
click at [923, 599] on button "Reject" at bounding box center [906, 596] width 74 height 30
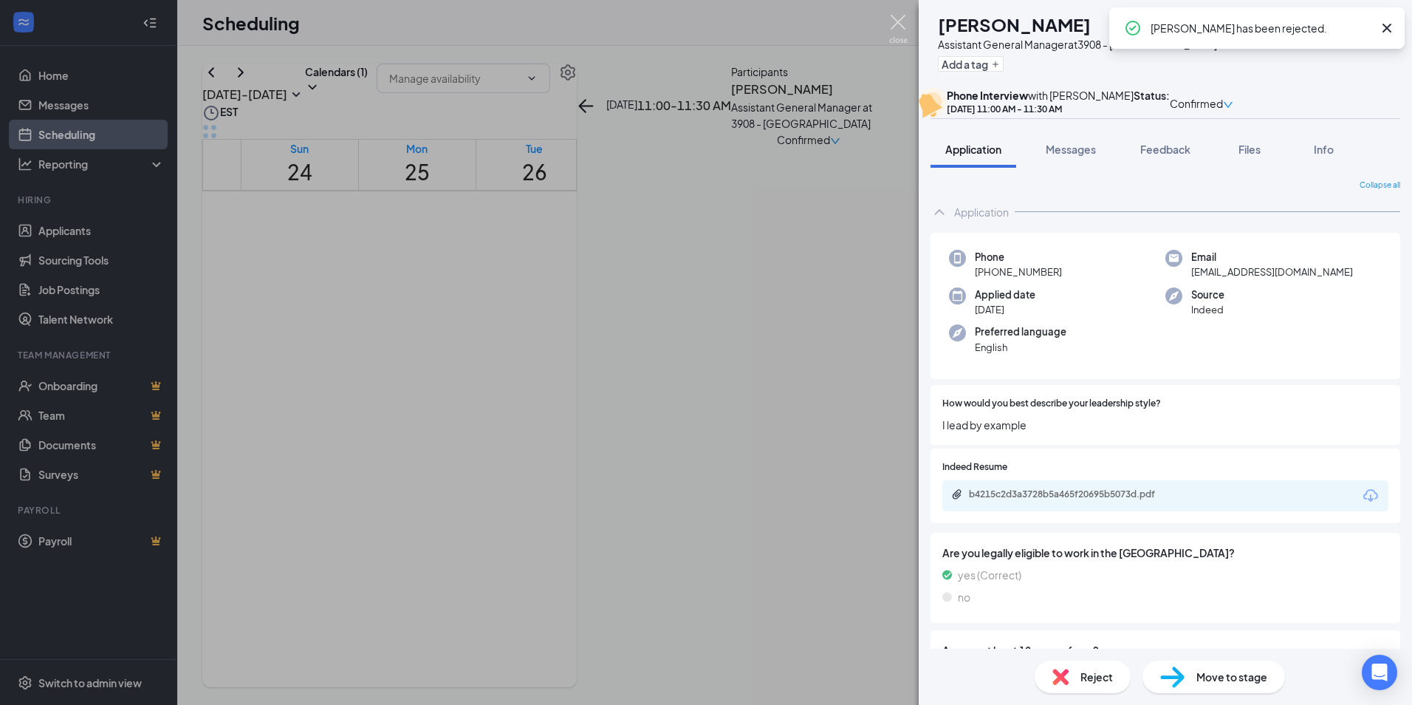
click at [900, 19] on img at bounding box center [898, 29] width 18 height 29
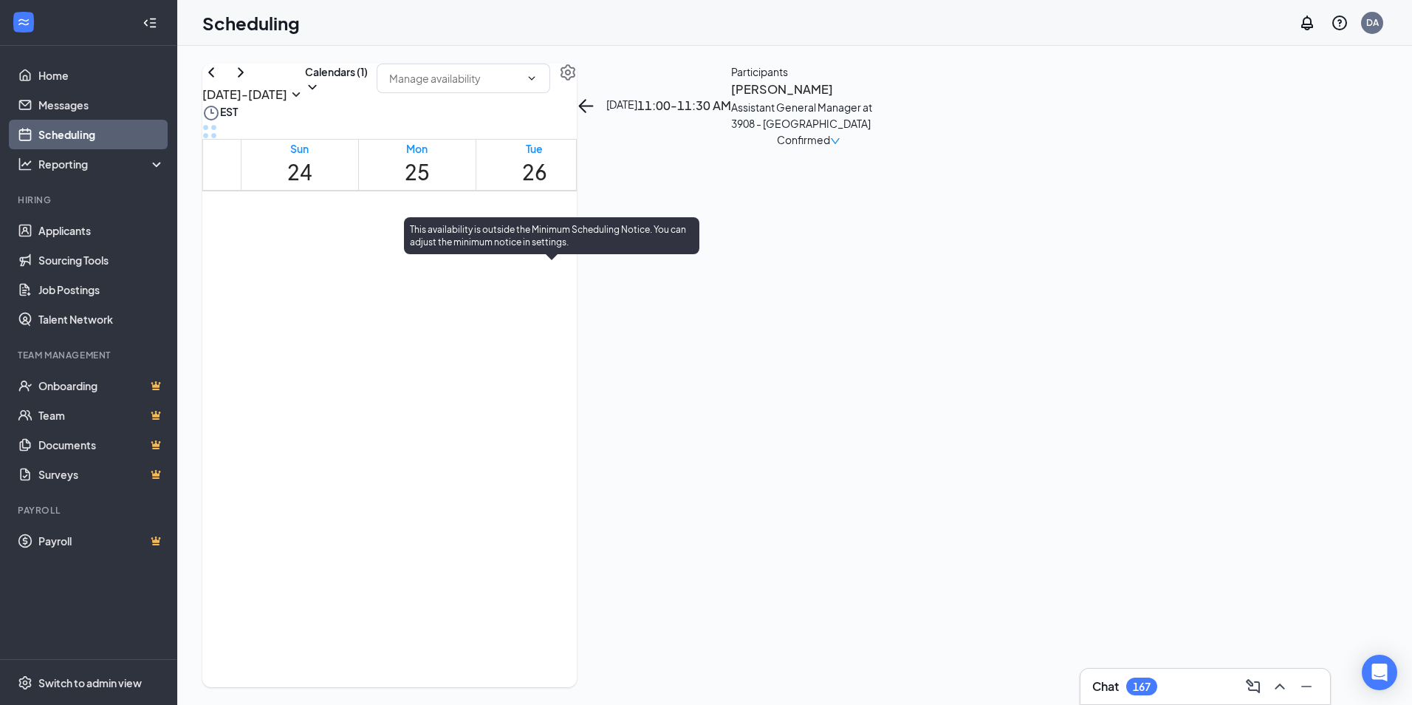
click at [563, 319] on div "1" at bounding box center [578, 312] width 30 height 14
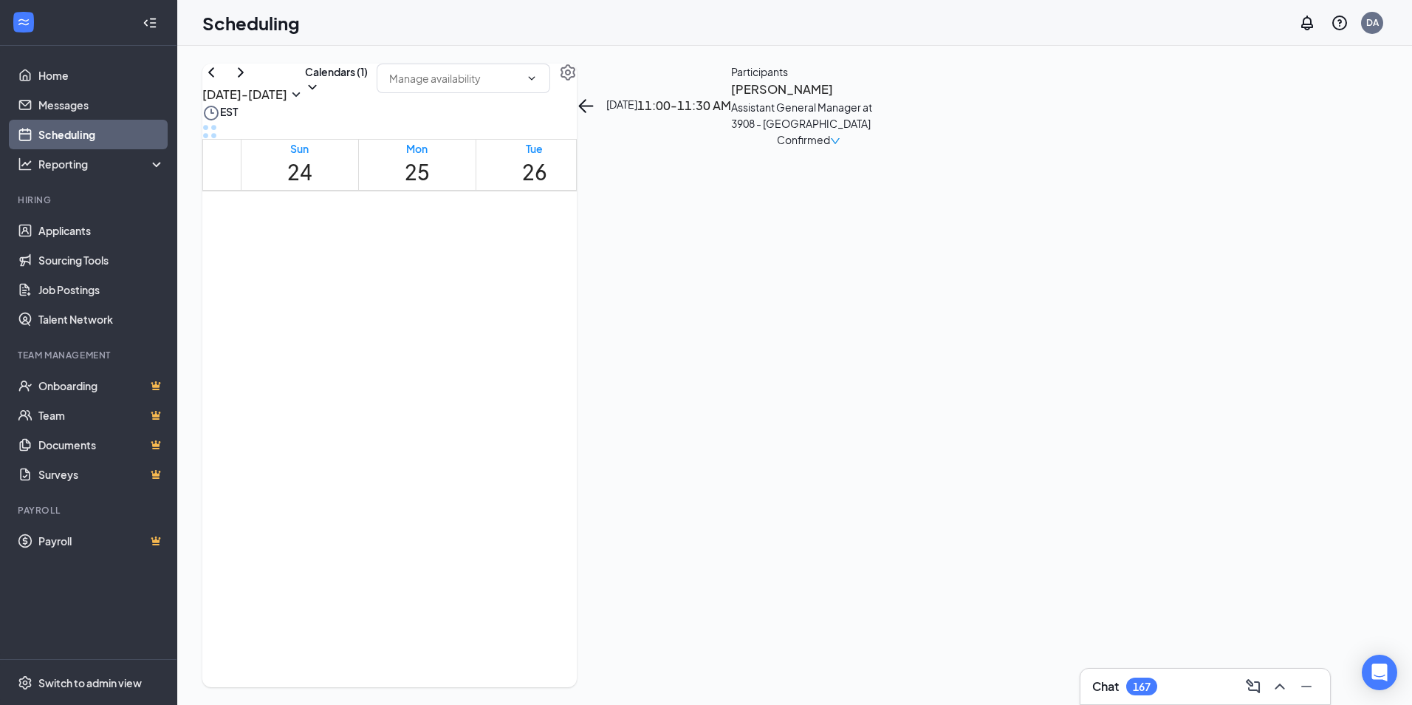
click at [830, 148] on span "Confirmed" at bounding box center [803, 139] width 53 height 16
click at [1267, 320] on span "Cancel" at bounding box center [1273, 328] width 101 height 16
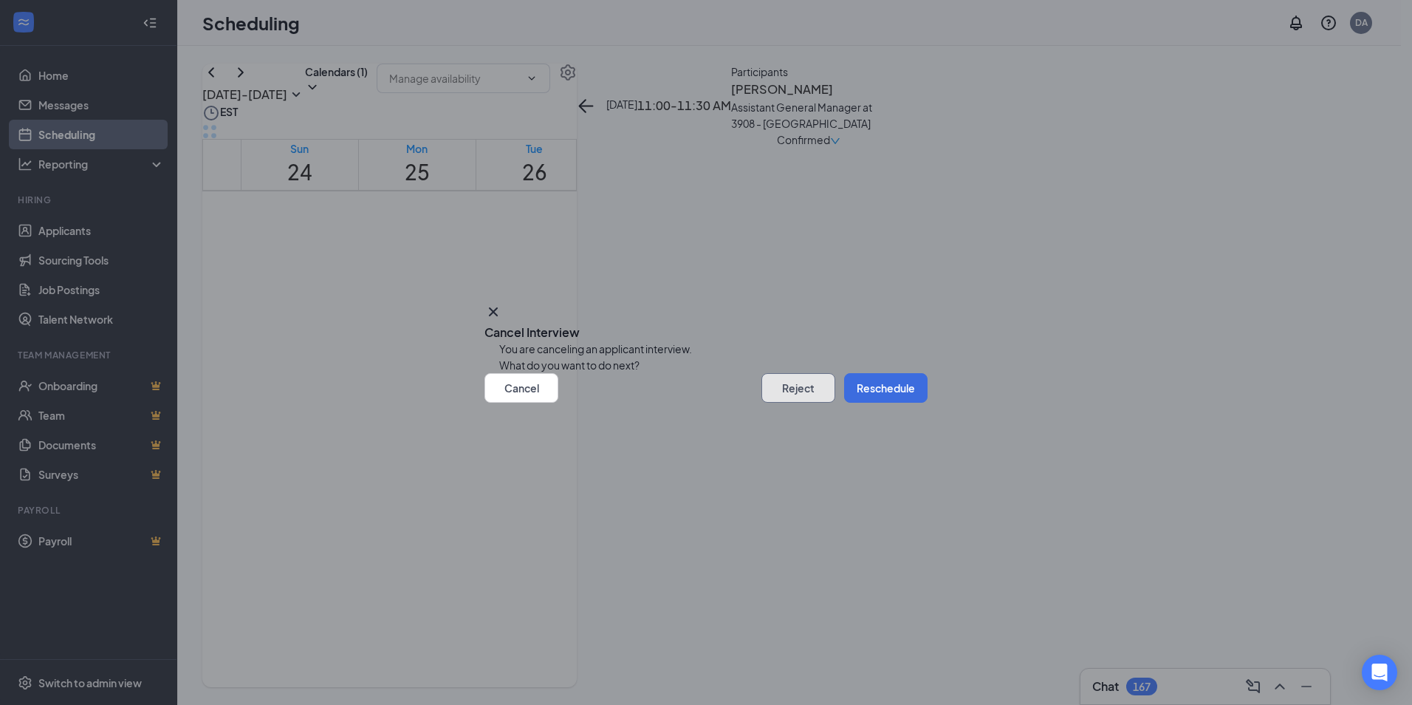
click at [801, 403] on button "Reject" at bounding box center [799, 388] width 74 height 30
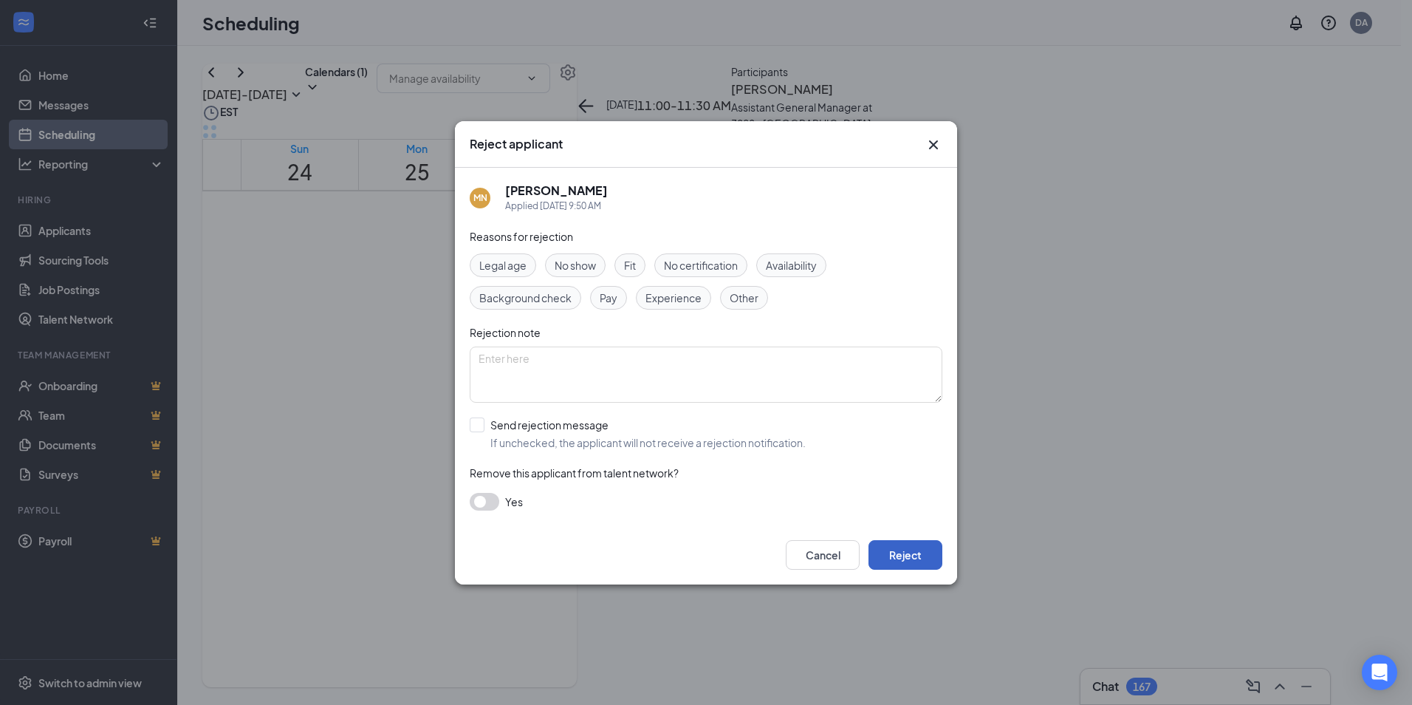
click at [895, 552] on button "Reject" at bounding box center [906, 555] width 74 height 30
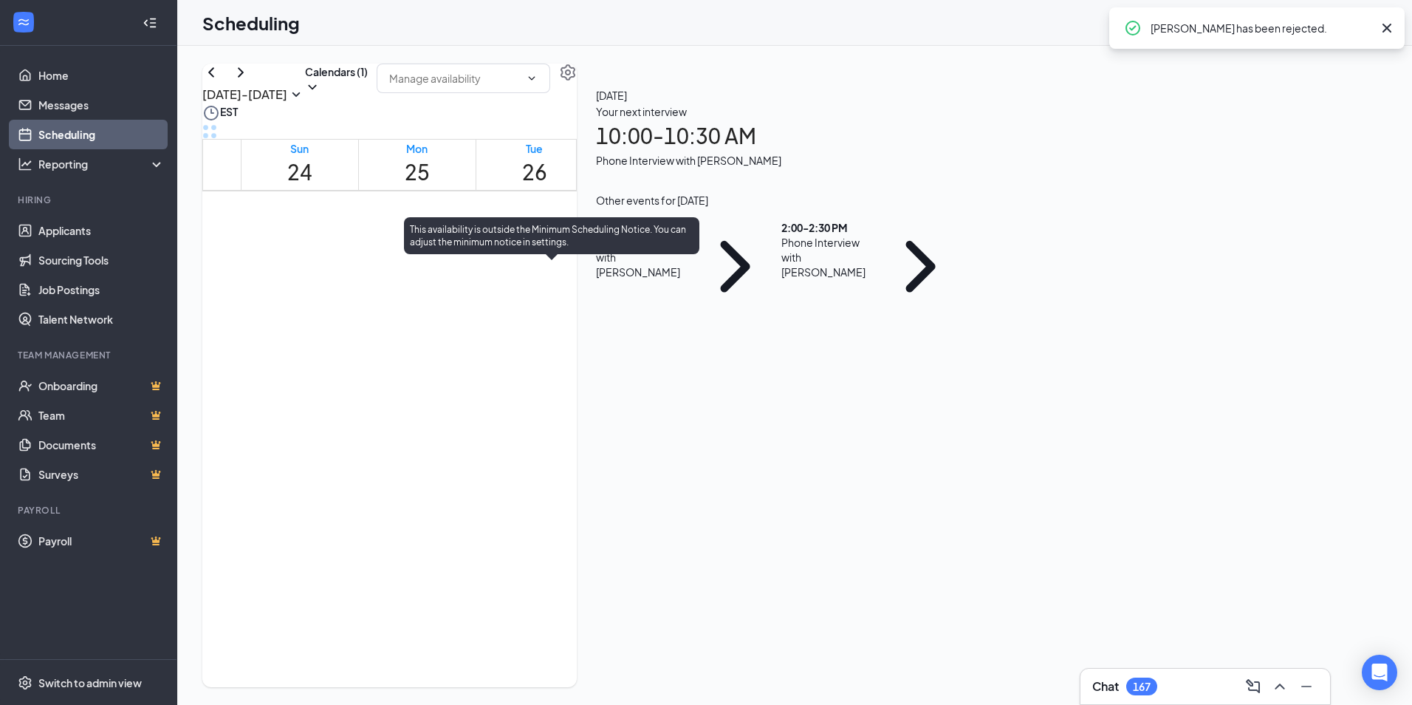
scroll to position [1022, 0]
click at [564, 157] on span "2:00-2:30 PM" at bounding box center [576, 135] width 25 height 43
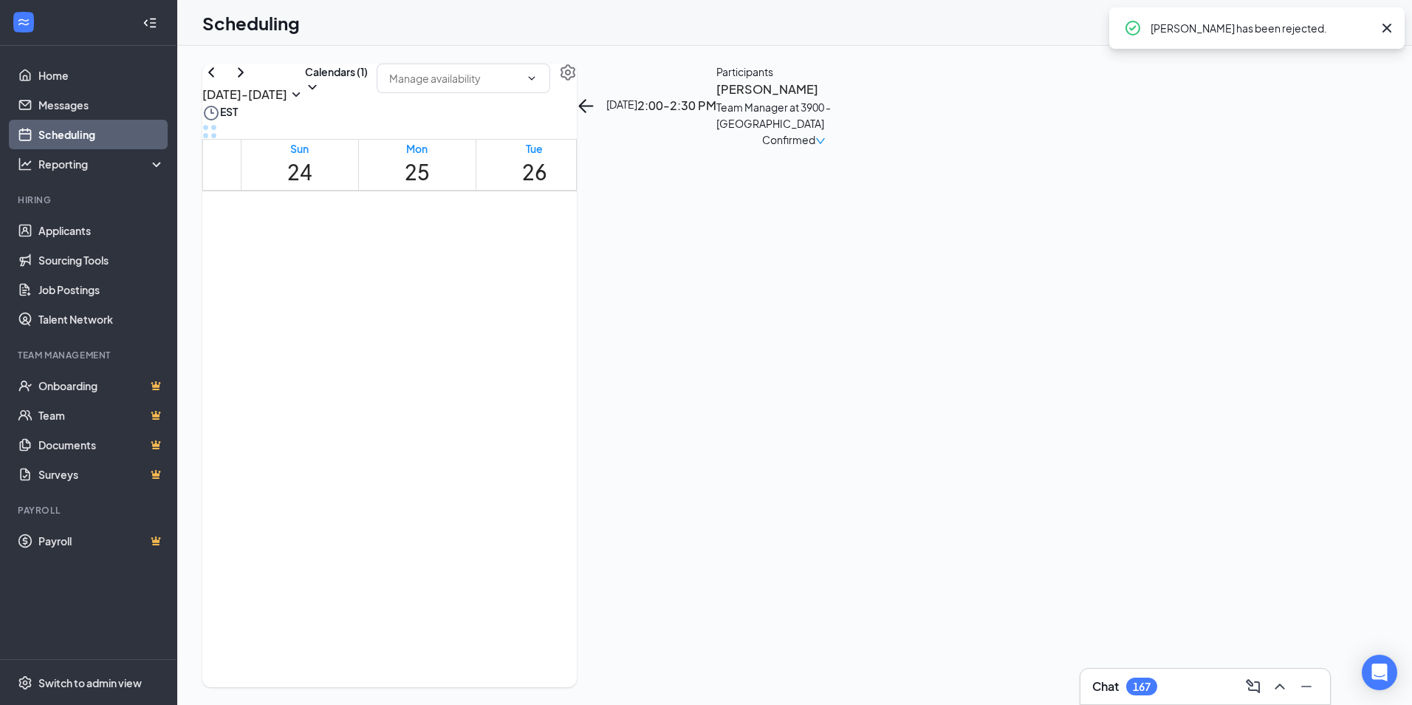
click at [872, 99] on h3 "[PERSON_NAME]" at bounding box center [794, 89] width 155 height 19
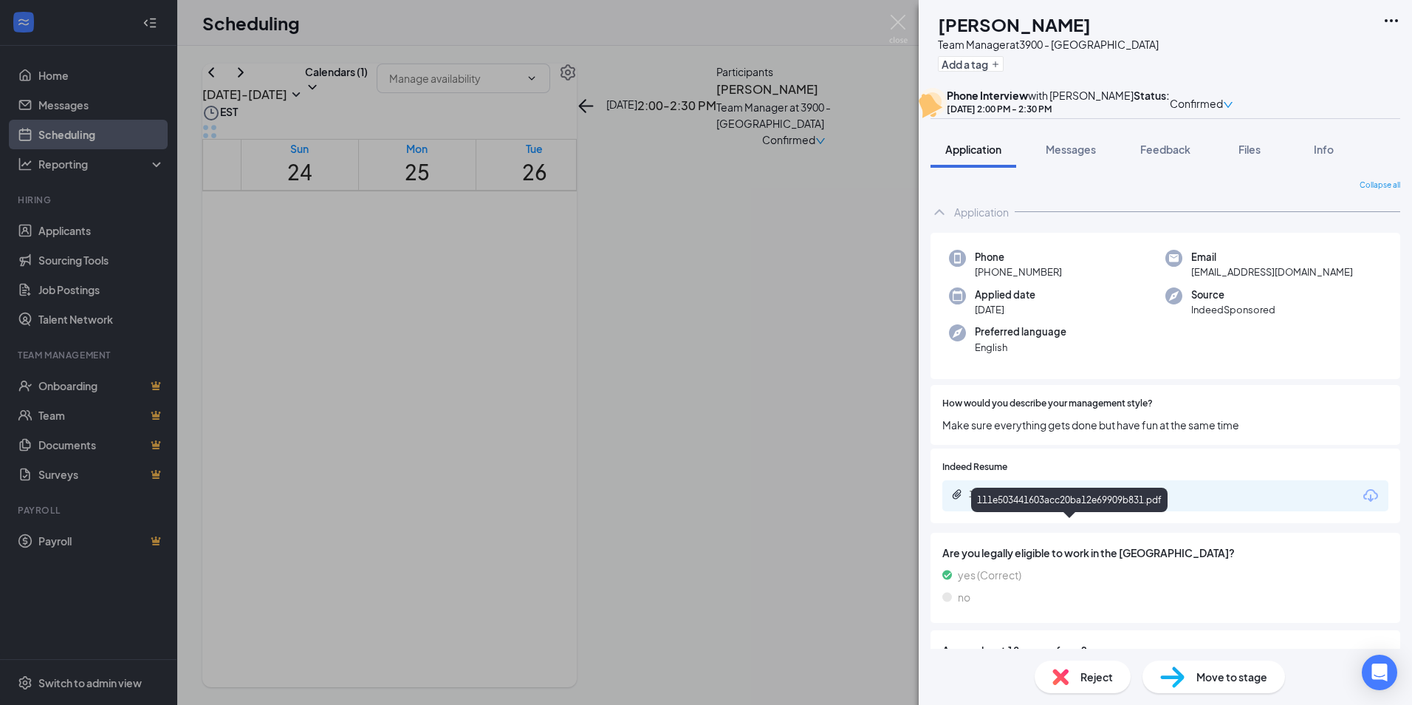
click at [1045, 516] on div "111e503441603acc20ba12e69909b831.pdf" at bounding box center [1069, 503] width 196 height 30
click at [1049, 500] on div "111e503441603acc20ba12e69909b831.pdf" at bounding box center [1072, 494] width 207 height 12
click at [766, 359] on div "RS [PERSON_NAME] Team Manager at 3900 - Providence Add a tag Phone Interview wi…" at bounding box center [706, 352] width 1412 height 705
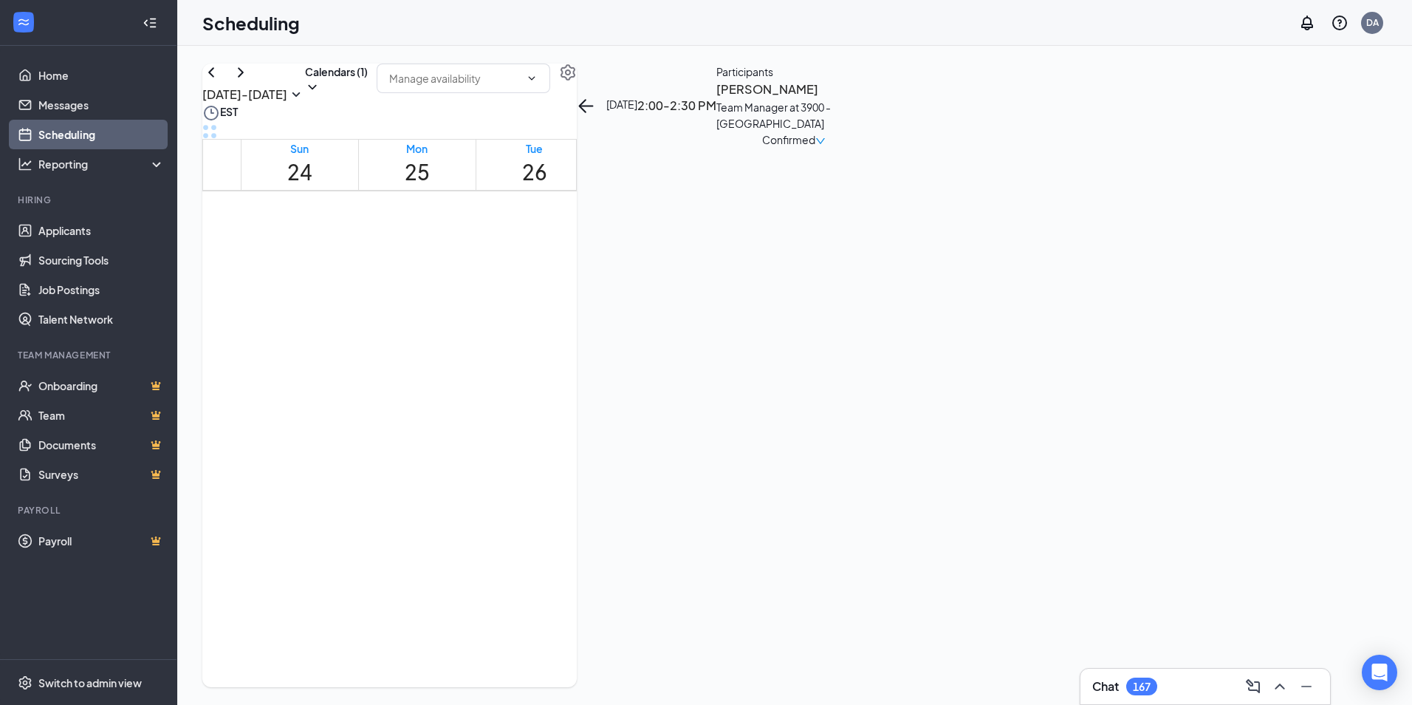
scroll to position [800, 0]
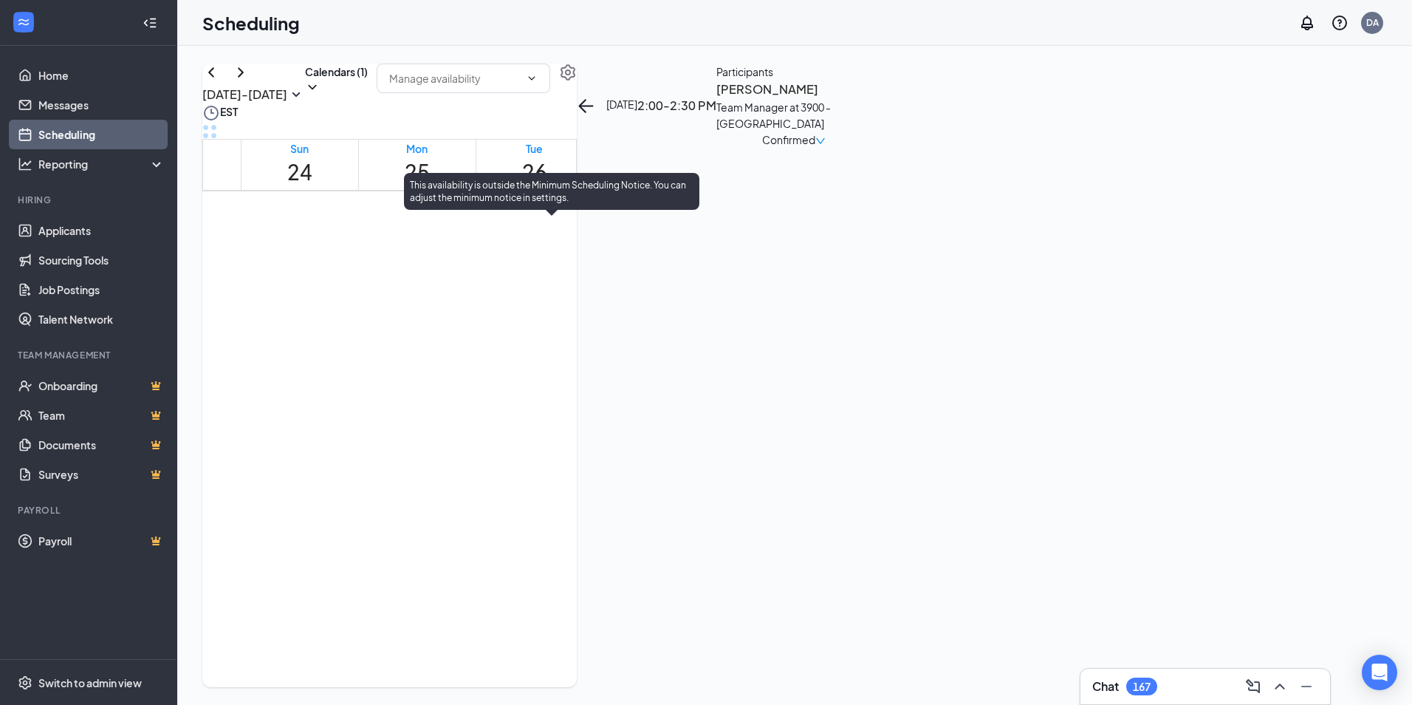
click at [551, 393] on div "1" at bounding box center [548, 386] width 30 height 14
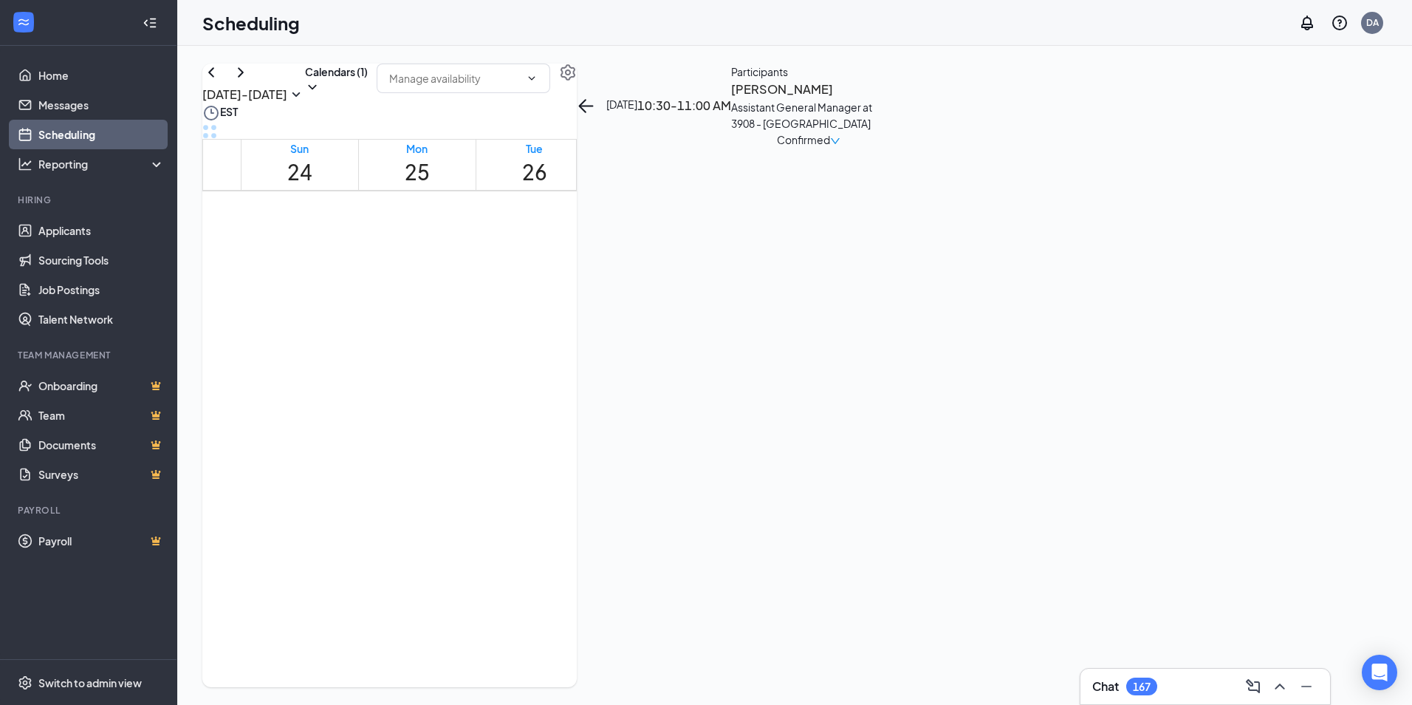
click at [886, 99] on h3 "[PERSON_NAME]" at bounding box center [808, 89] width 155 height 19
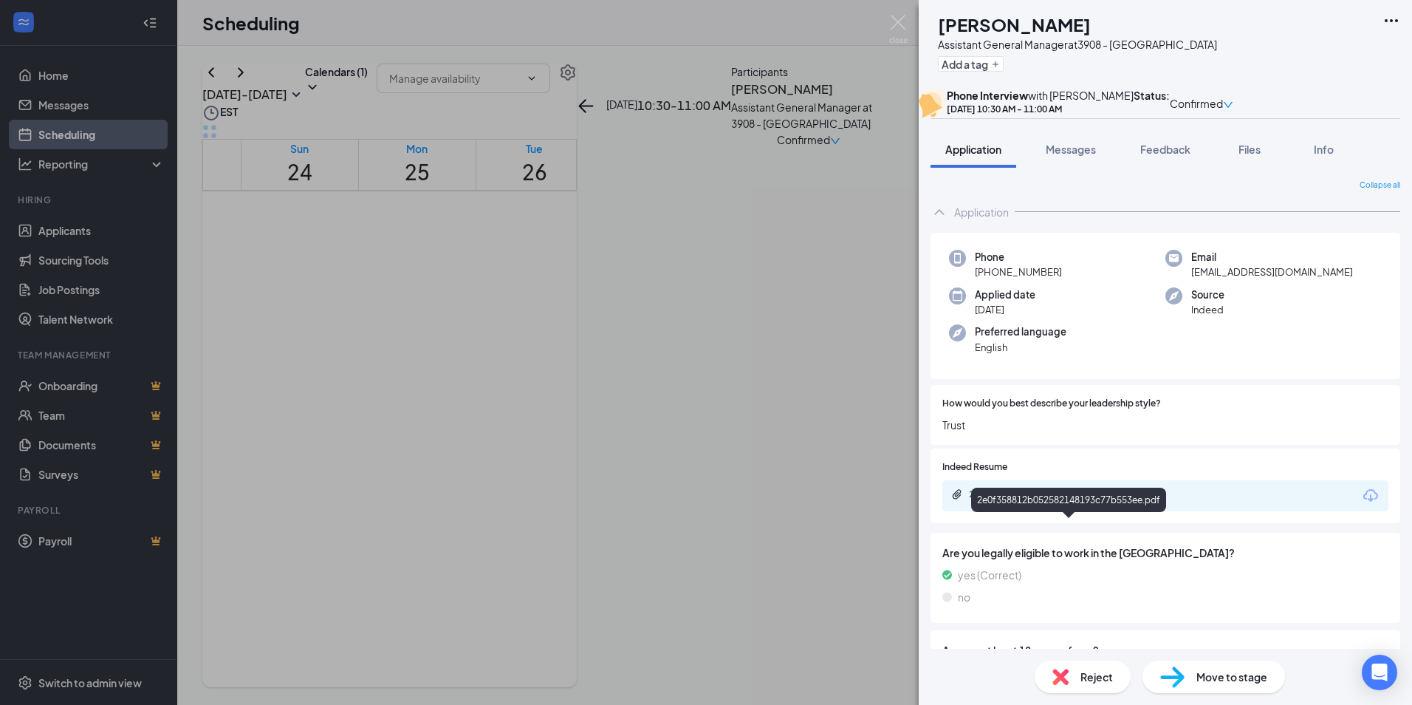
click at [1053, 500] on div "2e0f358812b052582148193c77b553ee.pdf" at bounding box center [1072, 494] width 207 height 12
click at [900, 19] on img at bounding box center [898, 29] width 18 height 29
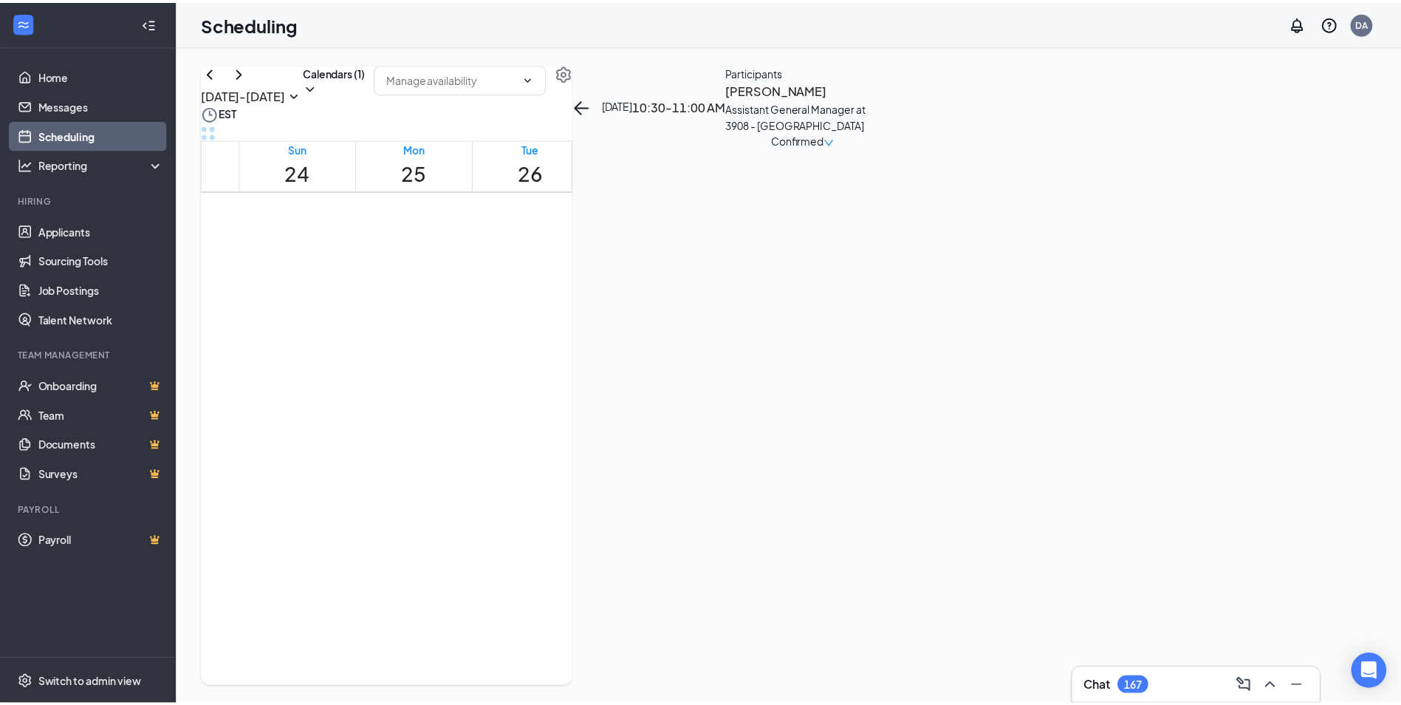
scroll to position [652, 0]
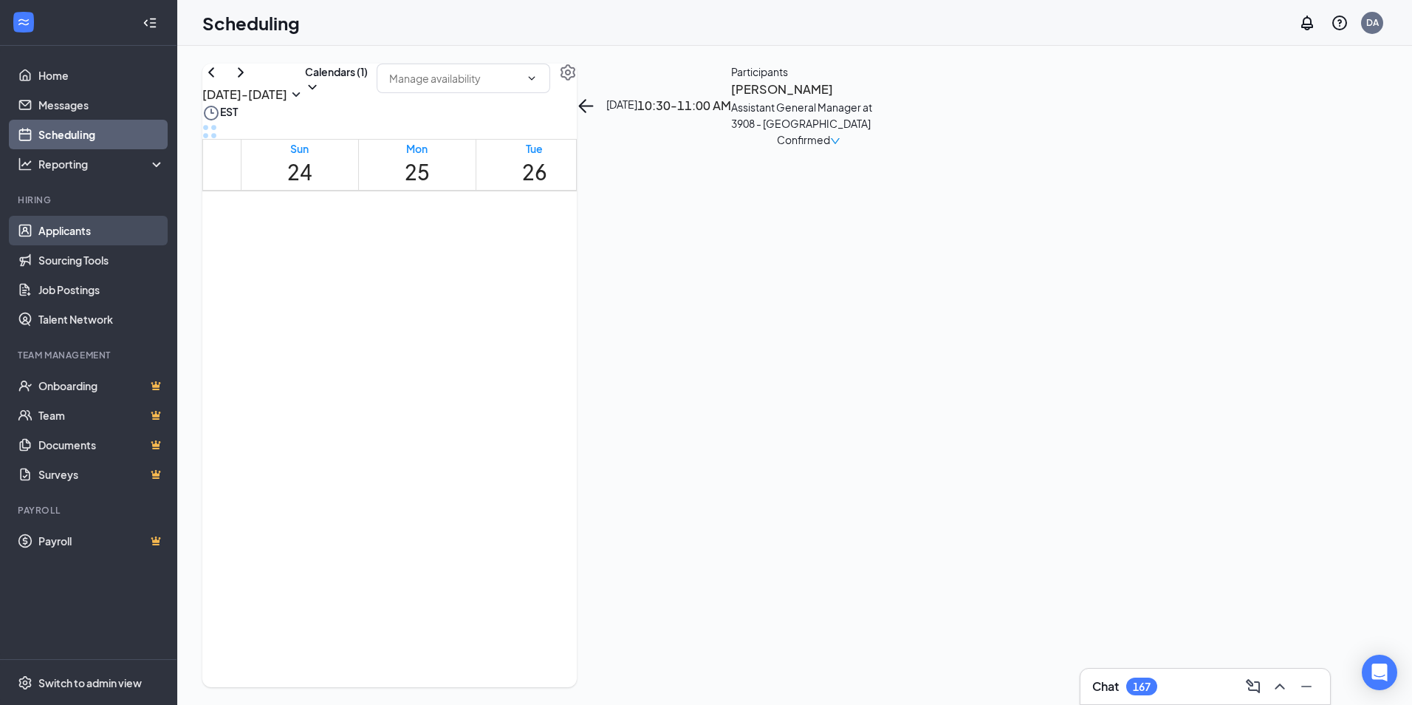
click at [69, 234] on link "Applicants" at bounding box center [101, 231] width 126 height 30
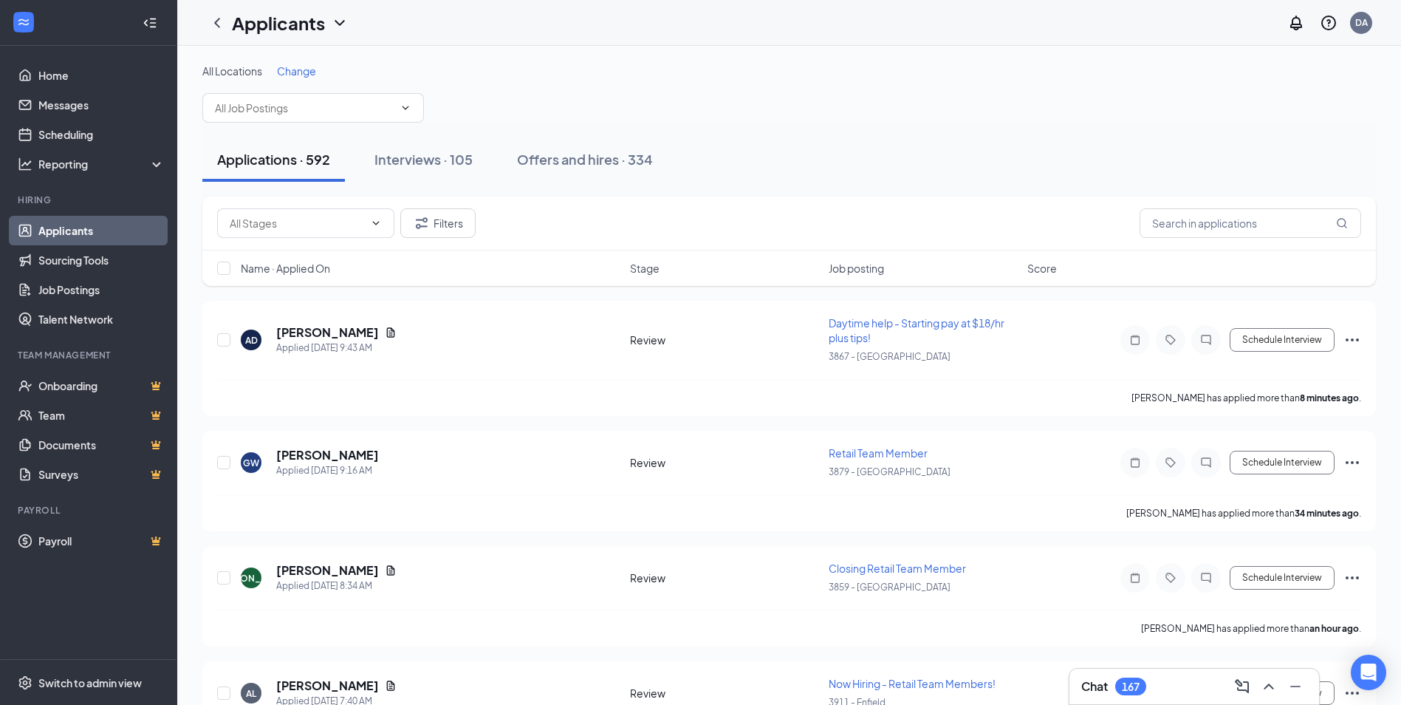
click at [276, 78] on div "All Locations Change" at bounding box center [789, 93] width 1174 height 59
click at [299, 75] on span "Change" at bounding box center [296, 70] width 39 height 13
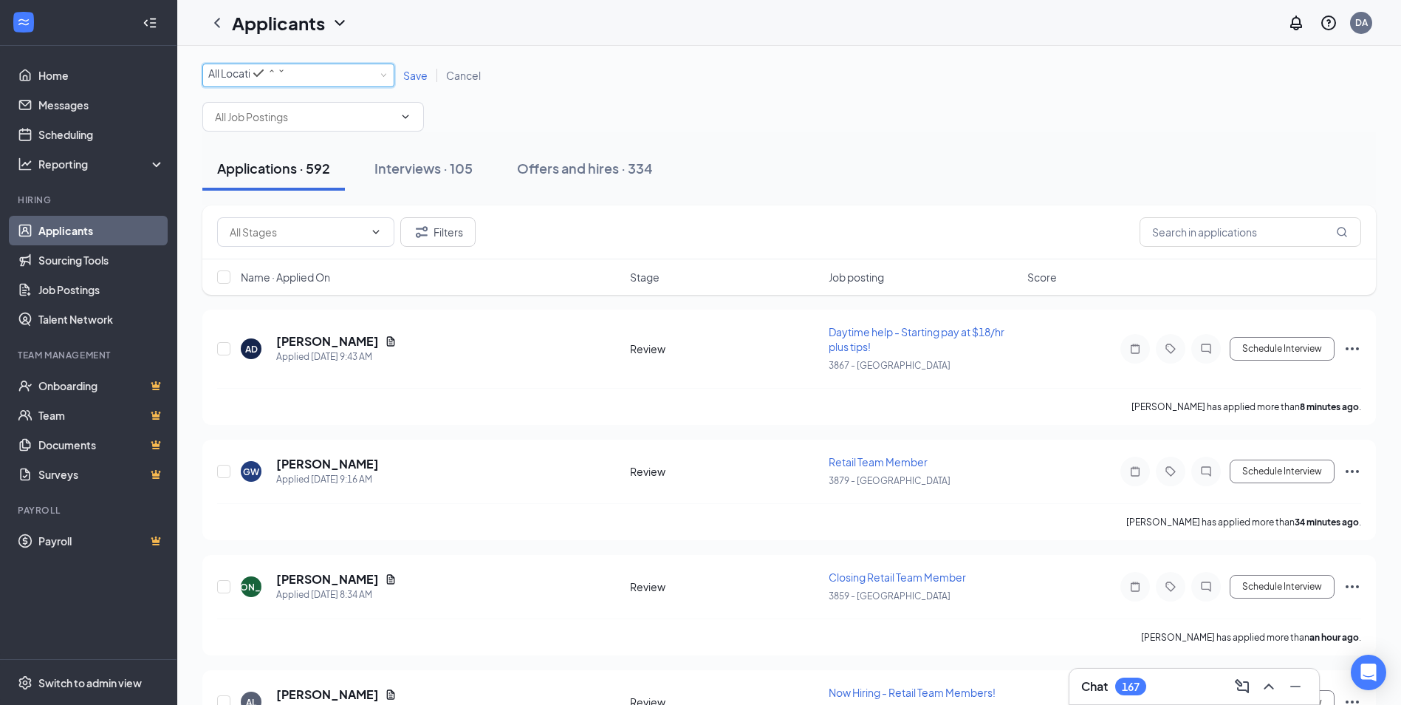
click at [286, 82] on div "All Locations" at bounding box center [247, 73] width 78 height 18
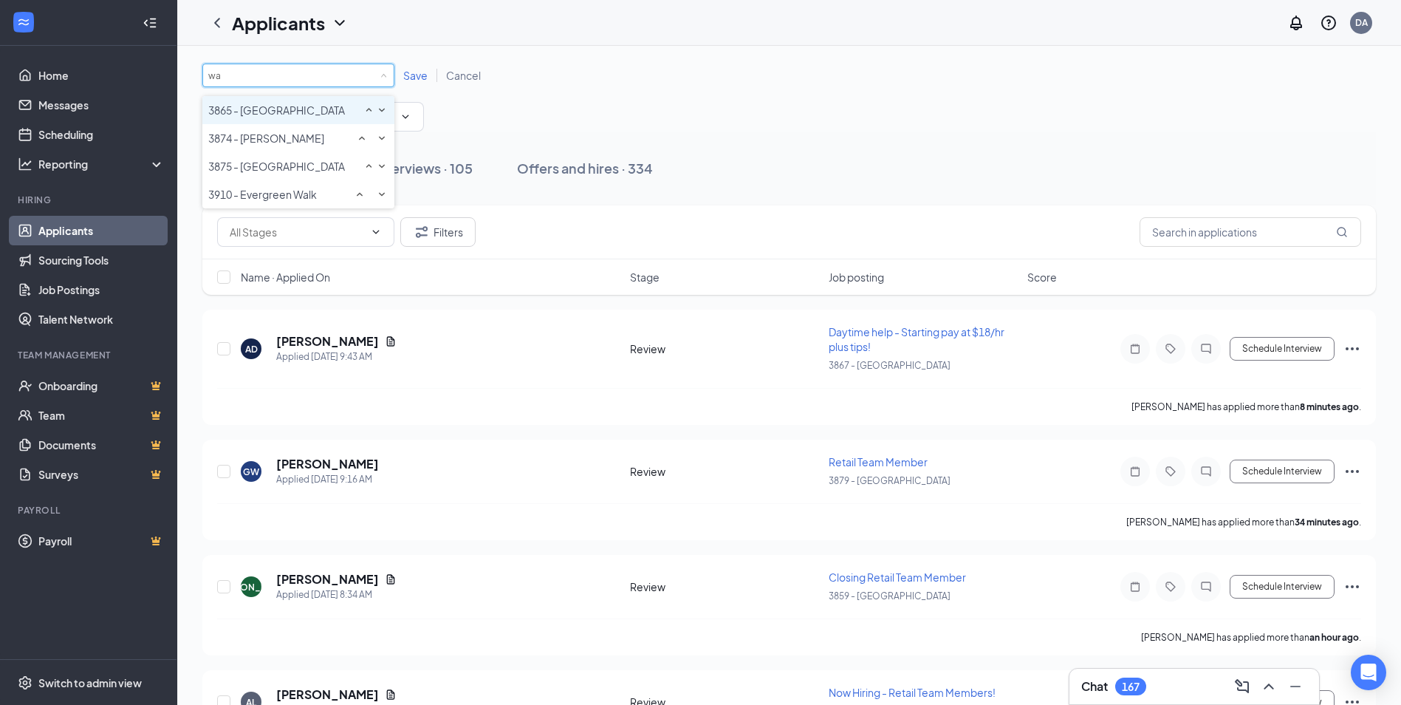
type input "war"
click at [304, 117] on div "3875 - [GEOGRAPHIC_DATA]" at bounding box center [298, 110] width 180 height 18
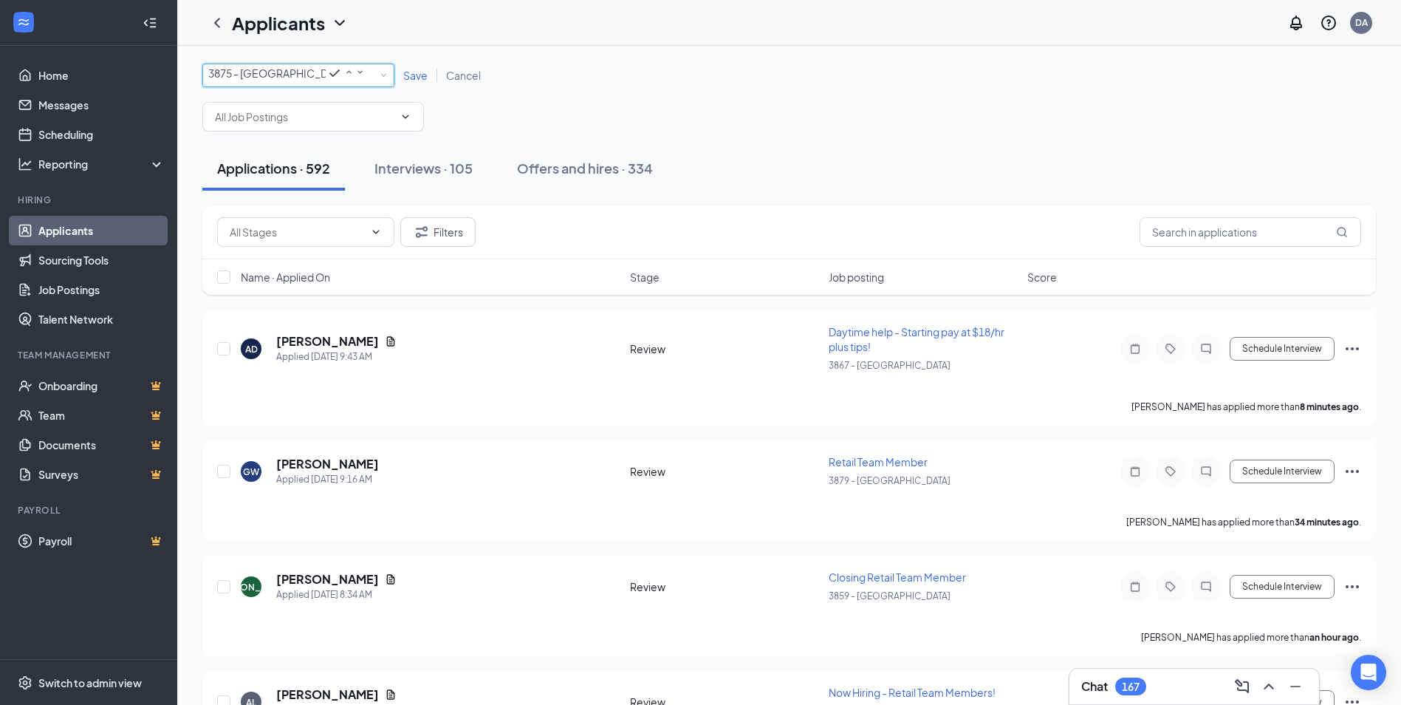
click at [406, 82] on span "Save" at bounding box center [415, 75] width 24 height 13
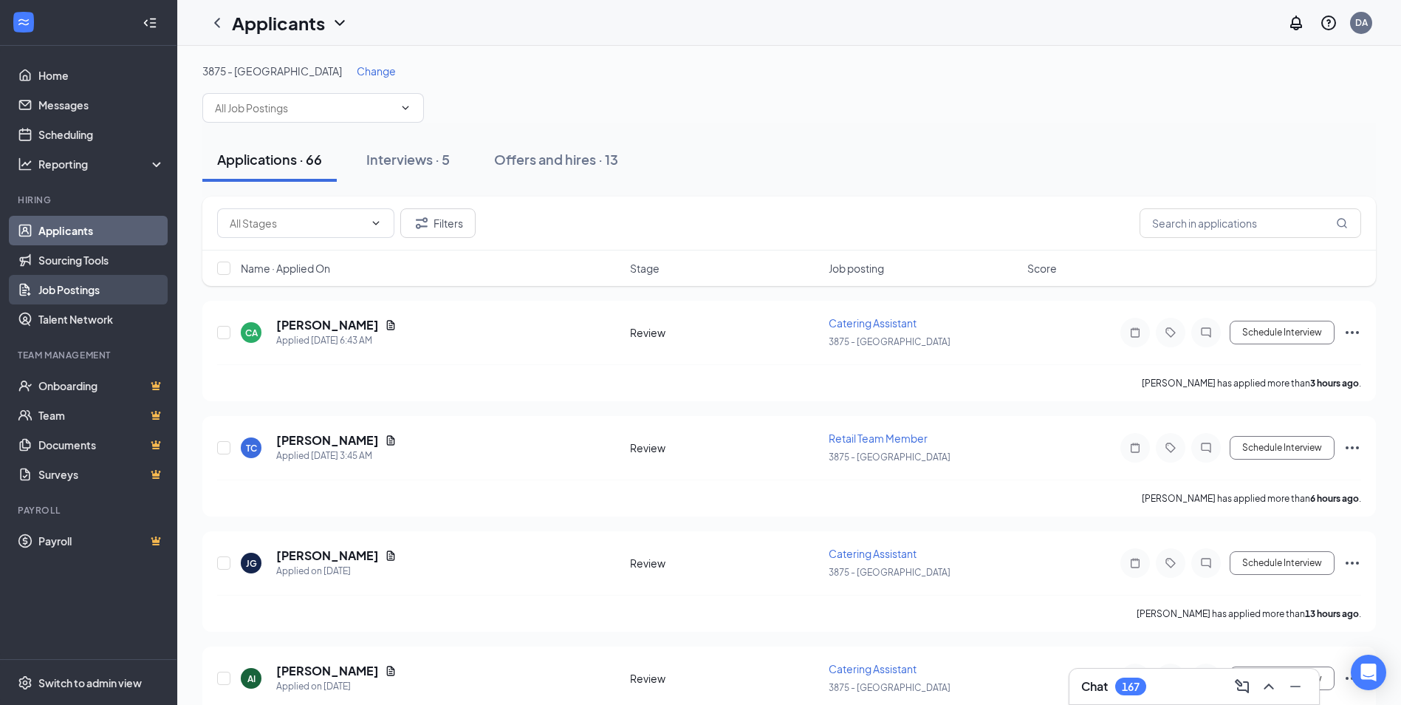
click at [52, 286] on link "Job Postings" at bounding box center [101, 290] width 126 height 30
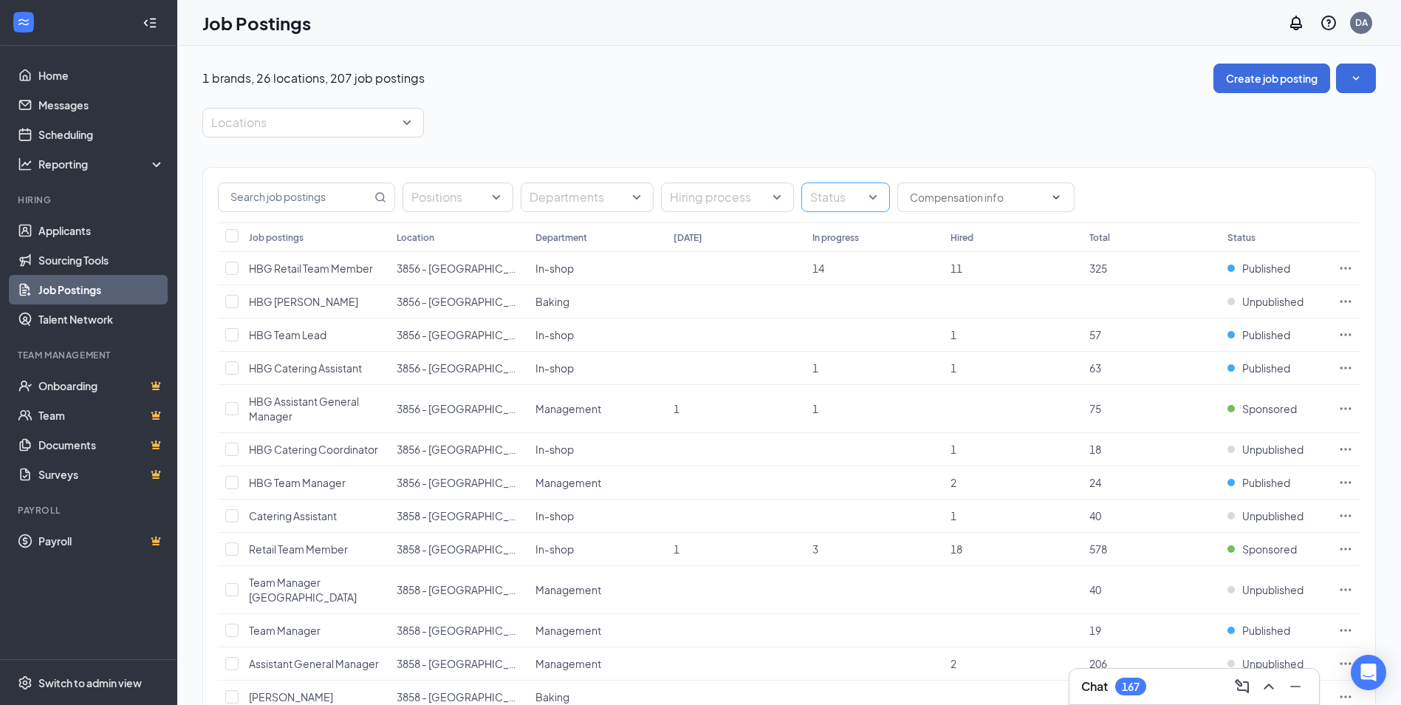
click at [845, 191] on div at bounding box center [838, 197] width 66 height 24
click at [834, 307] on span "Sponsored" at bounding box center [858, 300] width 55 height 13
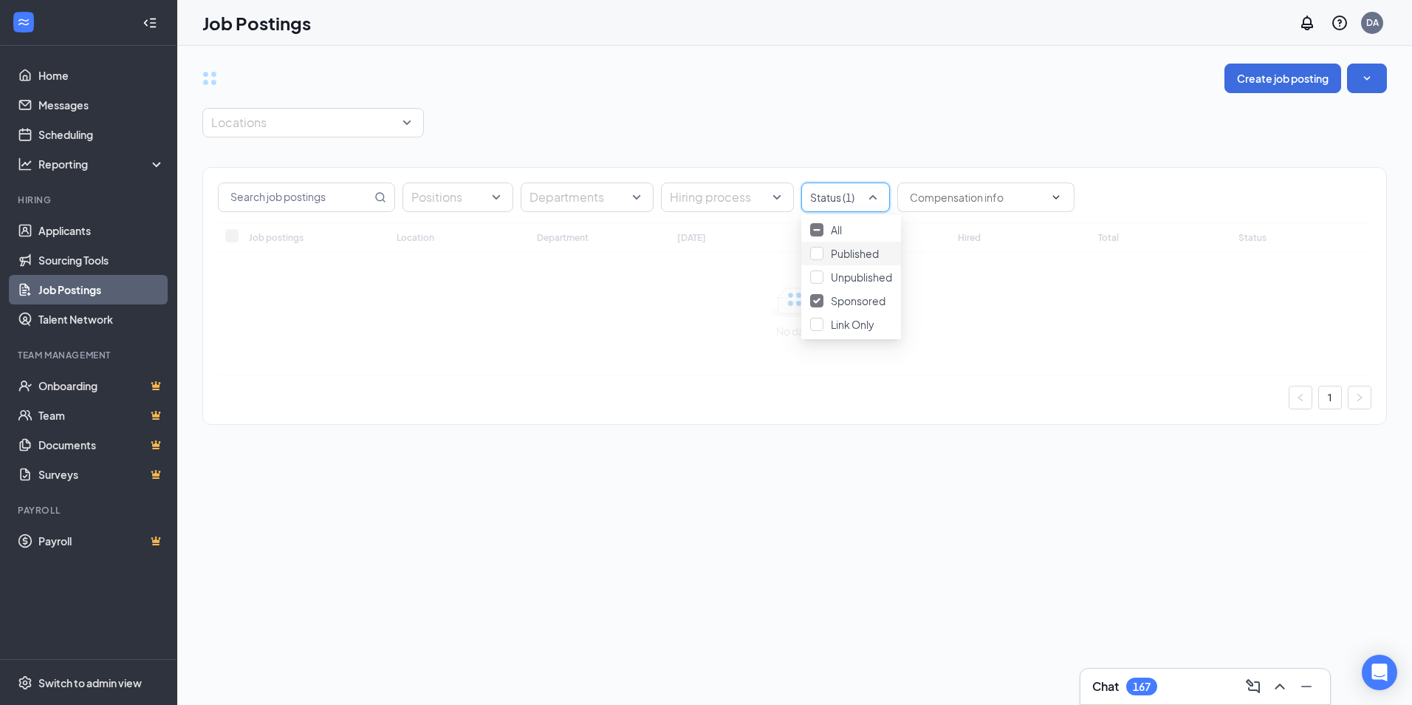
click at [790, 102] on div "Create job posting Locations Positions Departments Hiring process Status (1) Jo…" at bounding box center [794, 252] width 1185 height 376
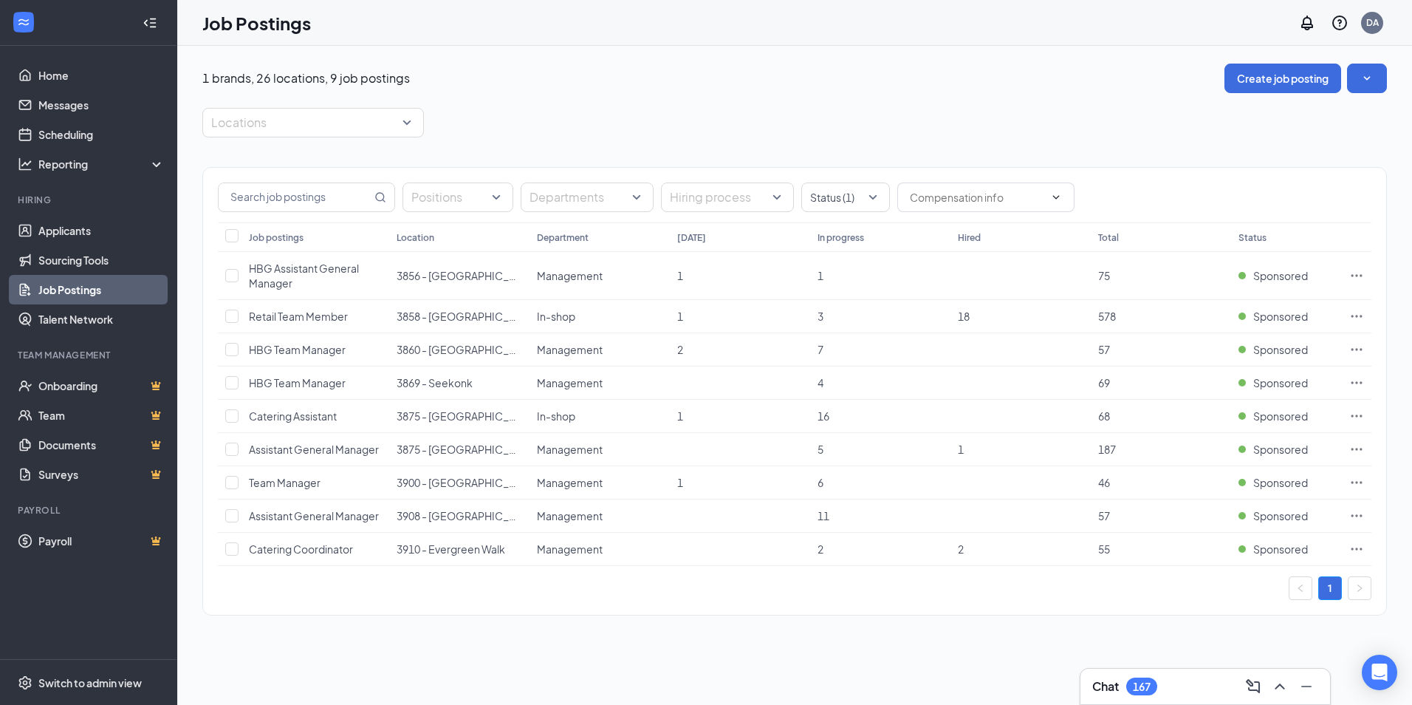
click at [700, 105] on div "1 brands, 26 locations, 9 job postings Create job posting Locations Positions D…" at bounding box center [794, 347] width 1185 height 567
drag, startPoint x: 75, startPoint y: 81, endPoint x: 96, endPoint y: 67, distance: 24.6
click at [75, 81] on link "Home" at bounding box center [101, 76] width 126 height 30
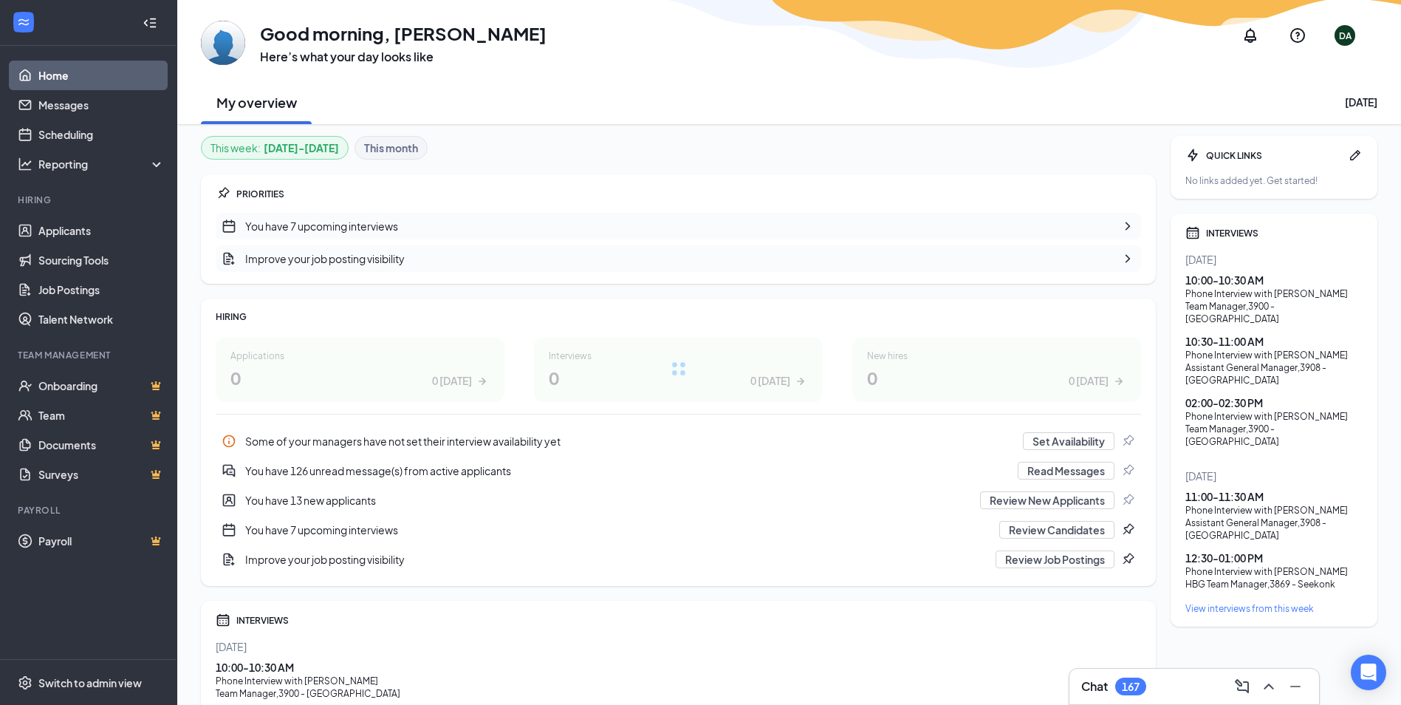
click at [1249, 37] on icon "Notifications" at bounding box center [1251, 35] width 12 height 15
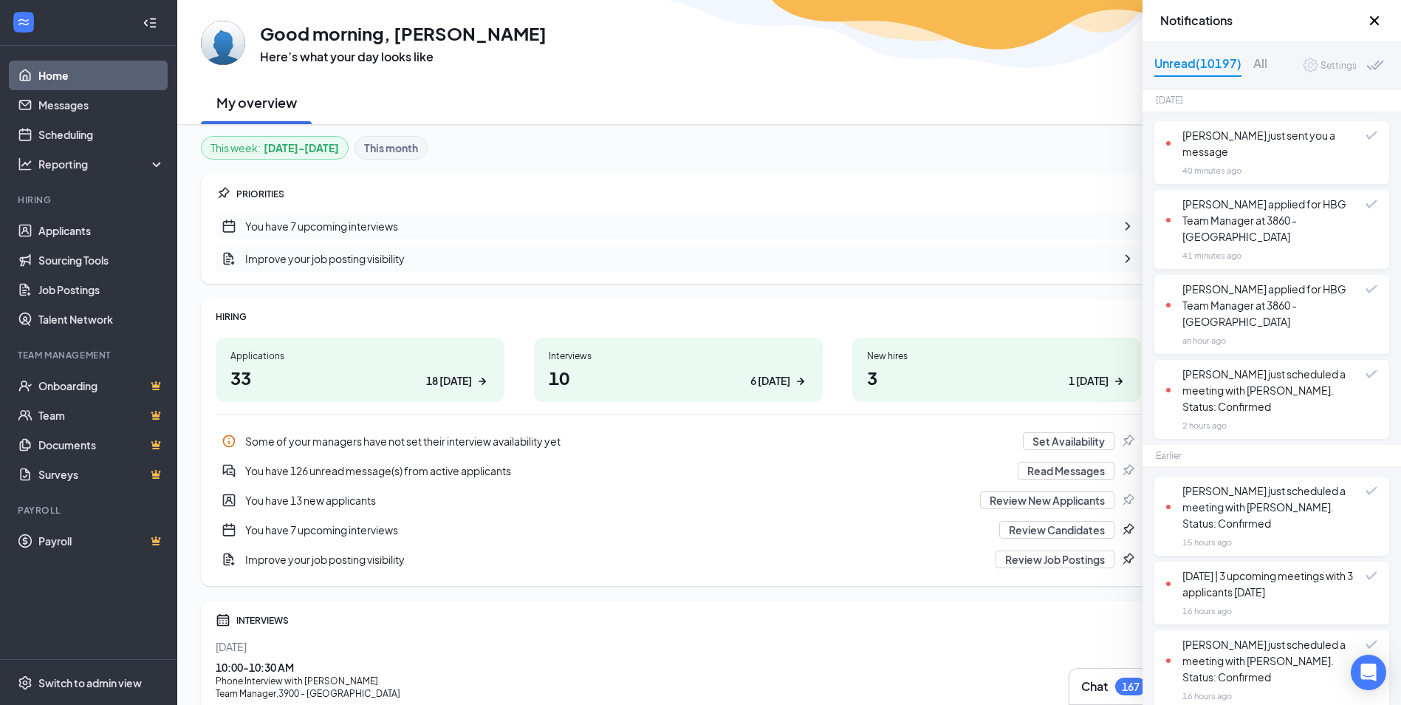
click at [1256, 232] on div "[PERSON_NAME] applied for HBG Team Manager at 3860 - [GEOGRAPHIC_DATA]" at bounding box center [1265, 220] width 199 height 49
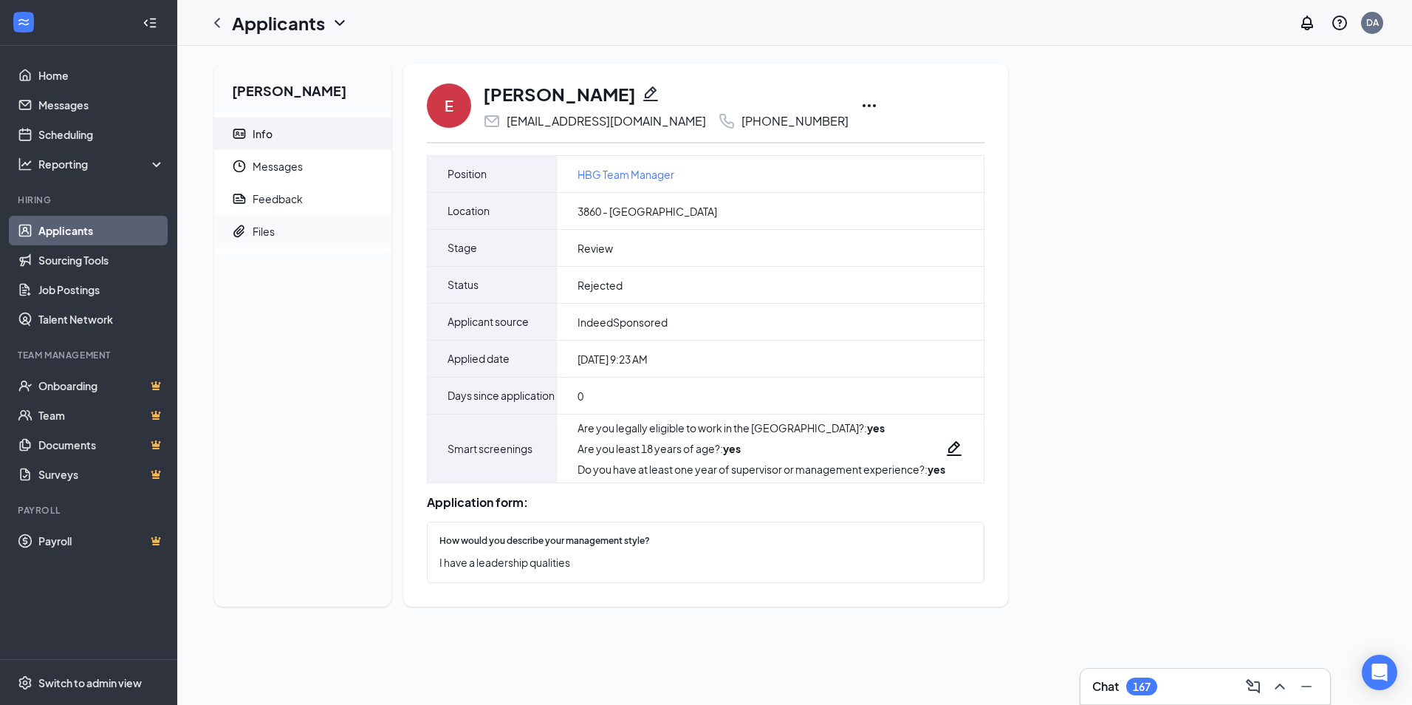
click at [292, 230] on span "Files" at bounding box center [316, 231] width 127 height 33
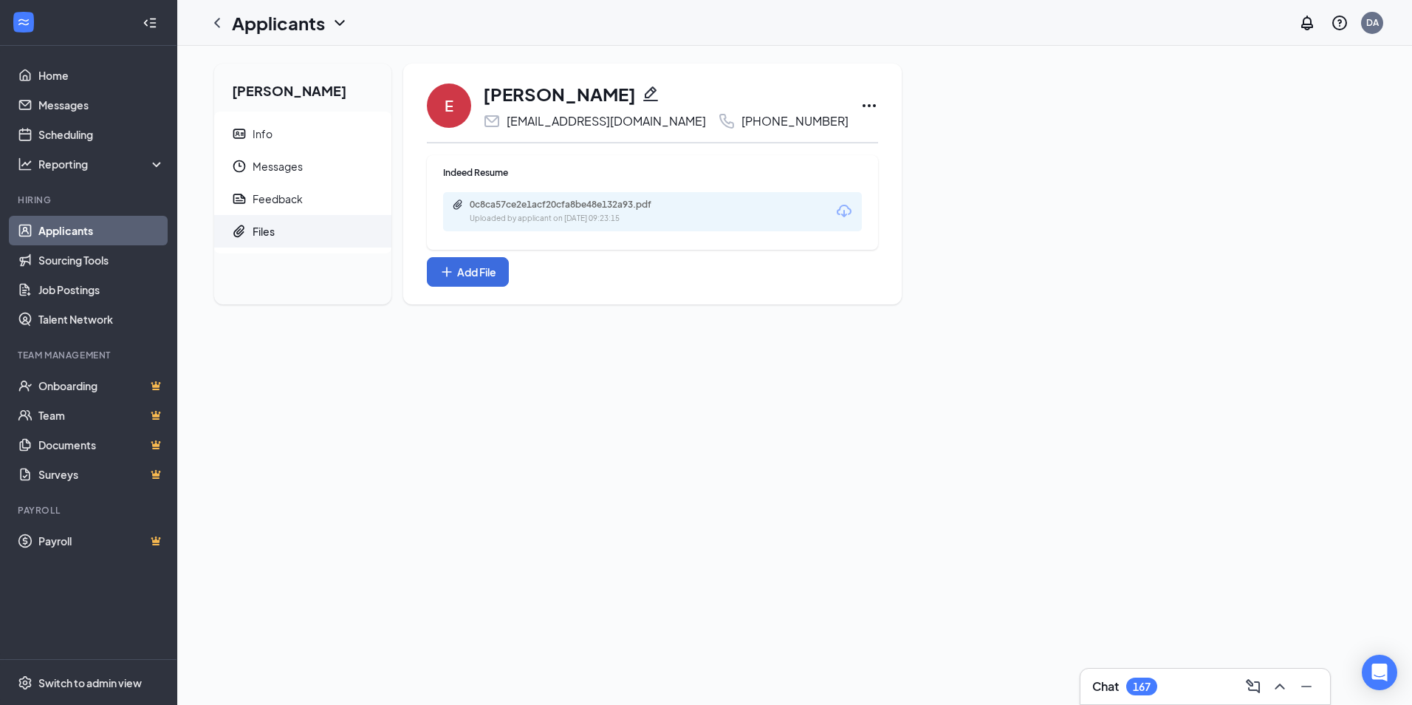
click at [893, 165] on div "Edwin Vasquez Info Messages Feedback Files E Edwin Vasquez evnewman75@gmail.com…" at bounding box center [794, 190] width 1185 height 253
